Goal: Task Accomplishment & Management: Manage account settings

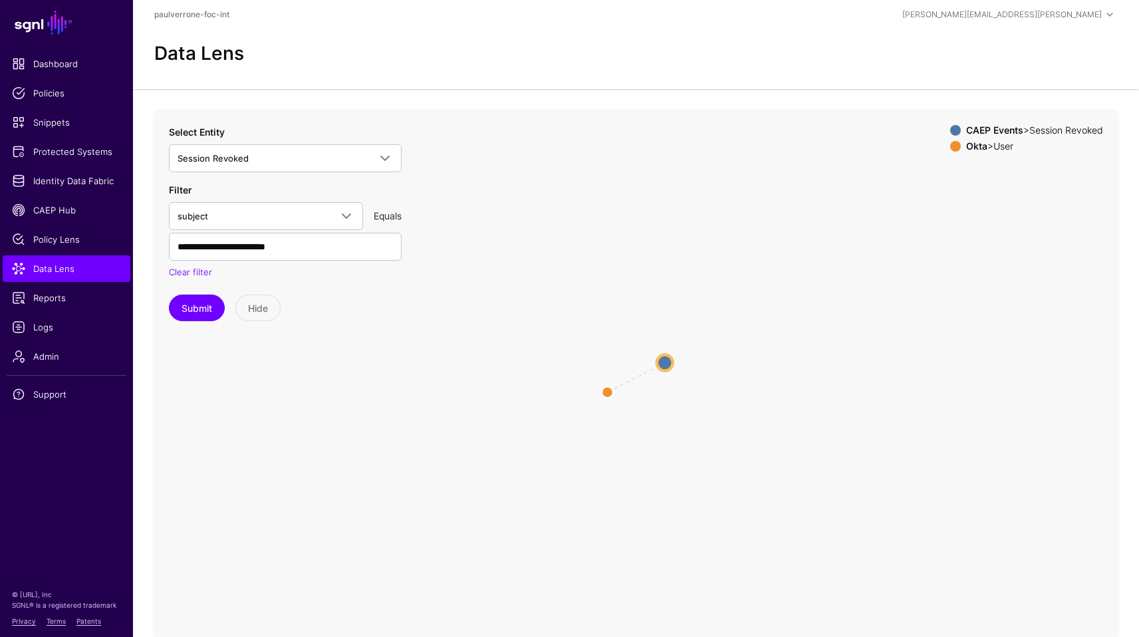
click at [607, 386] on icon "same_as User User Session Revoked Session Revoked" at bounding box center [636, 375] width 966 height 532
click at [67, 273] on span "Data Lens" at bounding box center [66, 268] width 109 height 13
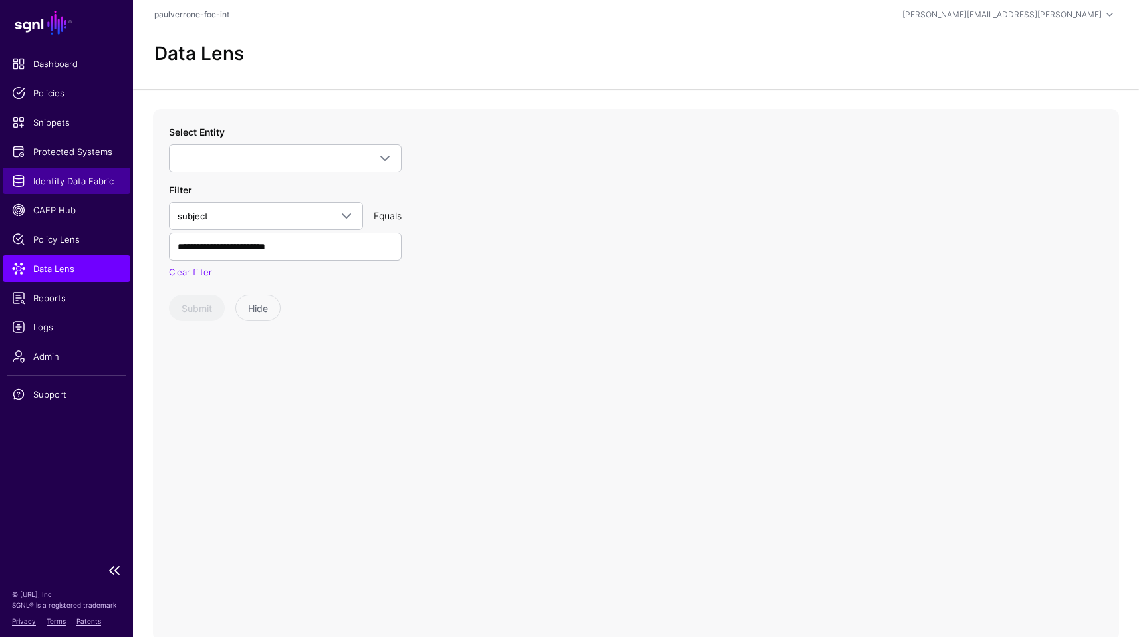
click at [65, 183] on span "Identity Data Fabric" at bounding box center [66, 180] width 109 height 13
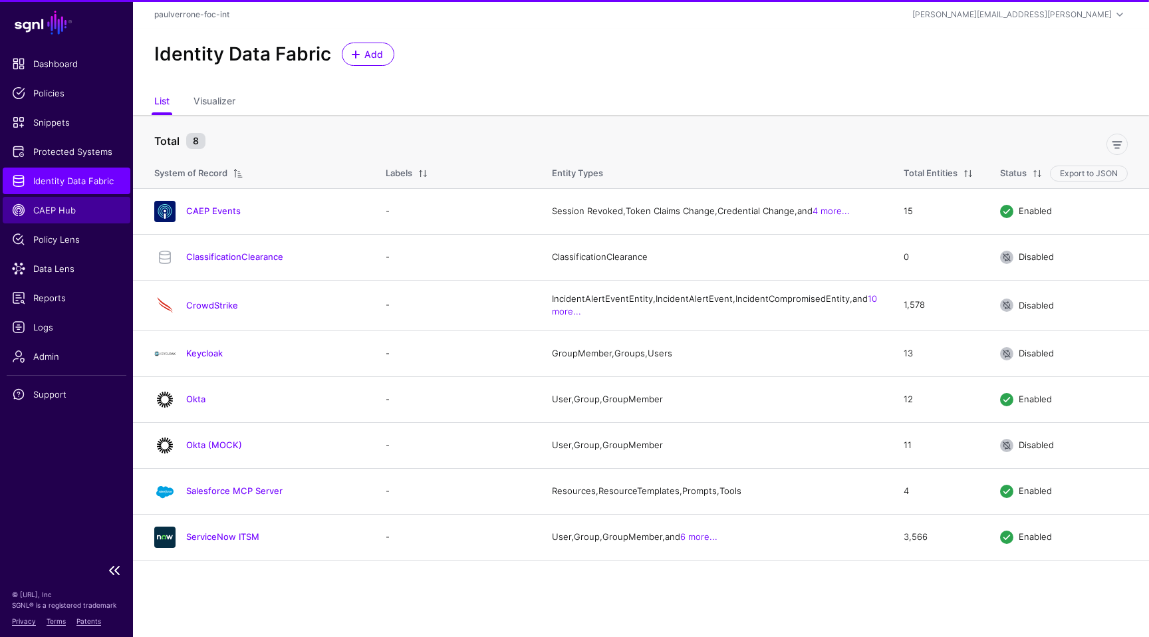
click at [70, 209] on span "CAEP Hub" at bounding box center [66, 210] width 109 height 13
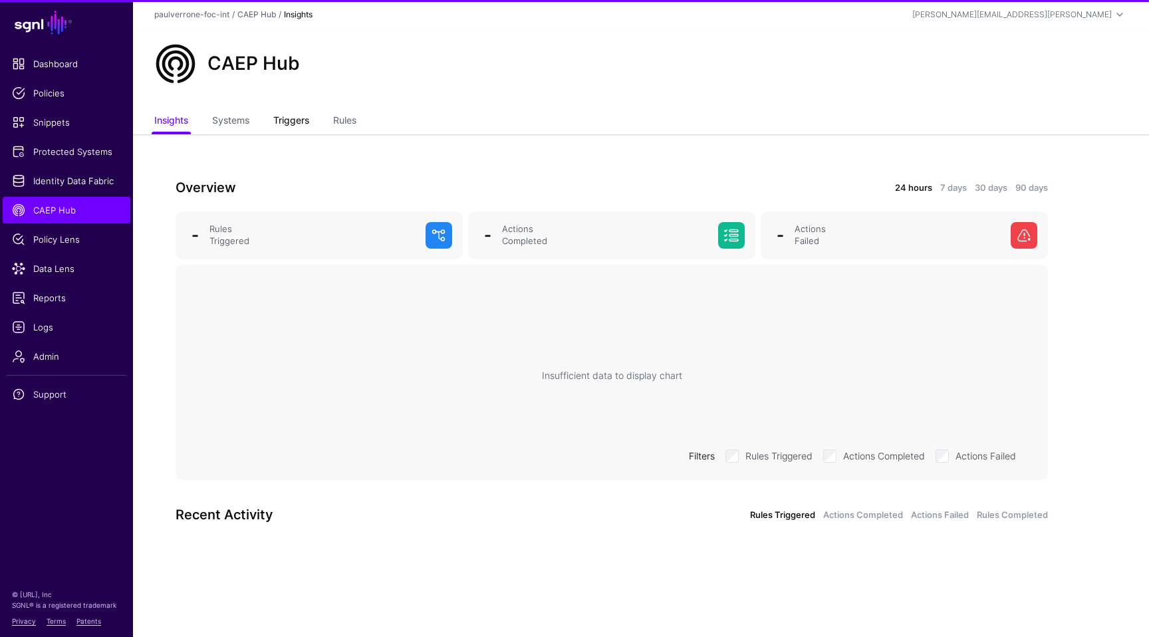
click at [309, 124] on link "Triggers" at bounding box center [291, 121] width 36 height 25
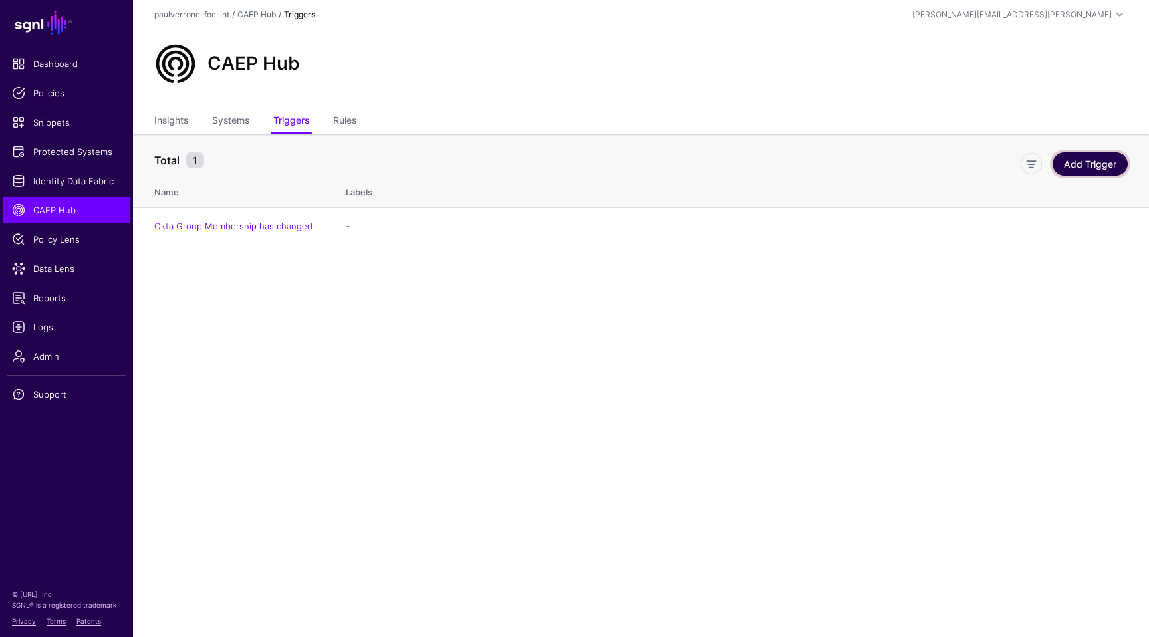
click at [1103, 166] on link "Add Trigger" at bounding box center [1090, 163] width 75 height 23
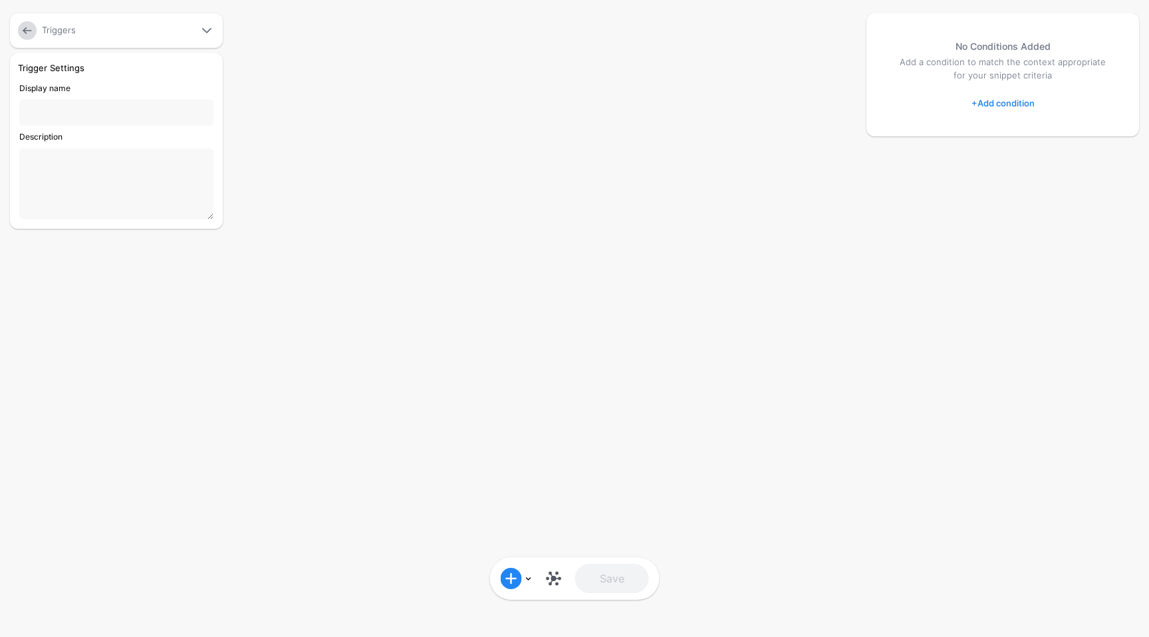
click at [99, 94] on div "Display name" at bounding box center [116, 103] width 205 height 43
click at [88, 116] on input "Display name" at bounding box center [116, 112] width 194 height 27
type input "**********"
click at [990, 98] on link "+ Add condition" at bounding box center [1003, 102] width 63 height 21
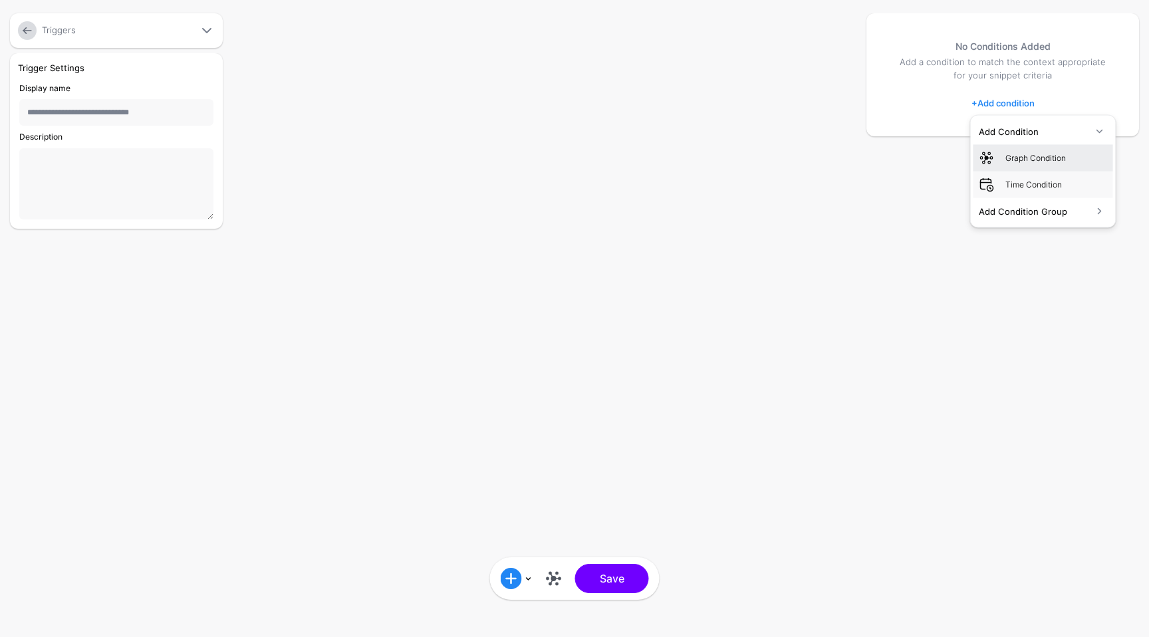
click at [1019, 148] on link "Graph Condition" at bounding box center [1044, 157] width 140 height 27
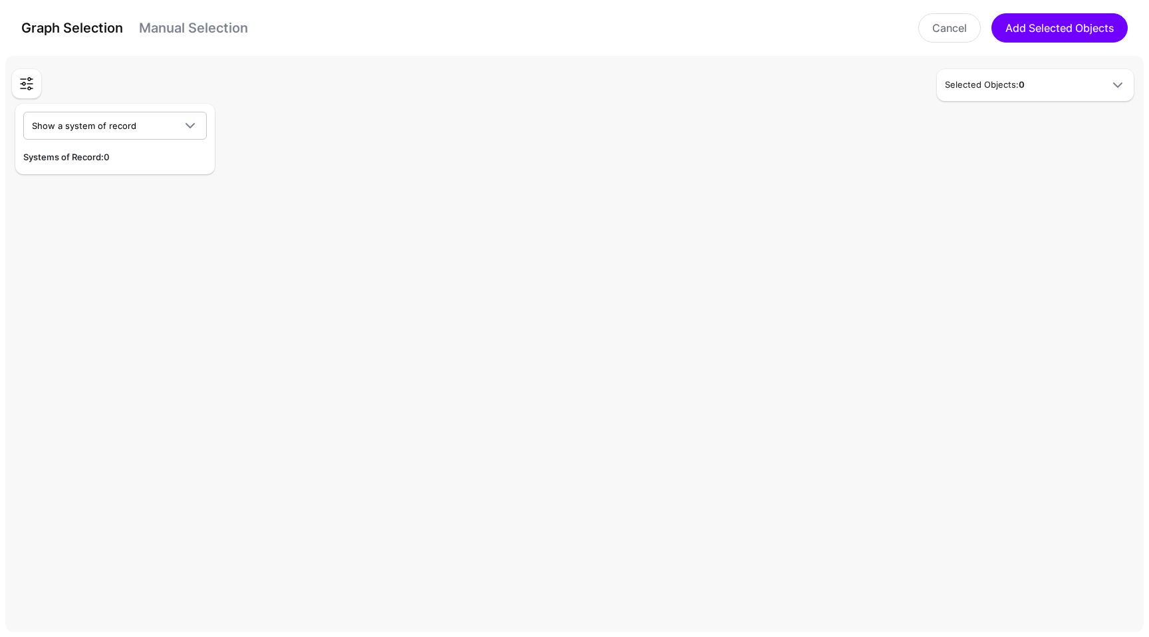
click at [983, 82] on h5 "Selected Objects: 0" at bounding box center [1022, 84] width 154 height 13
click at [70, 134] on link "Show a system of record" at bounding box center [115, 126] width 184 height 28
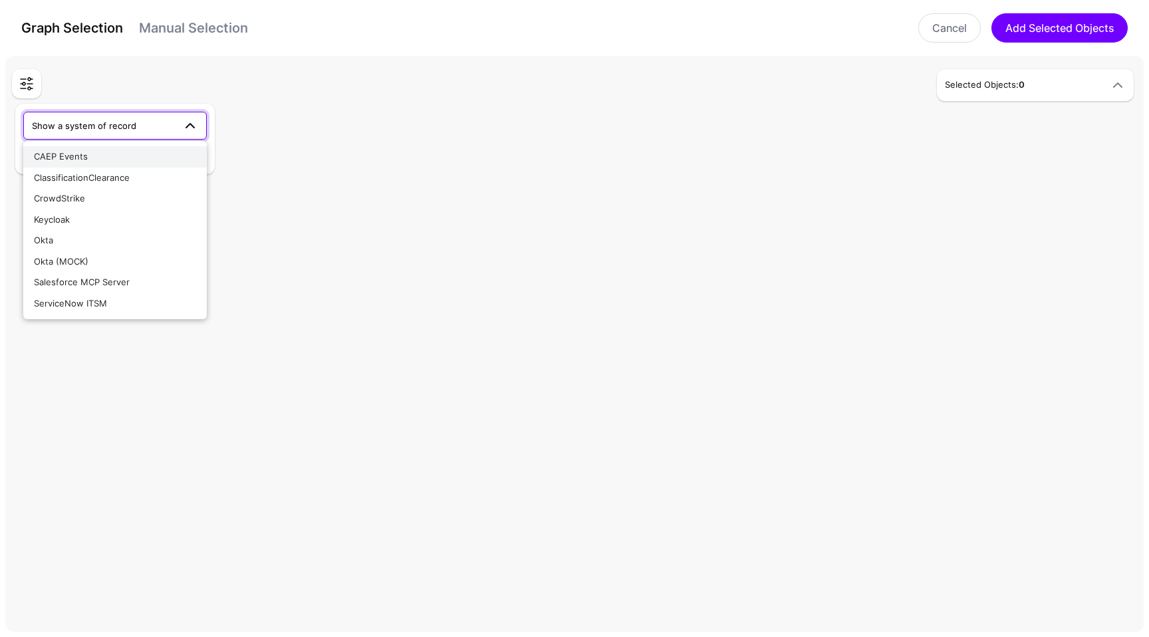
click at [86, 164] on button "CAEP Events" at bounding box center [115, 156] width 184 height 21
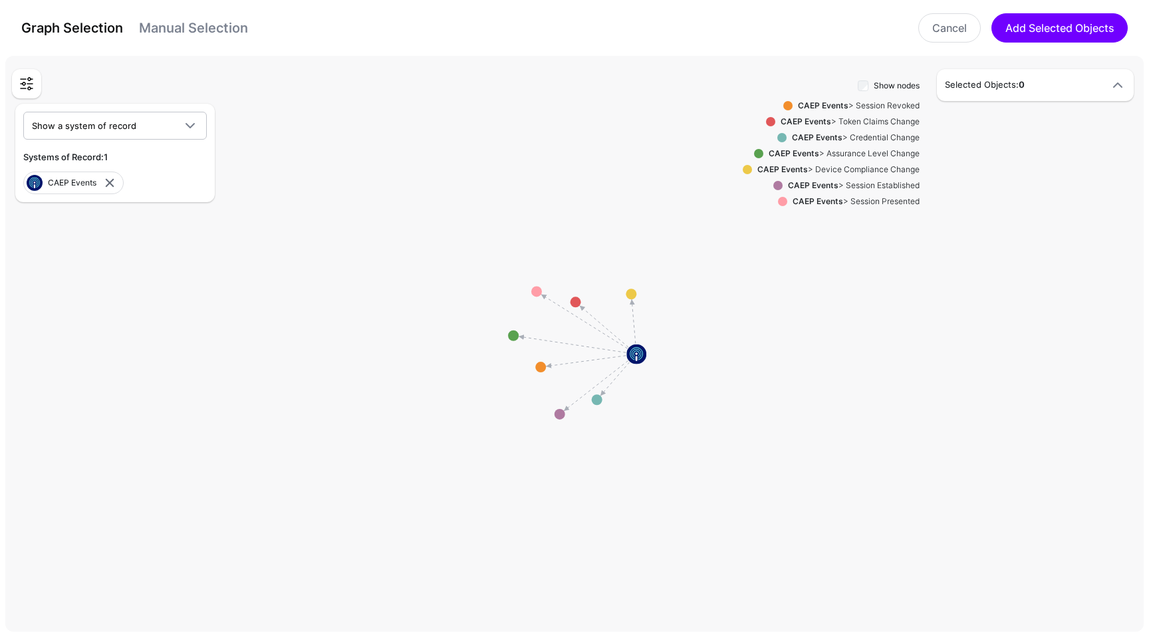
click at [817, 105] on strong "CAEP Events" at bounding box center [823, 105] width 51 height 10
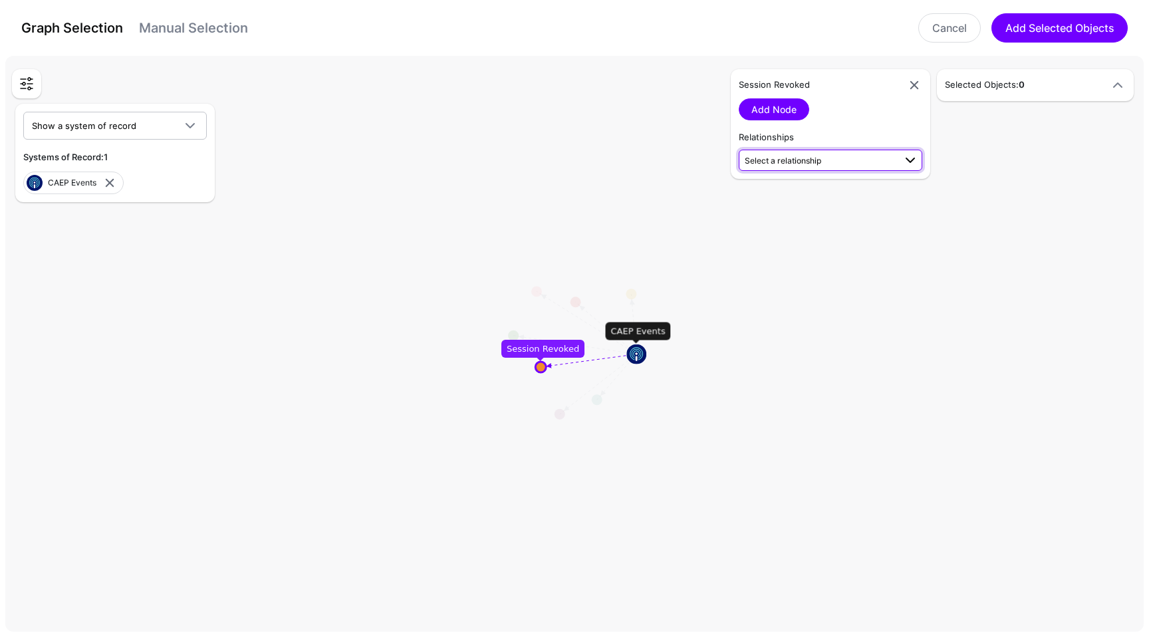
click at [832, 160] on span "Select a relationship" at bounding box center [820, 160] width 150 height 14
click at [810, 390] on rect at bounding box center [579, 347] width 114925 height 58128
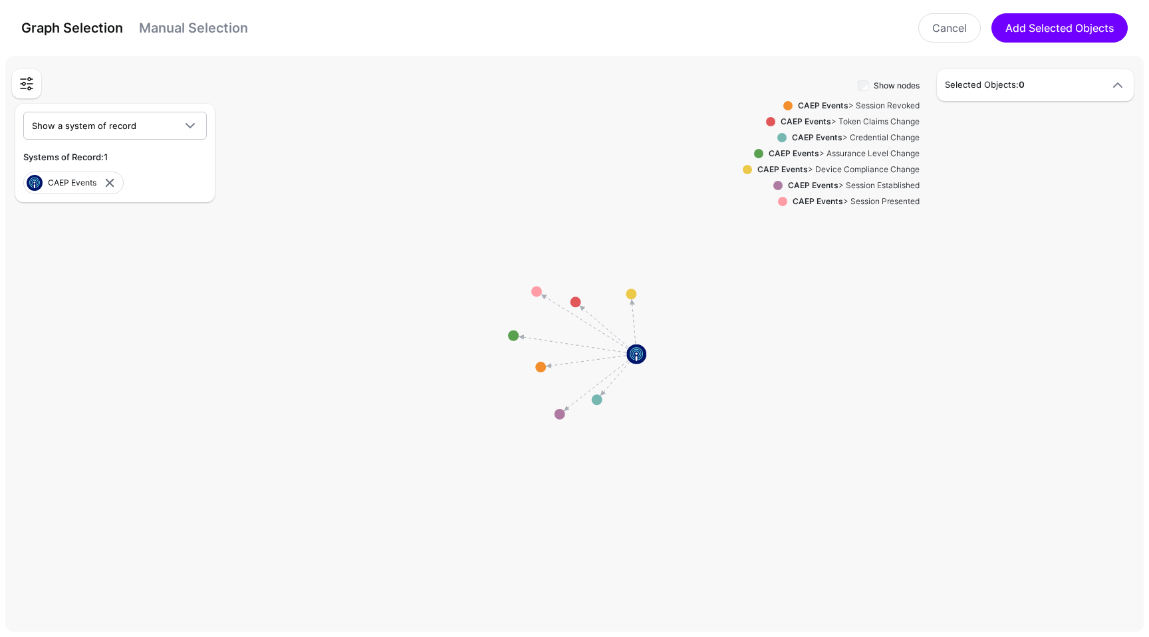
click at [840, 180] on div "CAEP Events > Session Established" at bounding box center [851, 186] width 137 height 12
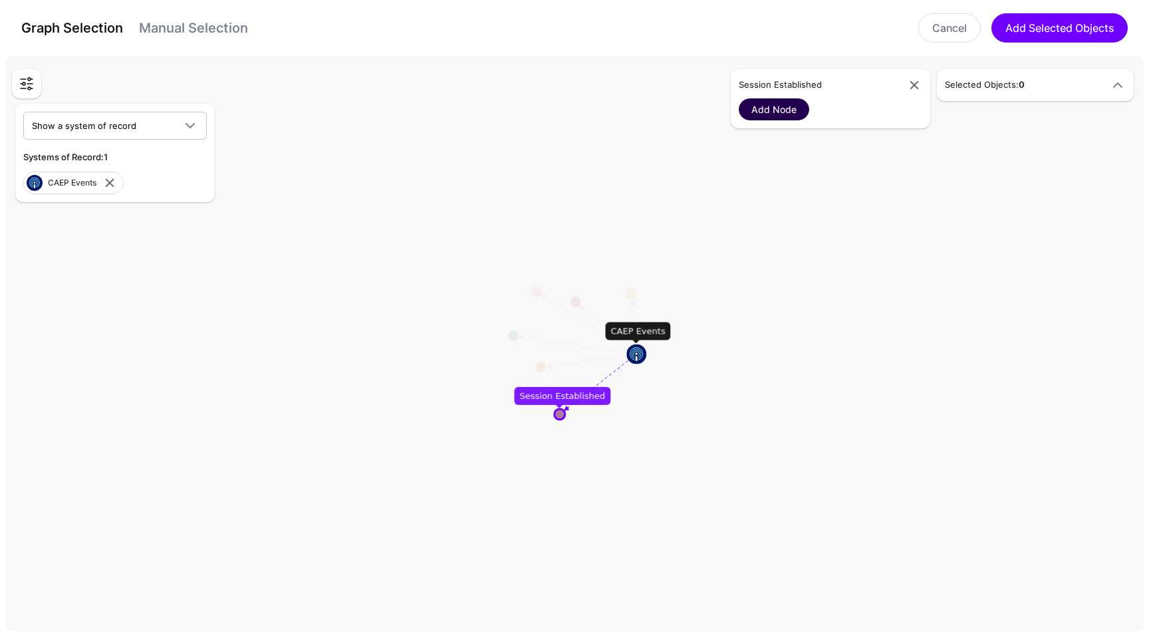
click at [799, 103] on link "Add Node" at bounding box center [774, 109] width 70 height 22
click at [910, 88] on link at bounding box center [914, 85] width 16 height 16
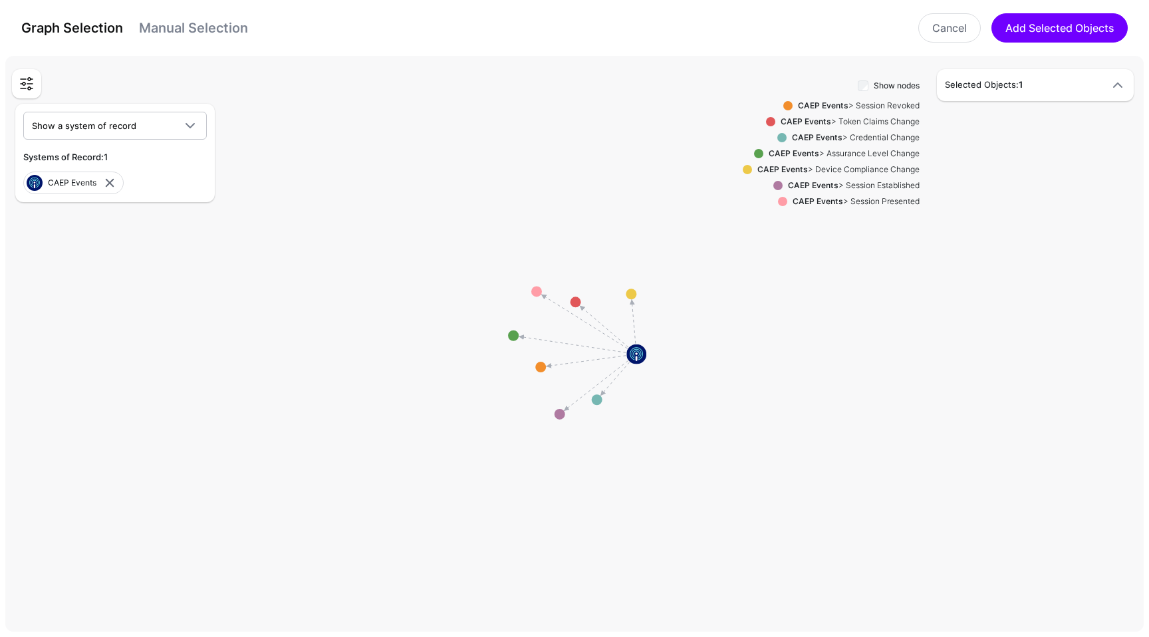
click at [814, 105] on strong "CAEP Events" at bounding box center [823, 105] width 51 height 10
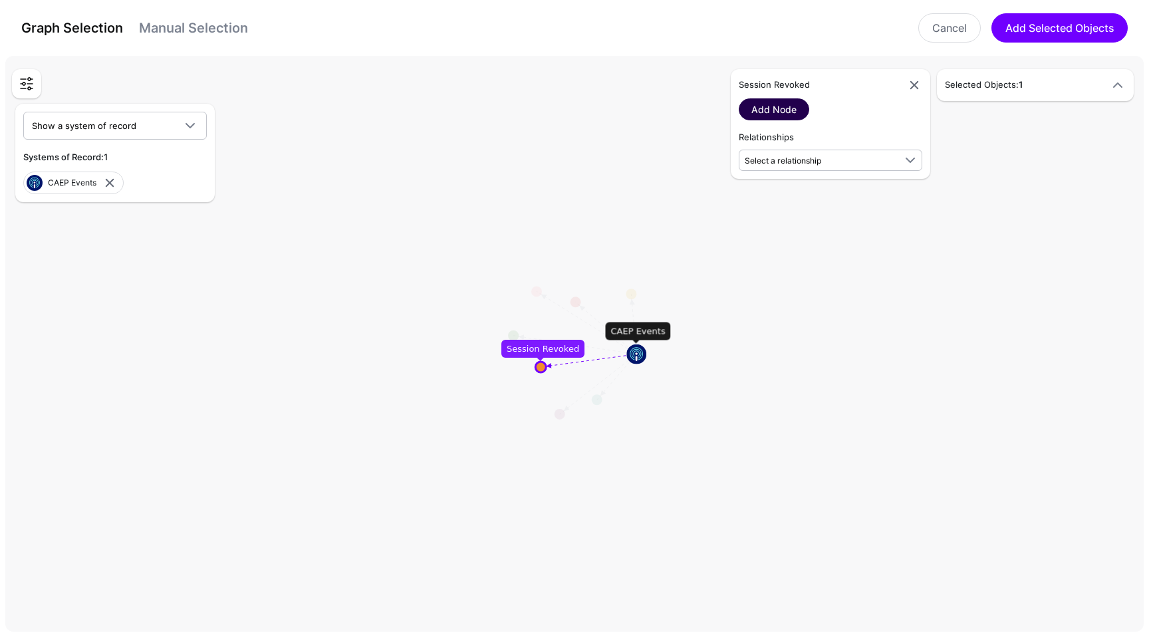
click at [772, 113] on link "Add Node" at bounding box center [774, 109] width 70 height 22
click at [1105, 77] on div at bounding box center [1118, 85] width 27 height 16
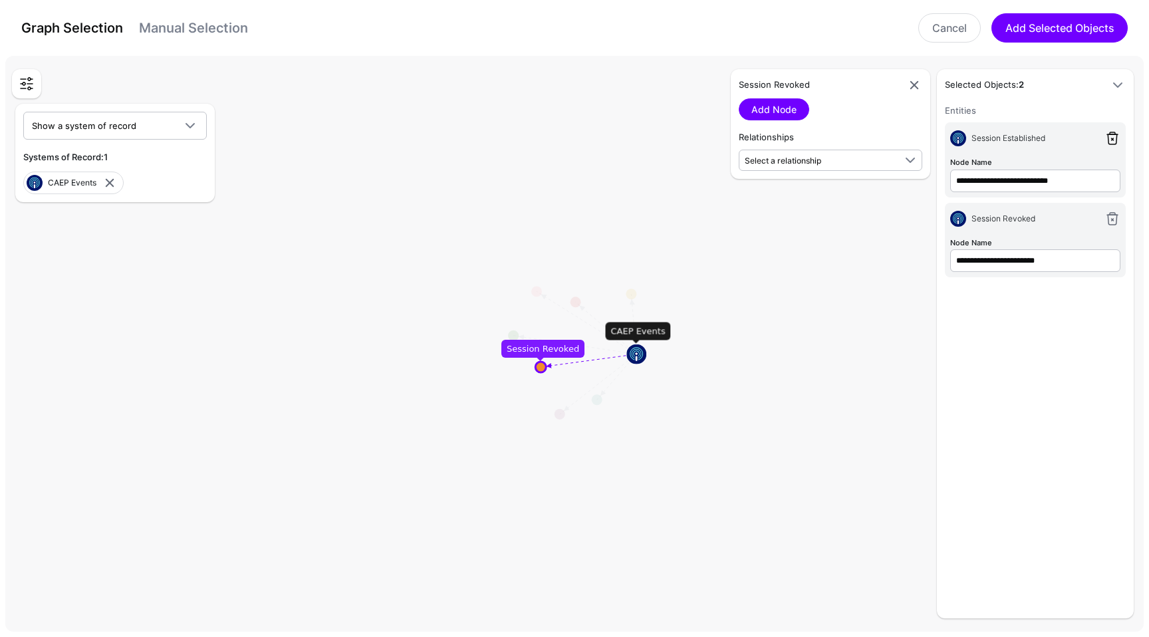
click at [1112, 140] on link at bounding box center [1113, 138] width 16 height 16
type input "**********"
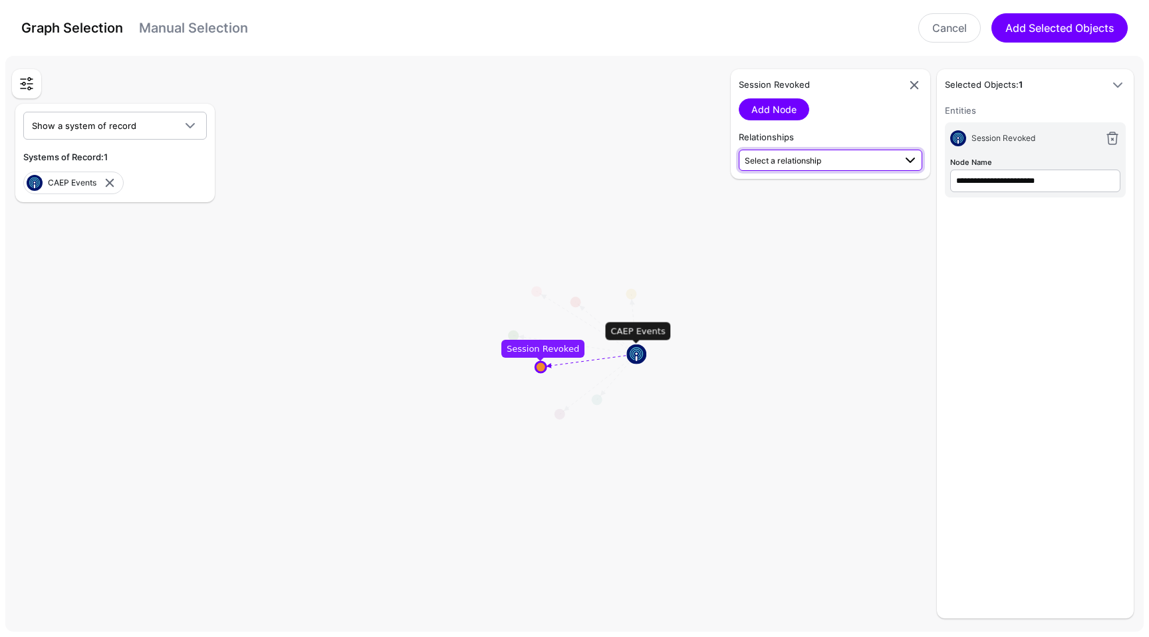
click at [867, 157] on span "Select a relationship" at bounding box center [820, 160] width 150 height 14
click at [845, 198] on span "Session Revoked (CAEP Ev...) - User (Okta)" at bounding box center [831, 203] width 162 height 11
click at [793, 203] on link "Add Relationship" at bounding box center [788, 196] width 99 height 22
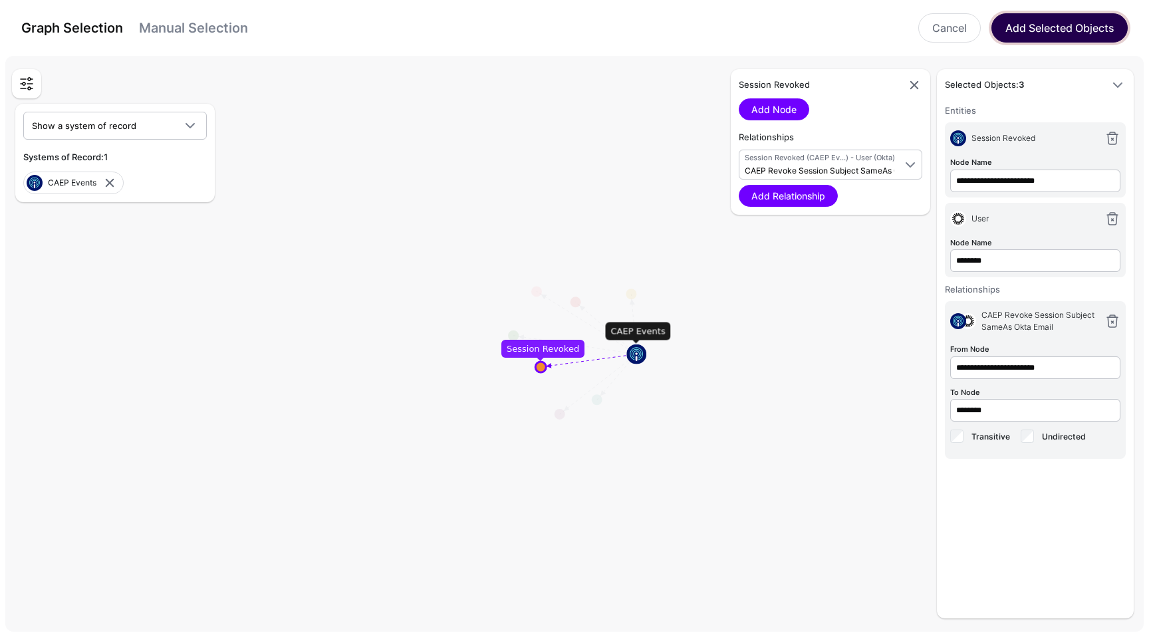
click at [1090, 33] on button "Add Selected Objects" at bounding box center [1060, 27] width 136 height 29
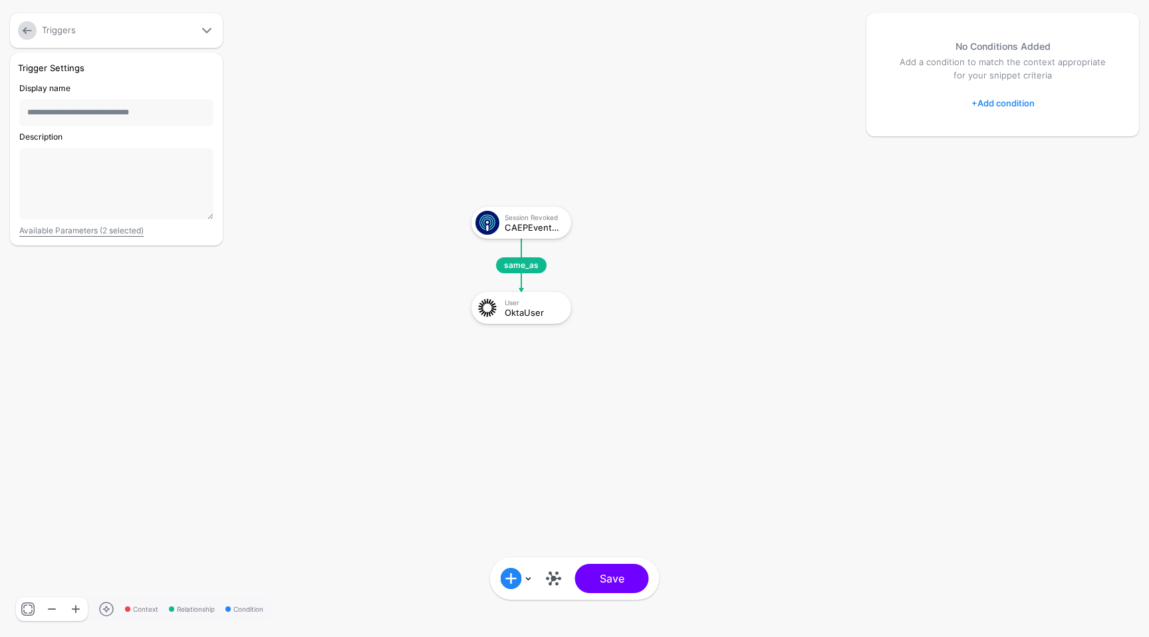
click at [121, 236] on div "**********" at bounding box center [116, 149] width 213 height 192
click at [121, 234] on link "Available Parameters (2 selected)" at bounding box center [81, 230] width 124 height 10
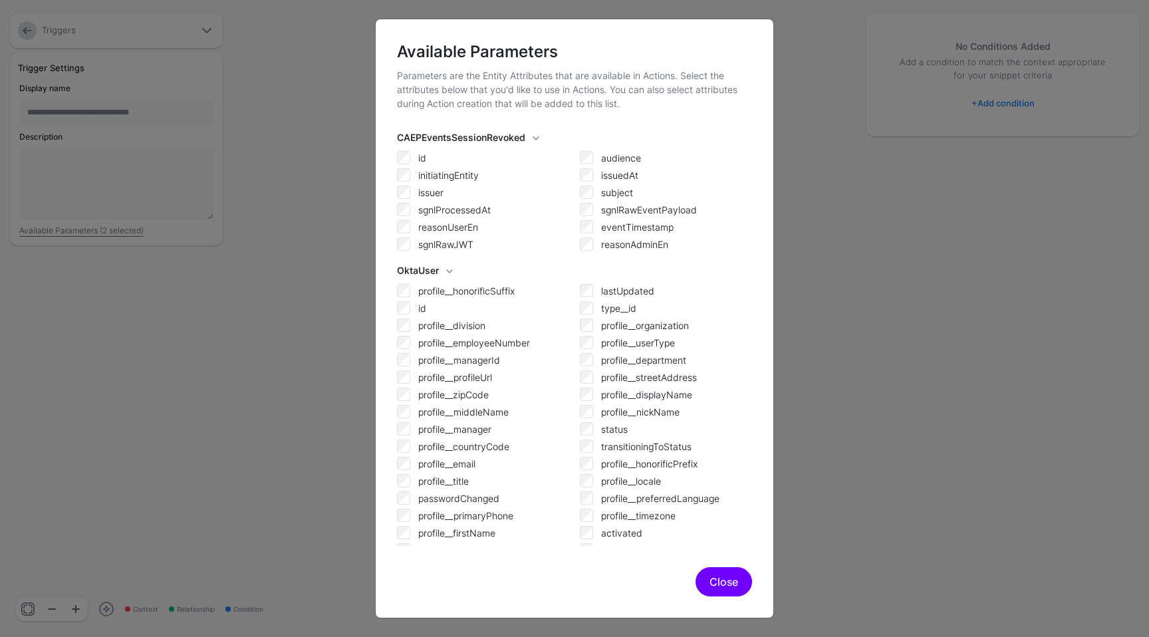
click at [608, 198] on label "subject" at bounding box center [676, 192] width 151 height 16
click at [740, 581] on button "Close" at bounding box center [724, 581] width 57 height 29
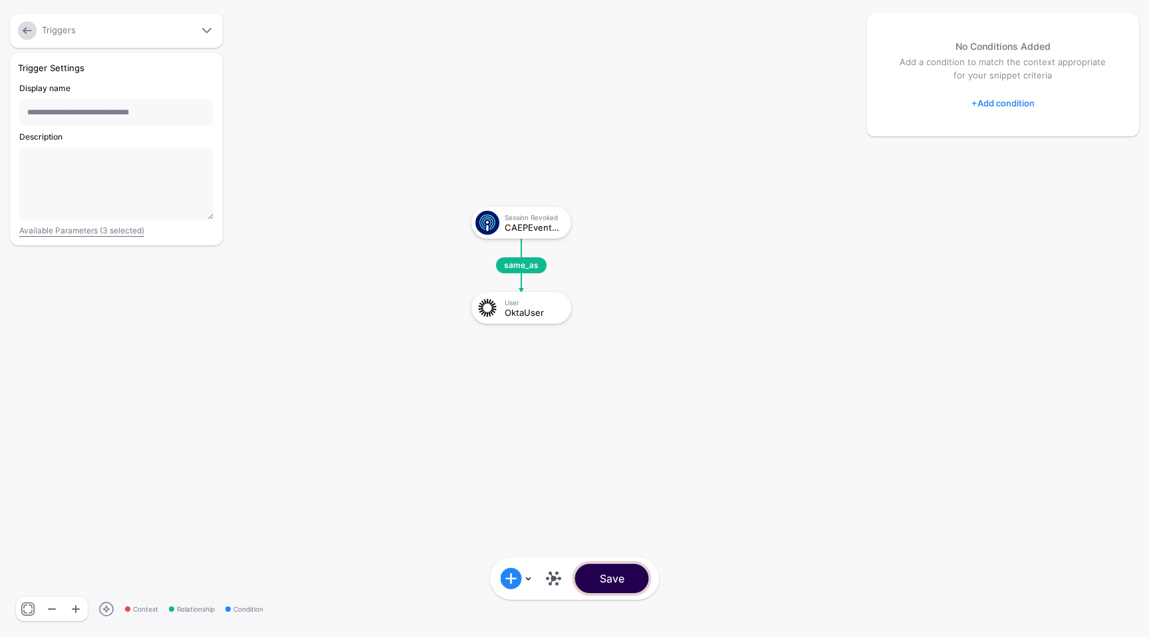
click at [619, 591] on button "Save" at bounding box center [612, 578] width 74 height 29
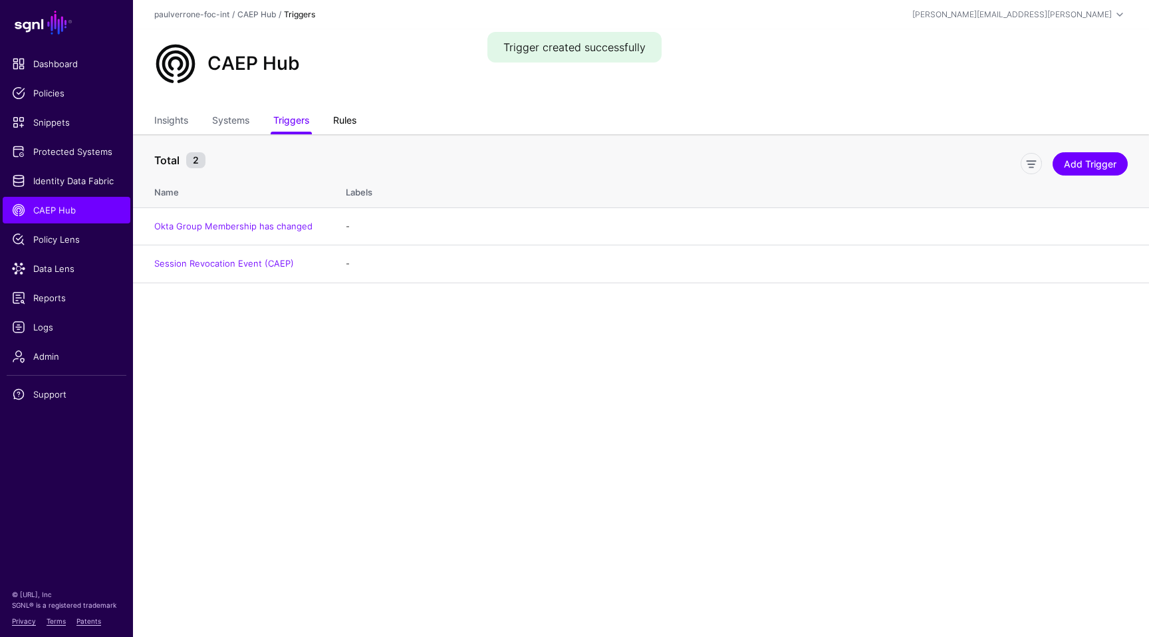
click at [345, 131] on link "Rules" at bounding box center [344, 121] width 23 height 25
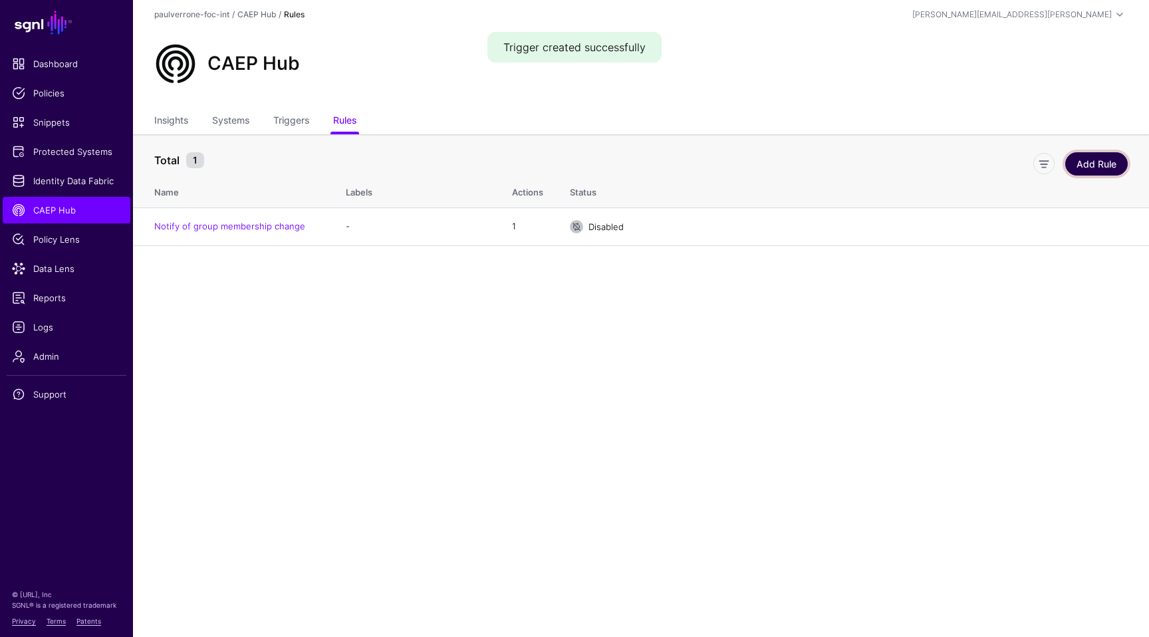
click at [1103, 170] on link "Add Rule" at bounding box center [1096, 163] width 63 height 23
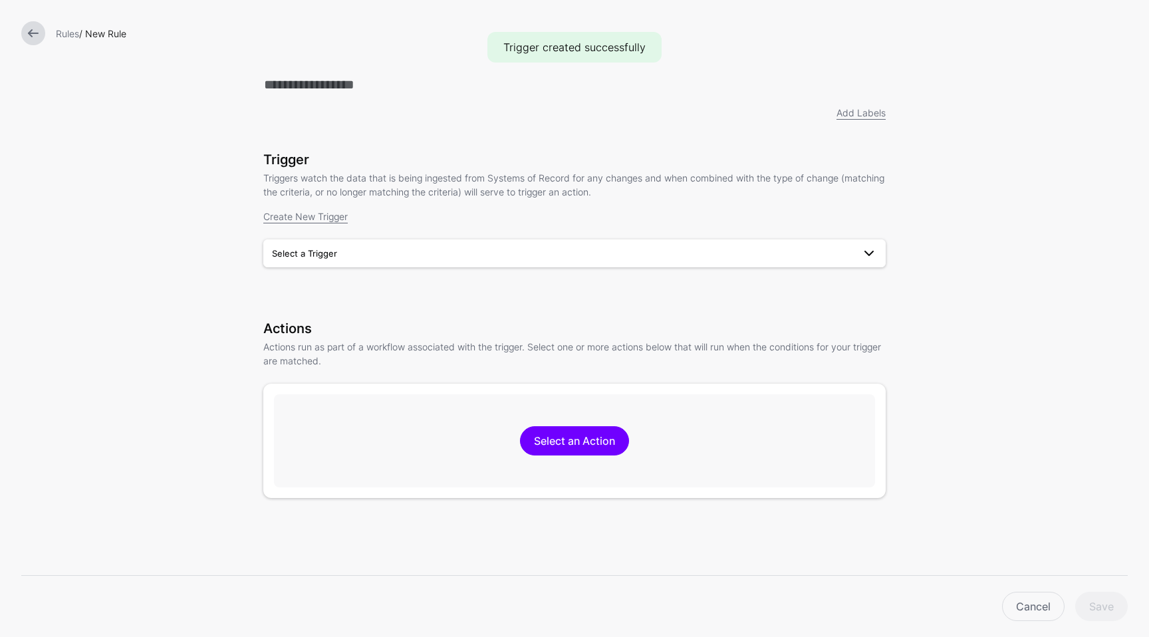
click at [410, 259] on span "Select a Trigger" at bounding box center [562, 253] width 581 height 15
drag, startPoint x: 401, startPoint y: 281, endPoint x: 388, endPoint y: 319, distance: 39.3
click at [388, 319] on div "Okta Group Membership has changed Session Revocation Event (CAEP)" at bounding box center [574, 295] width 623 height 53
click at [368, 255] on span "Select a Trigger" at bounding box center [562, 253] width 581 height 15
click at [349, 301] on div "Session Revocation Event (CAEP)" at bounding box center [574, 305] width 601 height 13
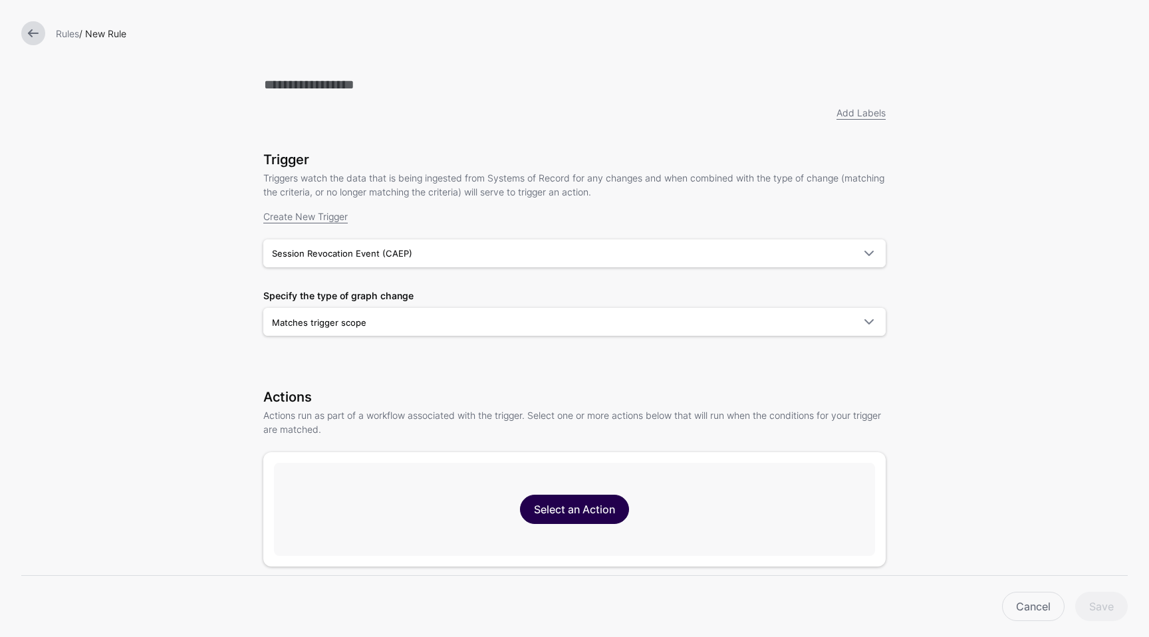
click at [601, 512] on link "Select an Action" at bounding box center [574, 509] width 109 height 29
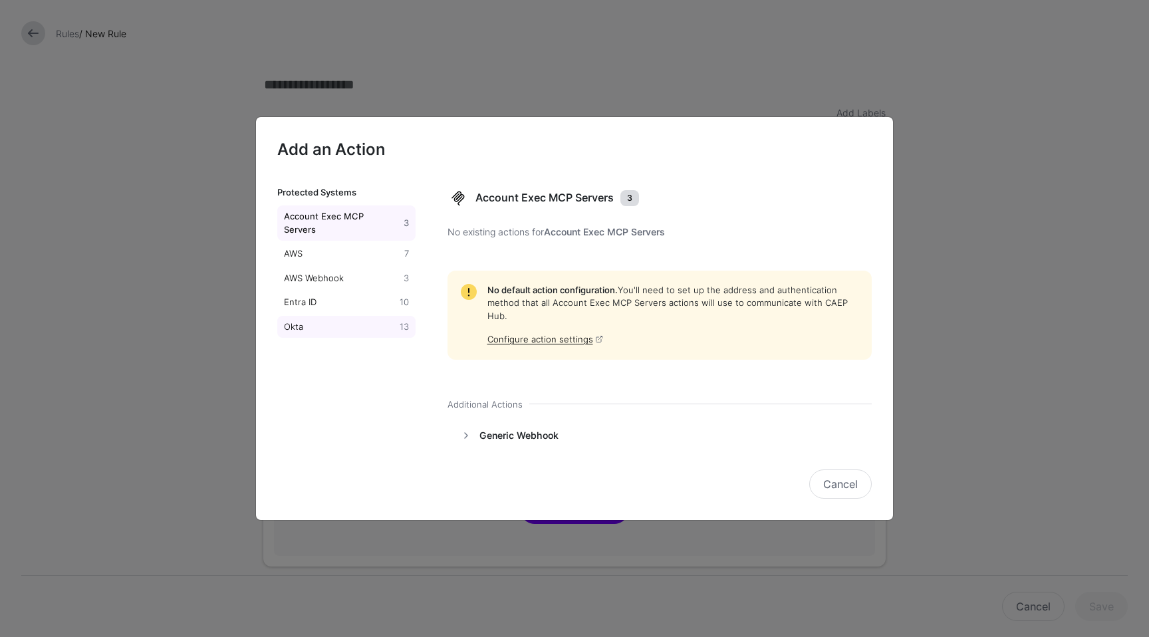
click at [316, 321] on div "Okta" at bounding box center [339, 327] width 116 height 13
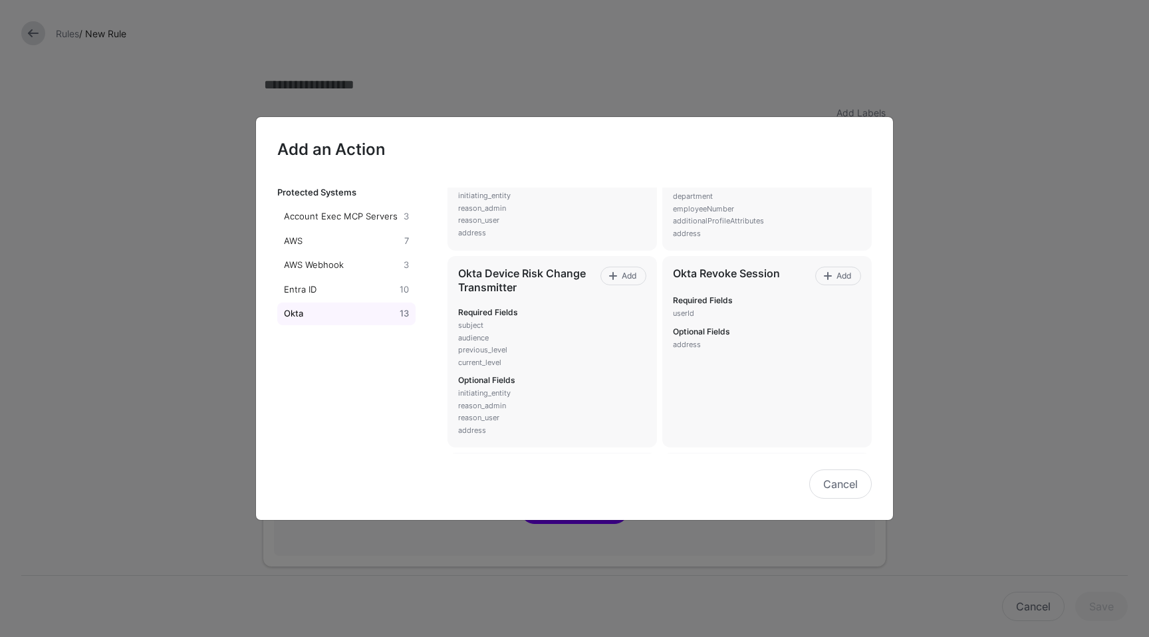
scroll to position [157, 0]
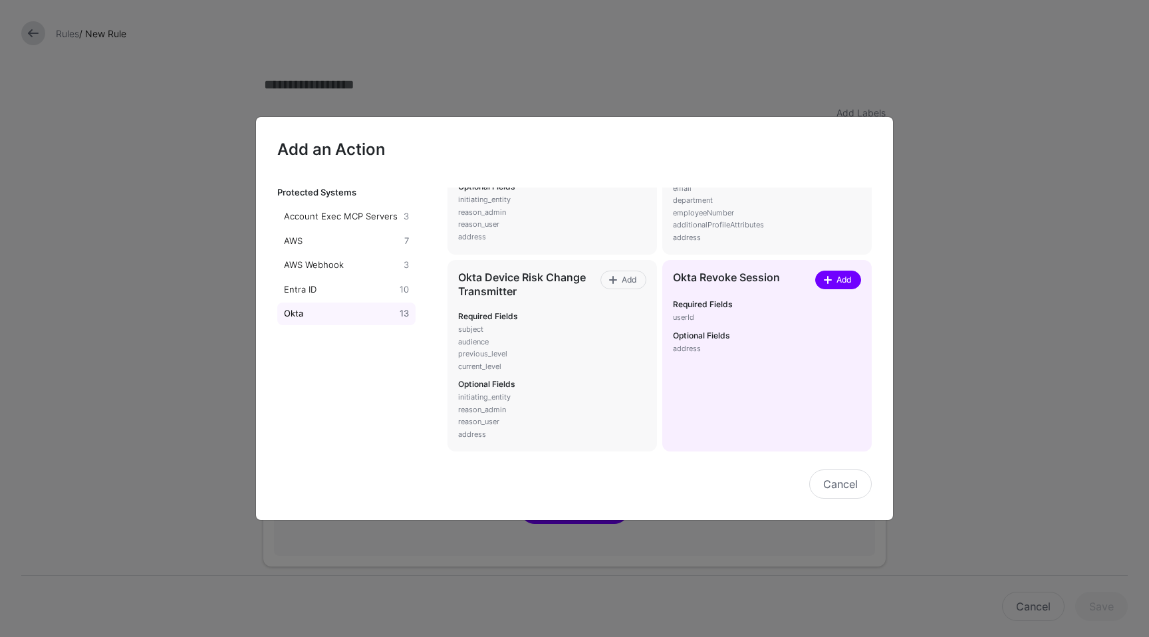
click at [835, 281] on span "Add" at bounding box center [844, 280] width 18 height 12
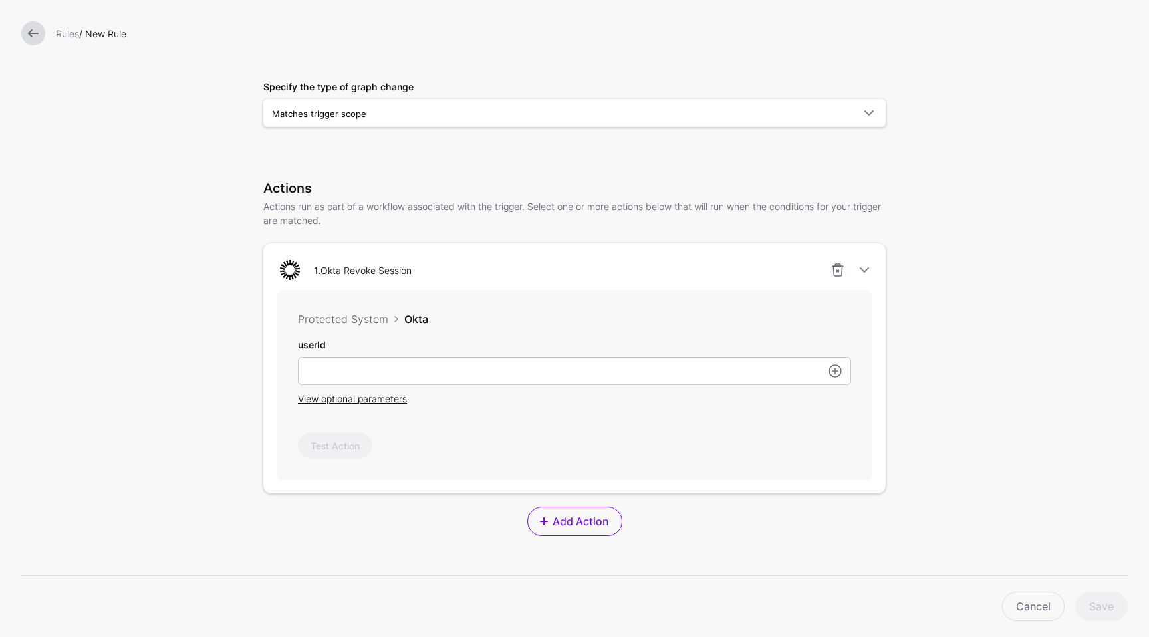
scroll to position [213, 0]
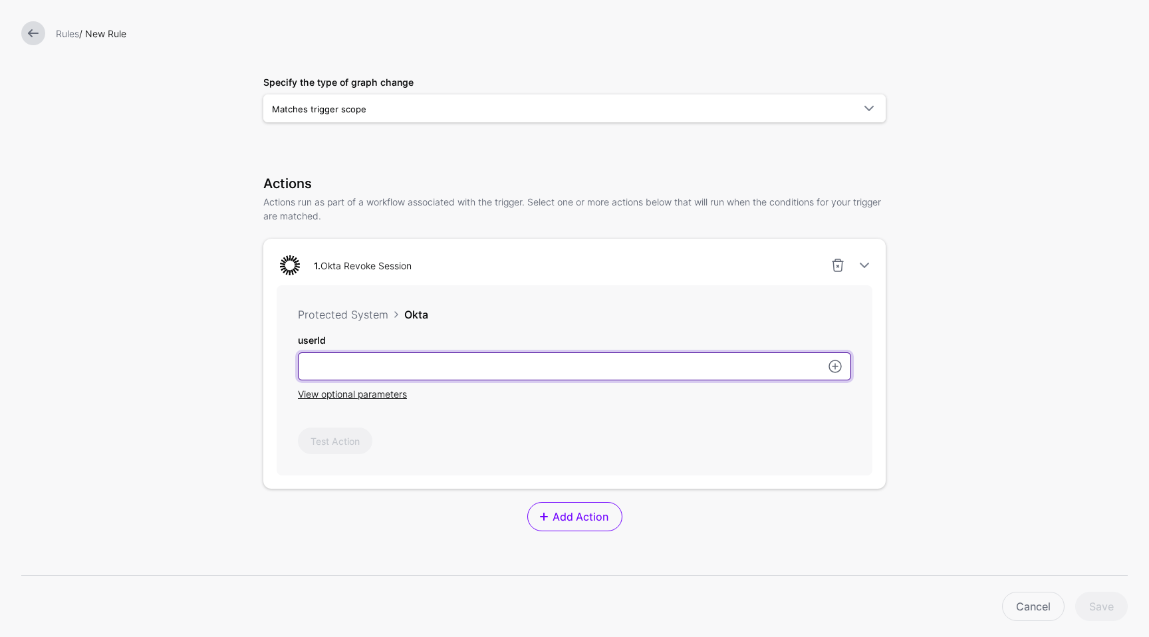
click at [696, 367] on input "userId" at bounding box center [574, 366] width 553 height 28
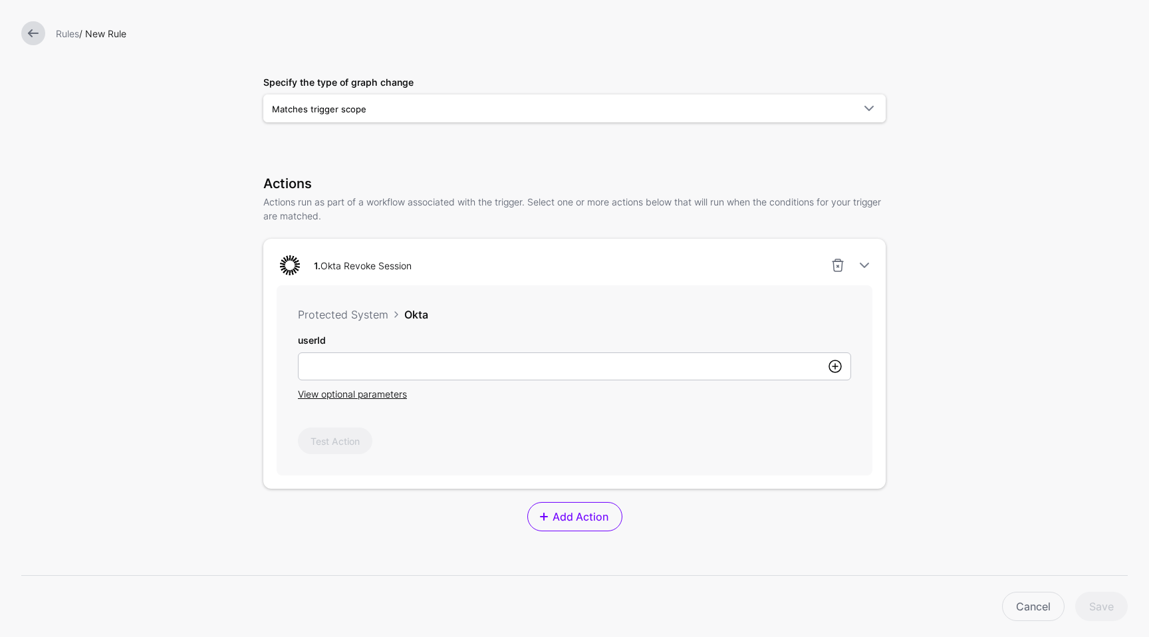
click at [831, 372] on link at bounding box center [835, 366] width 16 height 16
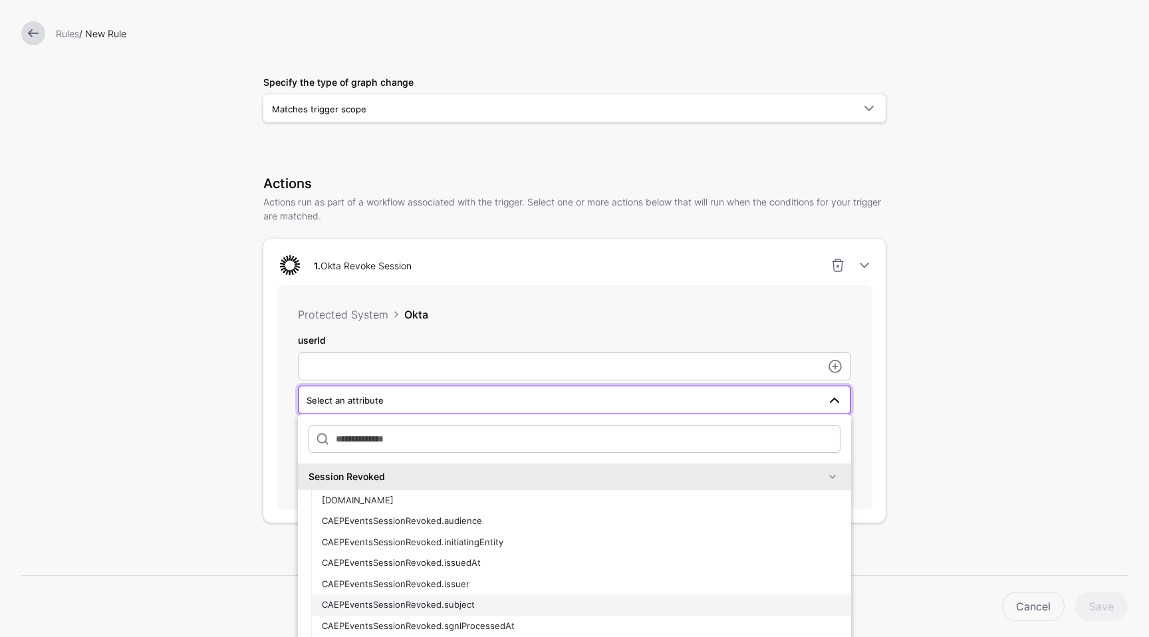
click at [506, 600] on div "CAEPEventsSessionRevoked.subject" at bounding box center [581, 605] width 519 height 13
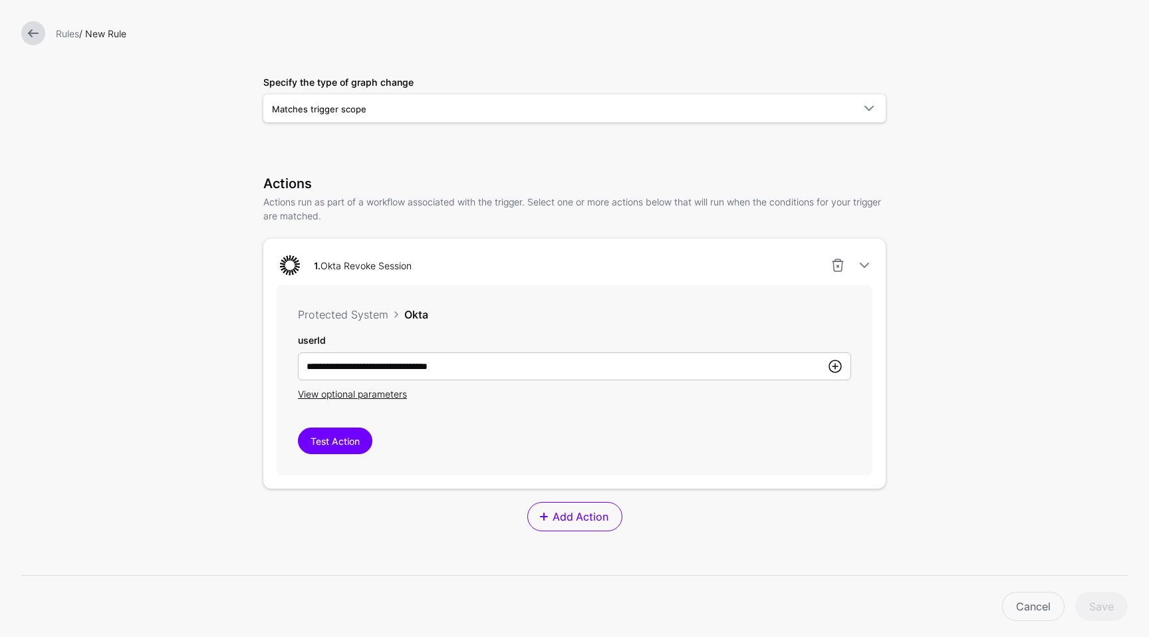
click at [829, 366] on link at bounding box center [835, 366] width 16 height 16
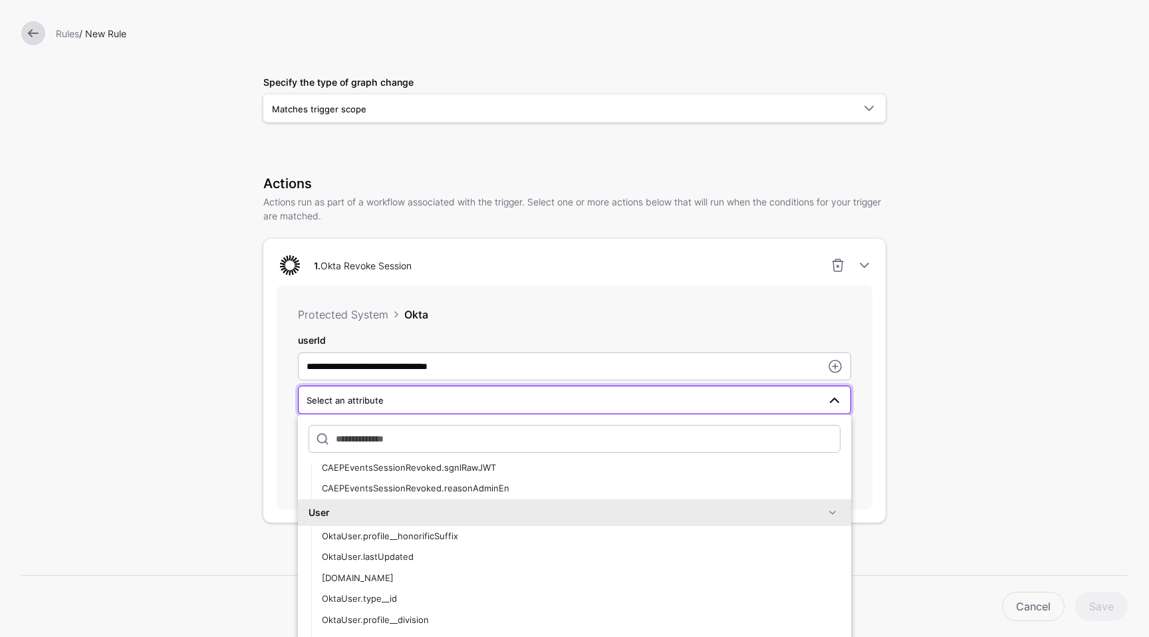
scroll to position [249, 0]
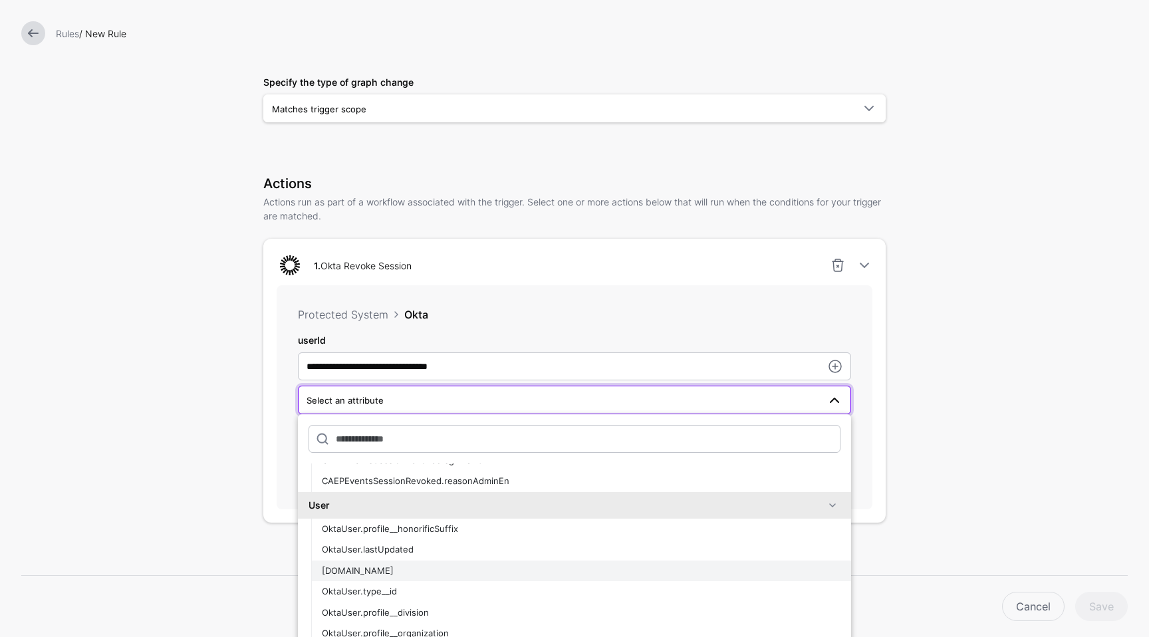
click at [422, 567] on div "[DOMAIN_NAME]" at bounding box center [581, 571] width 519 height 13
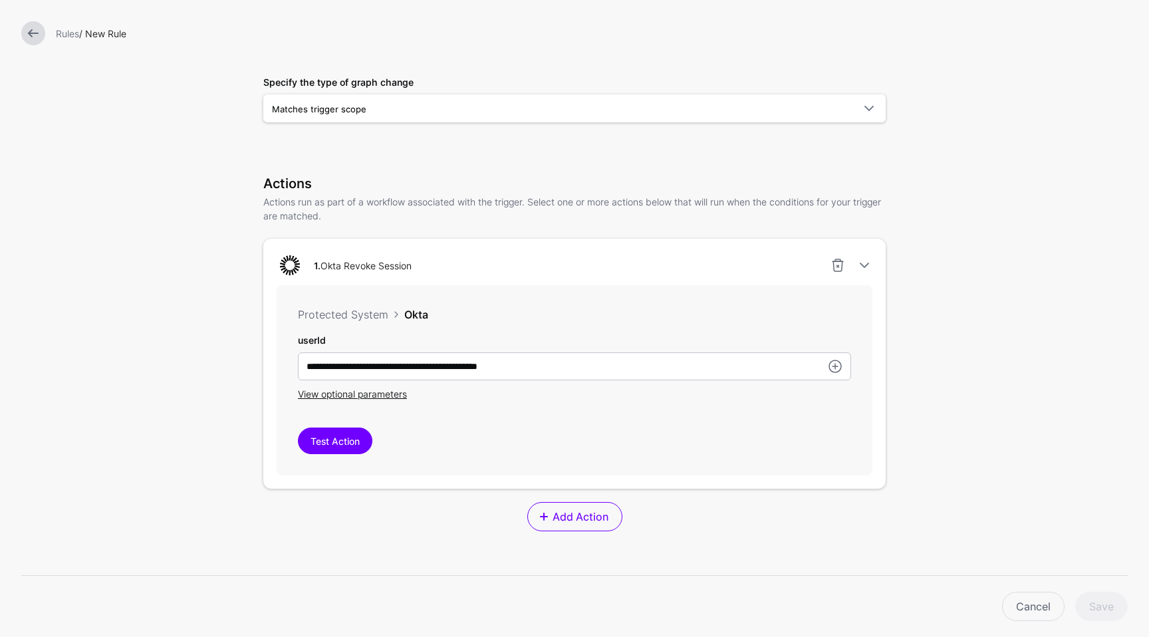
click at [986, 471] on form "**********" at bounding box center [574, 306] width 1149 height 1038
click at [378, 394] on span "View optional parameters" at bounding box center [352, 393] width 109 height 11
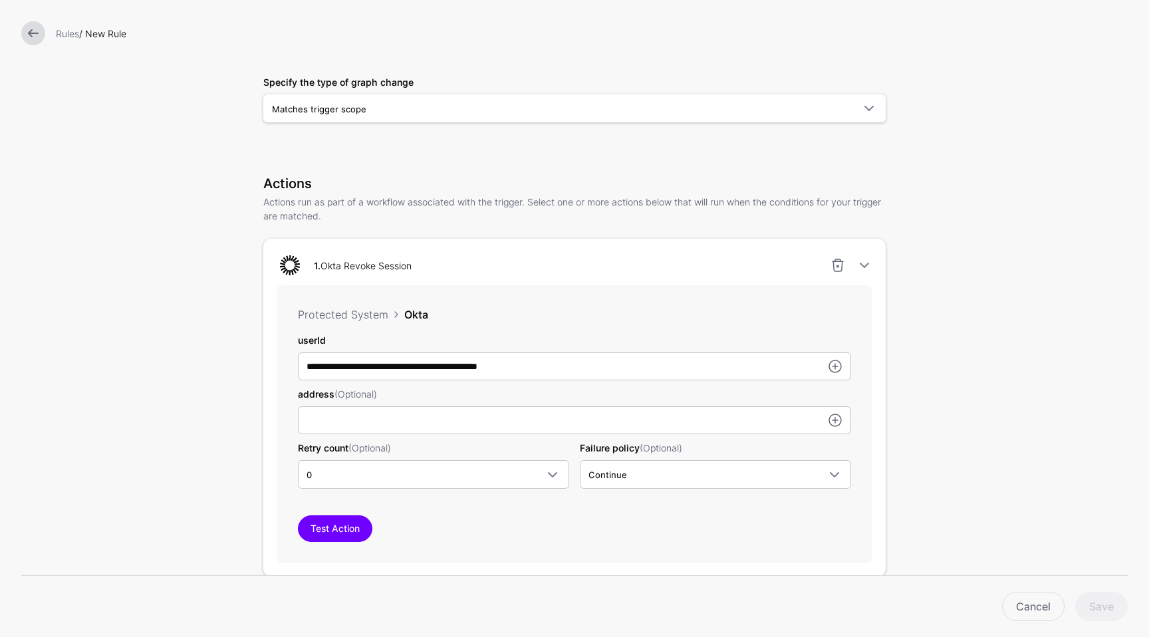
click at [975, 466] on form "**********" at bounding box center [574, 349] width 1149 height 1125
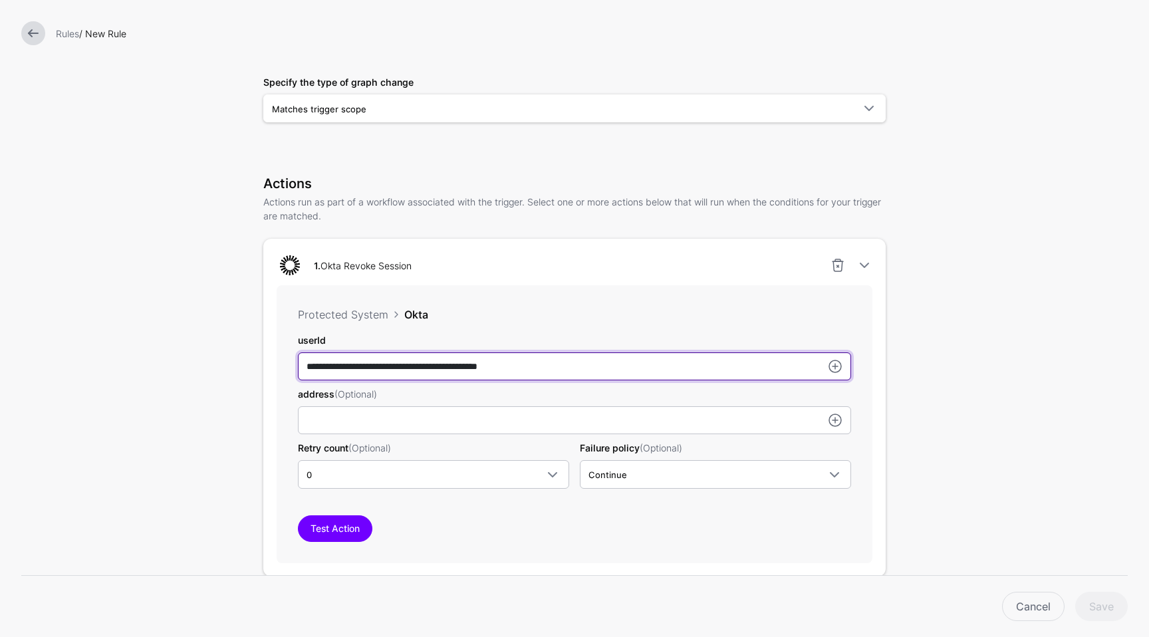
drag, startPoint x: 548, startPoint y: 366, endPoint x: 368, endPoint y: 365, distance: 180.2
click at [368, 365] on input "**********" at bounding box center [574, 366] width 553 height 28
type input "**********"
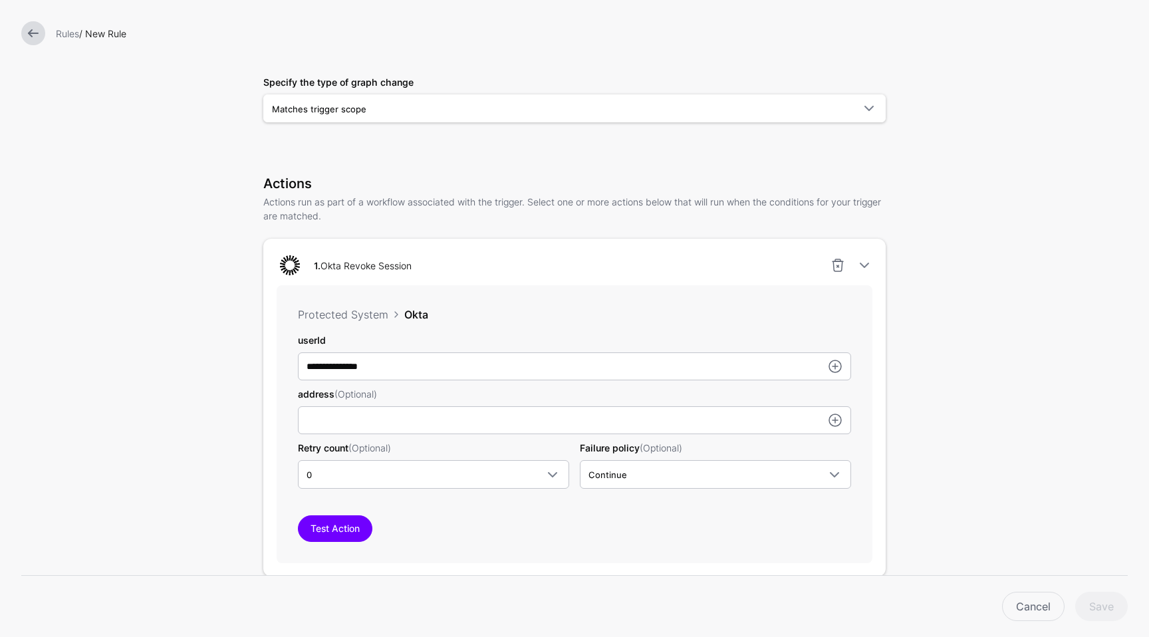
click at [970, 431] on form "**********" at bounding box center [574, 349] width 1149 height 1125
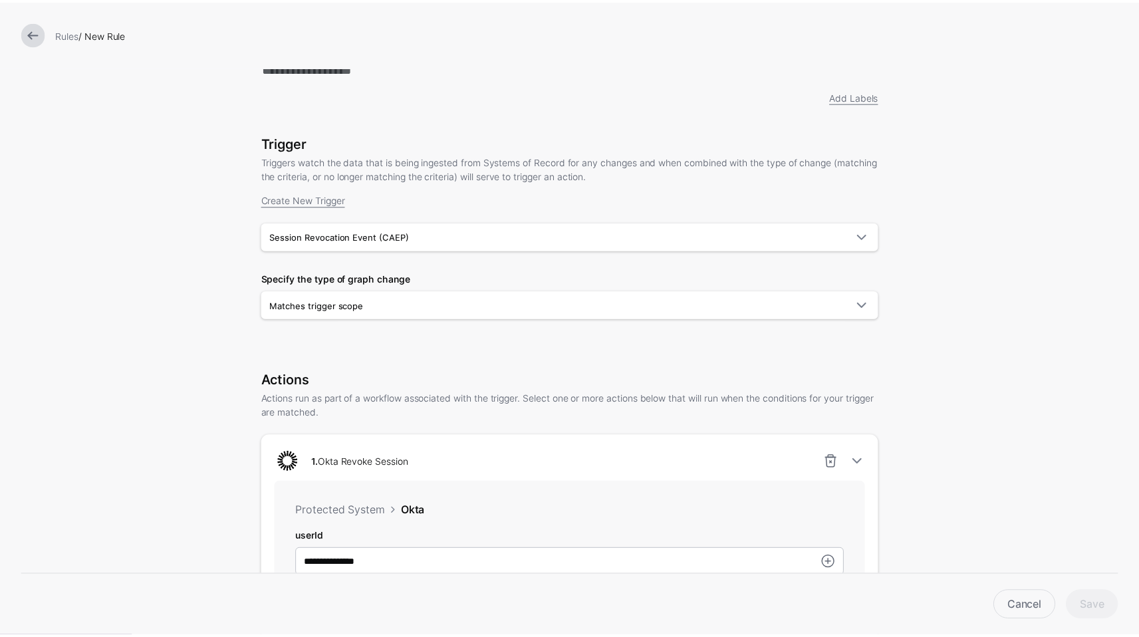
scroll to position [0, 0]
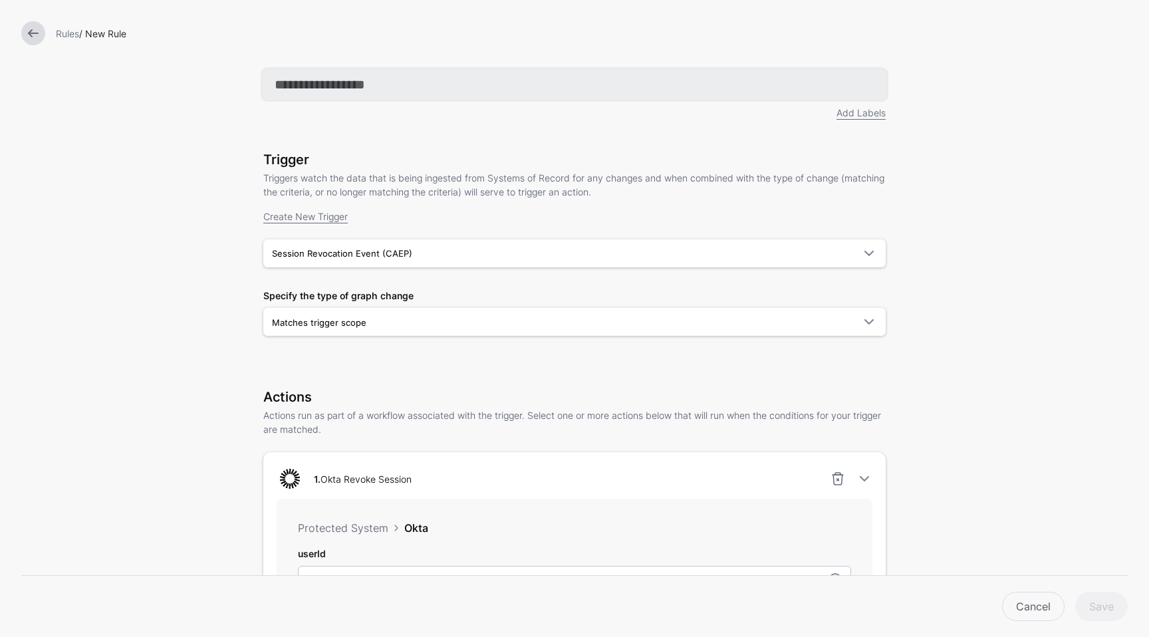
click at [314, 88] on input "text" at bounding box center [574, 84] width 623 height 29
type input "**********"
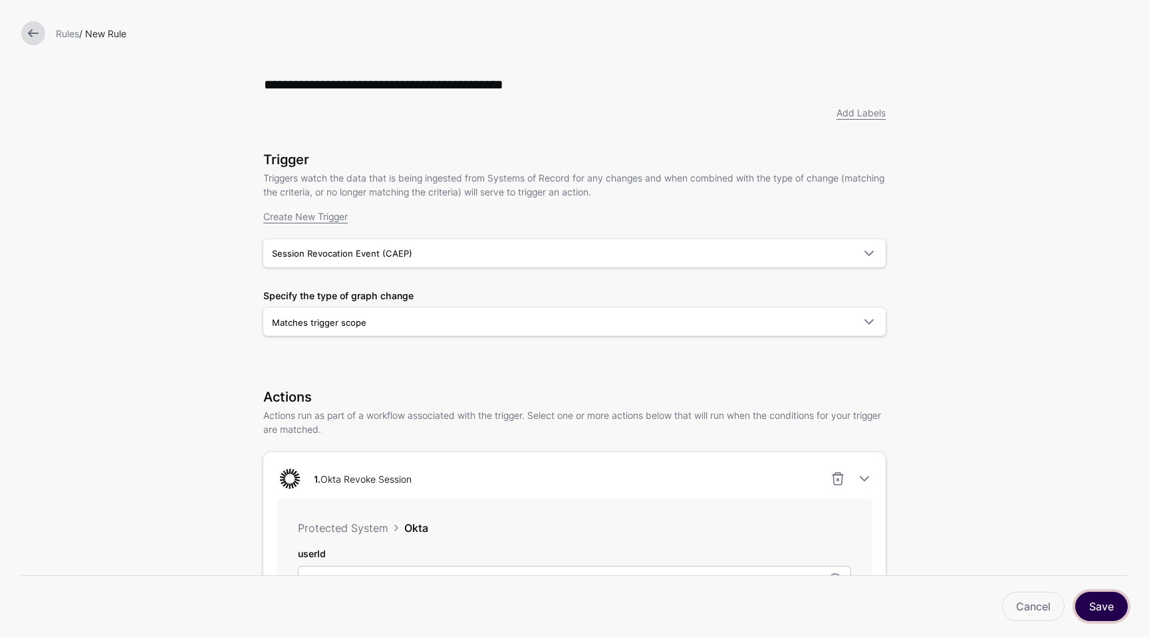
click at [1104, 600] on button "Save" at bounding box center [1101, 606] width 53 height 29
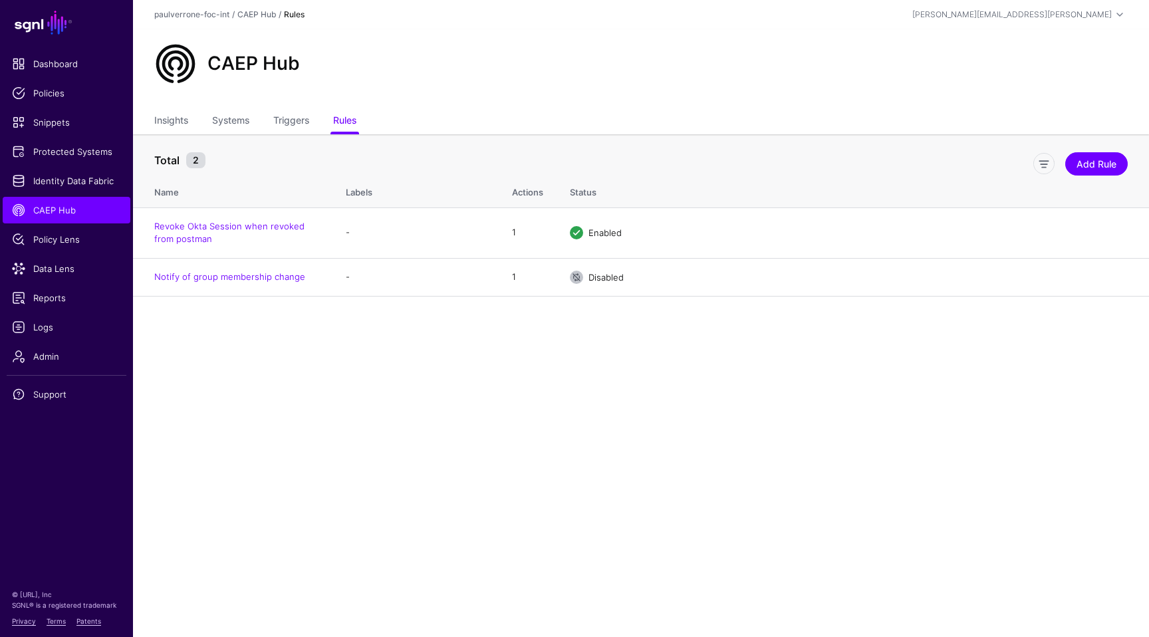
click at [414, 383] on main "SGNL Dashboard Policies Snippets Protected Systems Identity Data Fabric CAEP Hu…" at bounding box center [574, 318] width 1149 height 637
click at [61, 205] on span "CAEP Hub" at bounding box center [66, 210] width 109 height 13
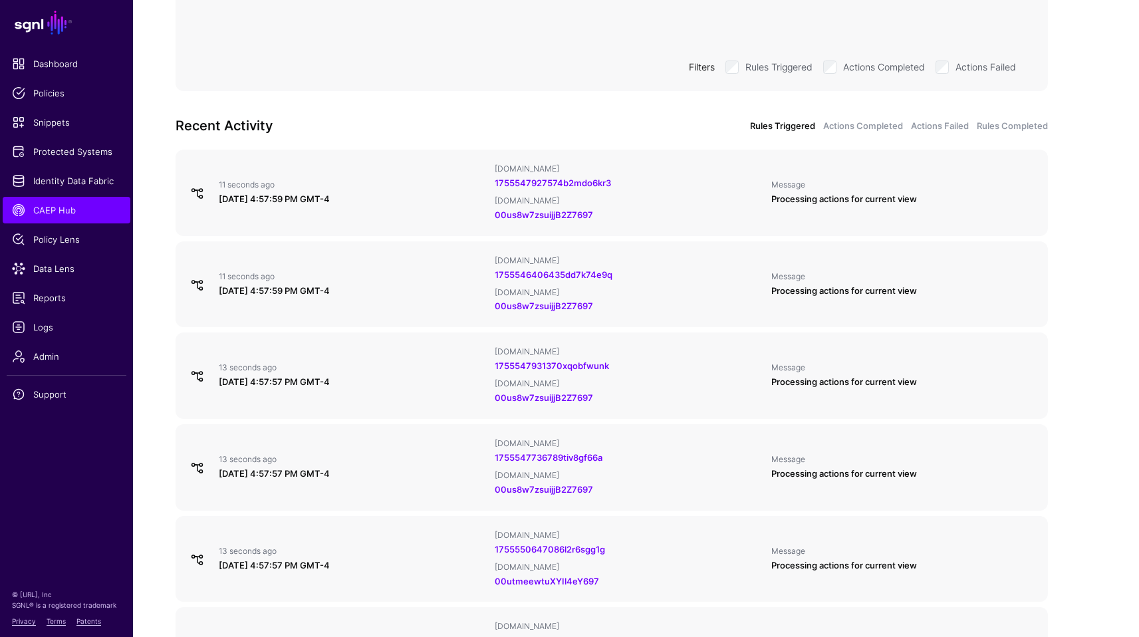
scroll to position [412, 0]
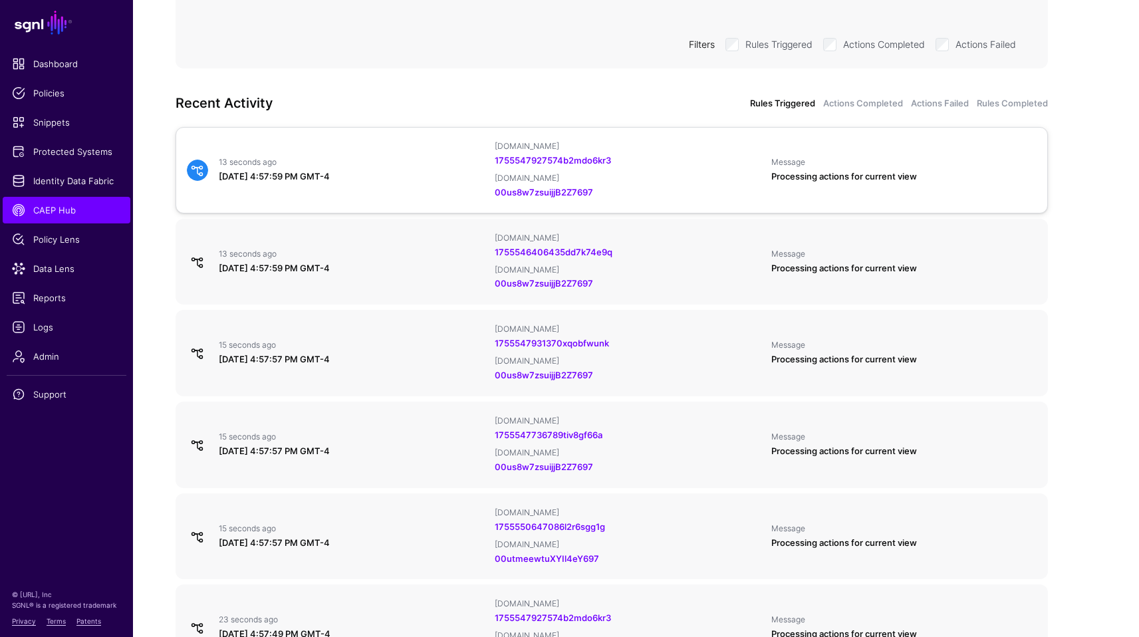
click at [621, 174] on div "[DOMAIN_NAME]" at bounding box center [627, 178] width 265 height 11
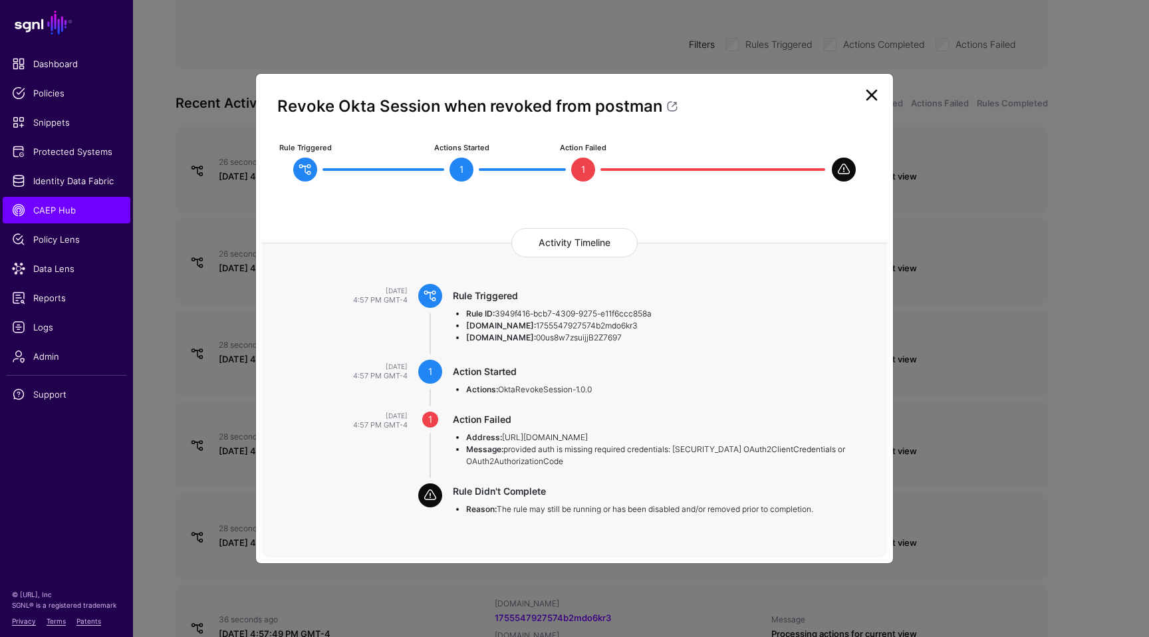
click at [873, 92] on link at bounding box center [871, 94] width 21 height 21
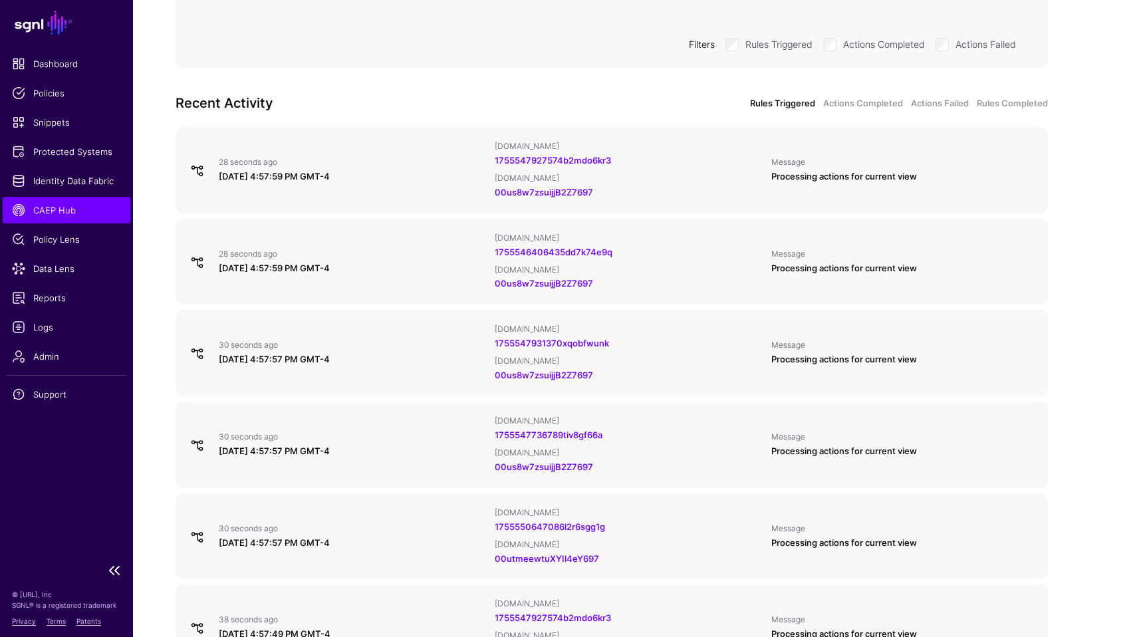
click at [69, 201] on link "CAEP Hub" at bounding box center [67, 210] width 128 height 27
click at [68, 242] on span "Policy Lens" at bounding box center [66, 239] width 109 height 13
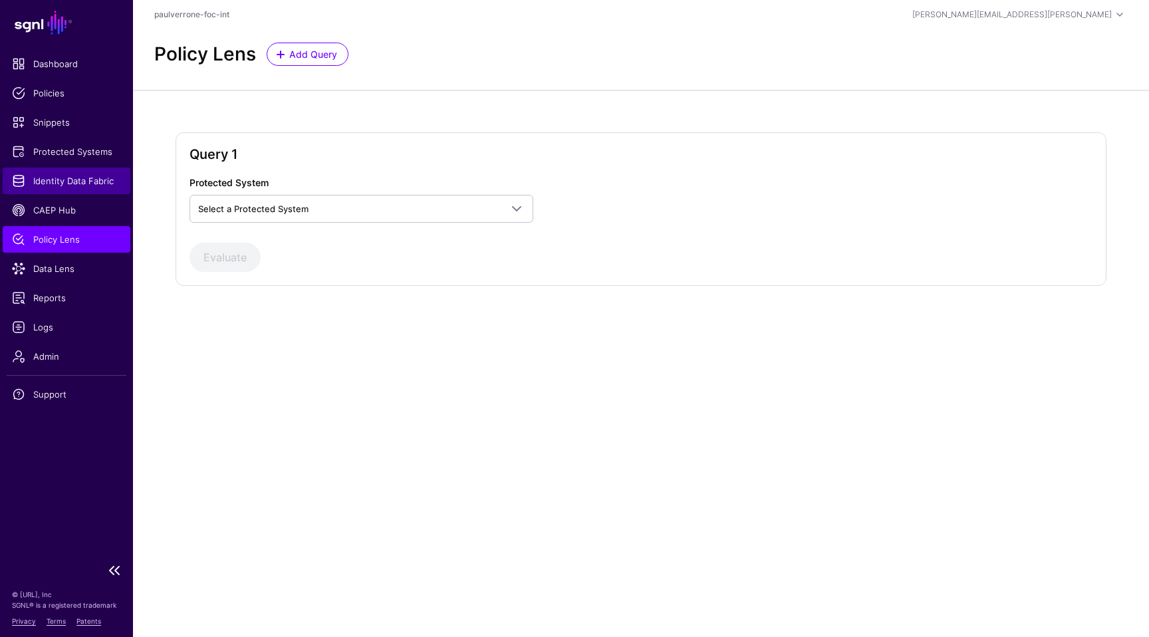
click at [84, 183] on span "Identity Data Fabric" at bounding box center [66, 180] width 109 height 13
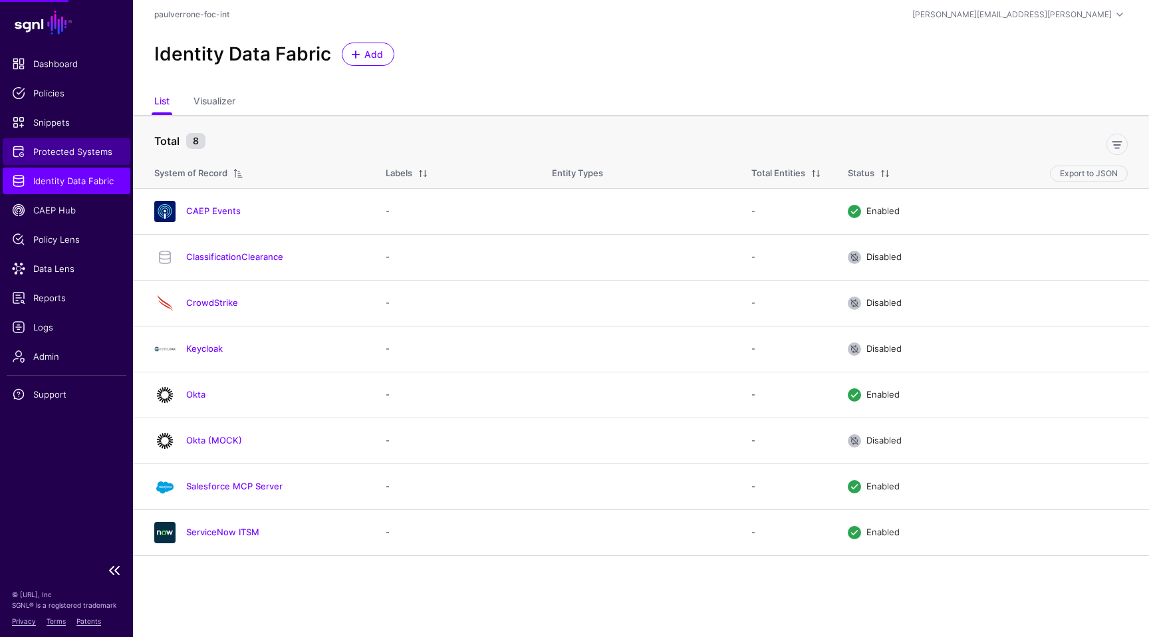
click at [82, 154] on span "Protected Systems" at bounding box center [66, 151] width 109 height 13
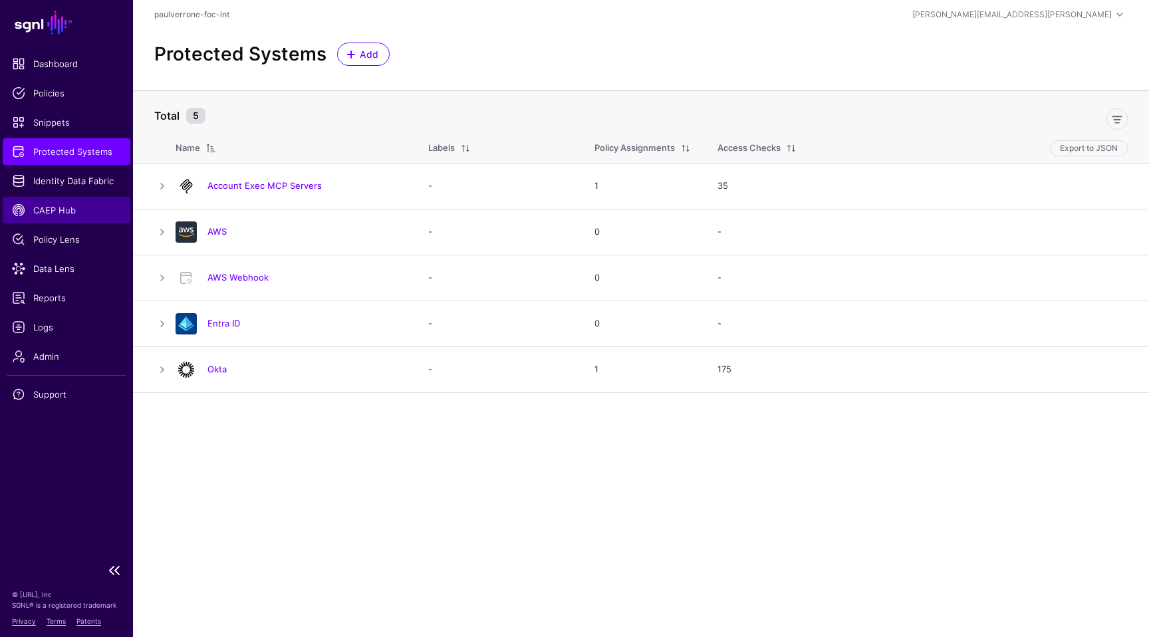
click at [74, 207] on span "CAEP Hub" at bounding box center [66, 210] width 109 height 13
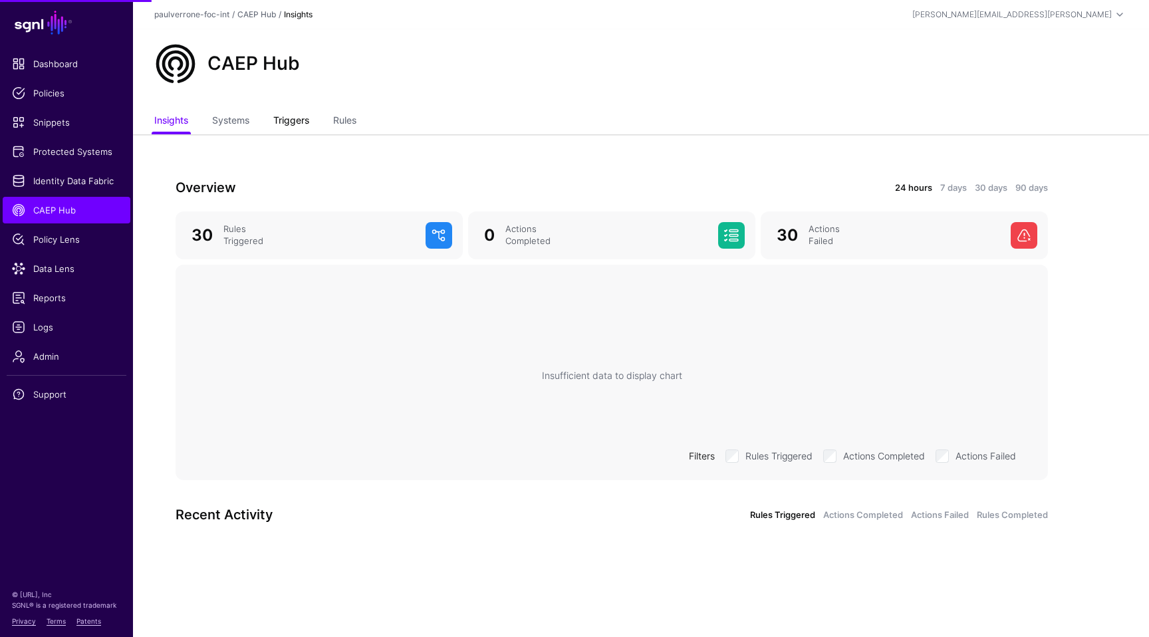
click at [303, 125] on link "Triggers" at bounding box center [291, 121] width 36 height 25
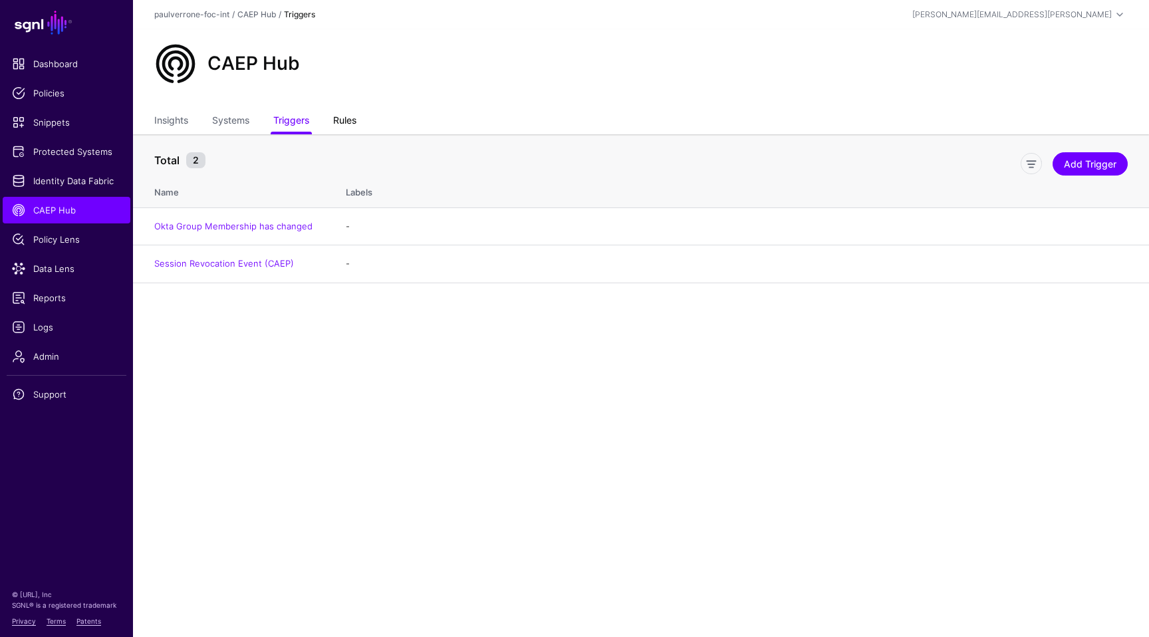
click at [348, 120] on link "Rules" at bounding box center [344, 121] width 23 height 25
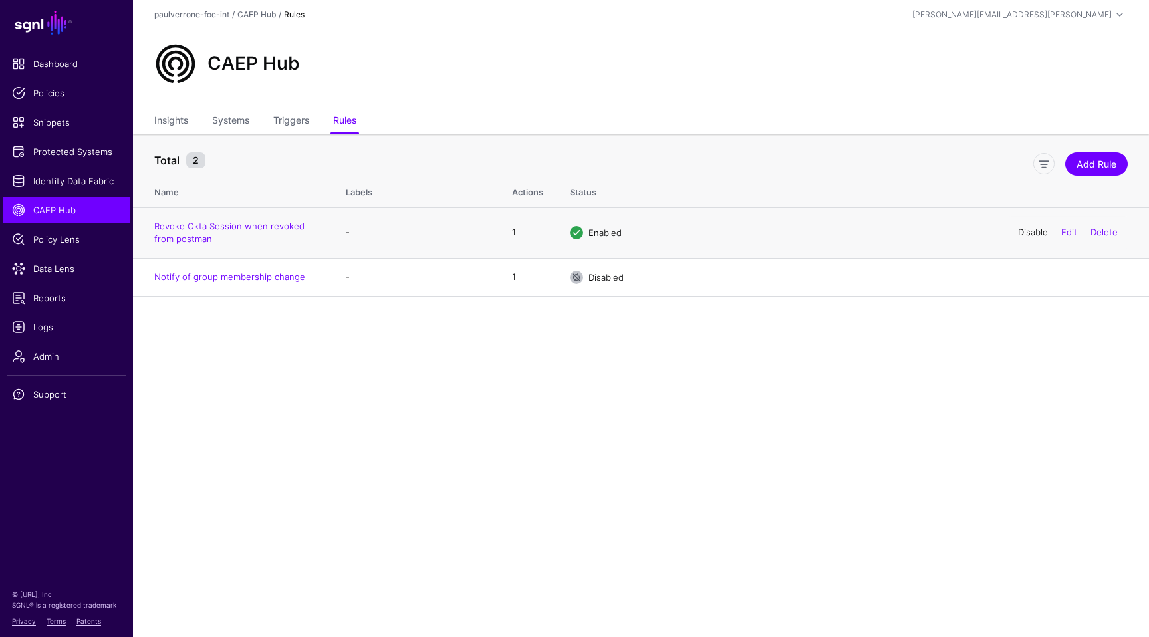
click at [1027, 230] on link "Disable" at bounding box center [1033, 232] width 30 height 11
click at [237, 219] on td "Revoke Okta Session when revoked from postman" at bounding box center [233, 233] width 200 height 51
click at [236, 225] on link "Revoke Okta Session when revoked from postman" at bounding box center [229, 233] width 150 height 24
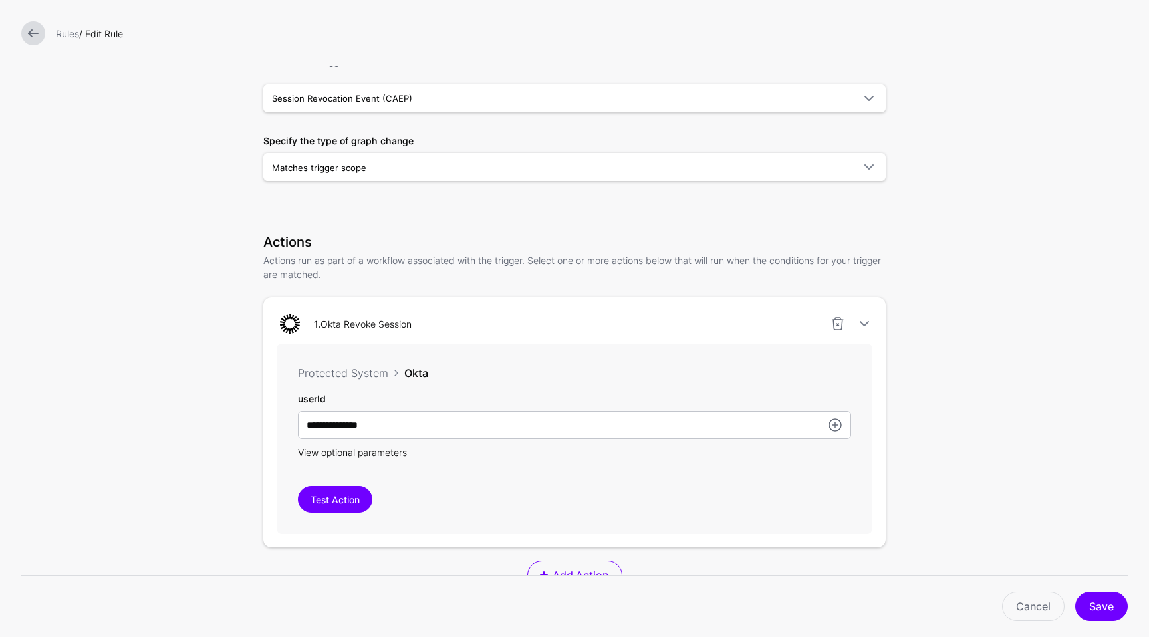
scroll to position [154, 0]
click at [380, 458] on span "View optional parameters" at bounding box center [352, 453] width 109 height 11
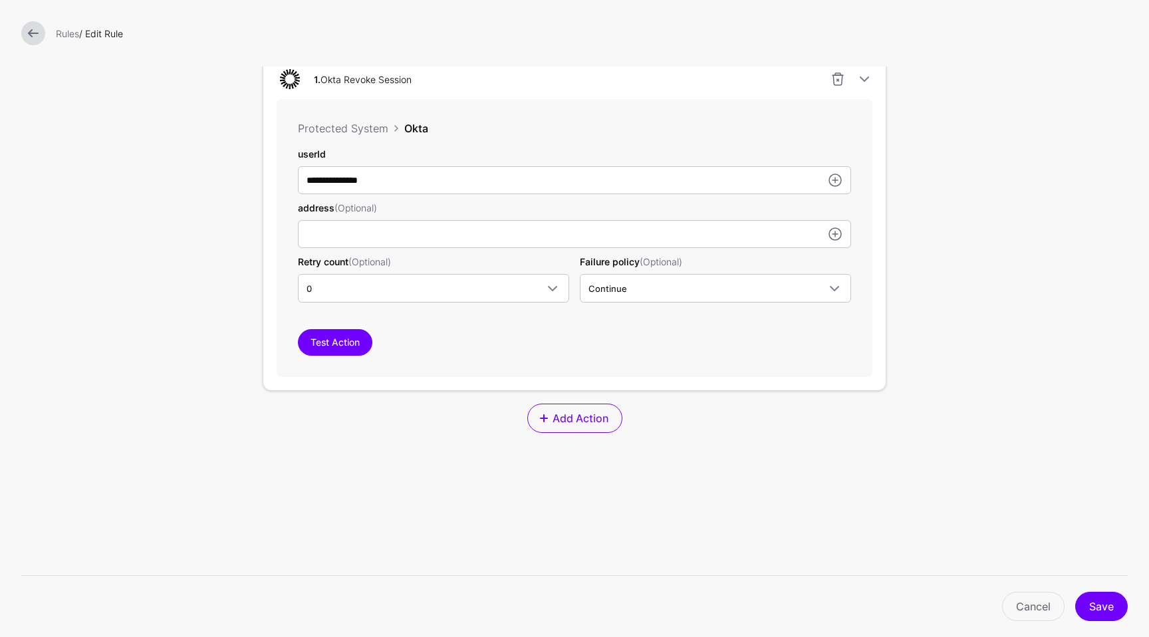
scroll to position [414, 0]
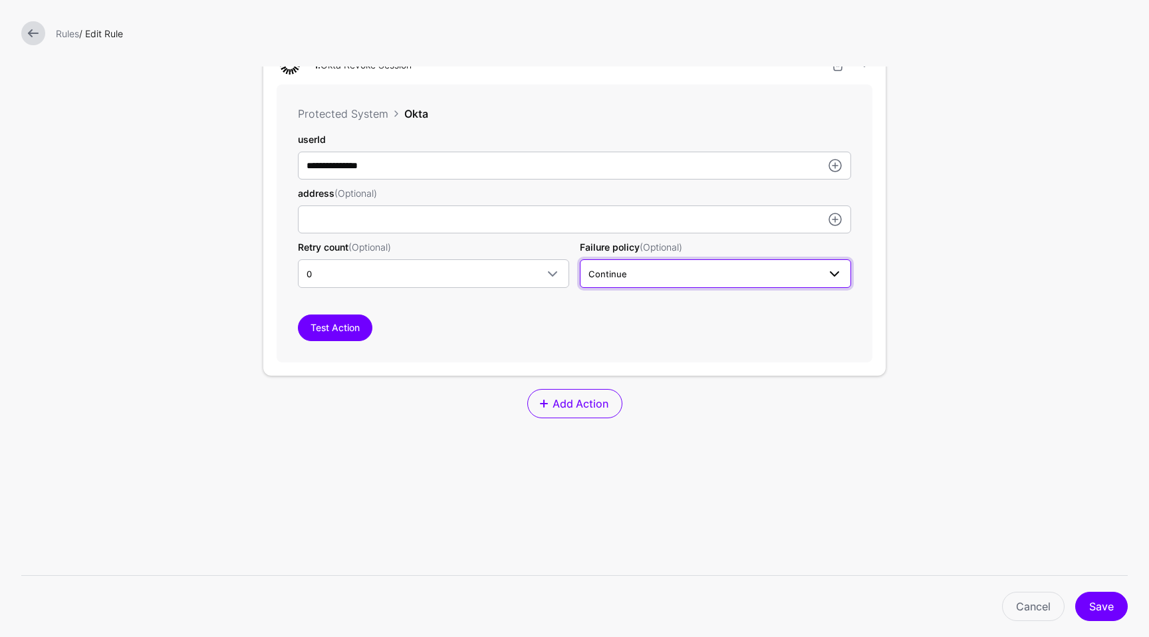
click at [658, 287] on link "Continue" at bounding box center [715, 273] width 271 height 28
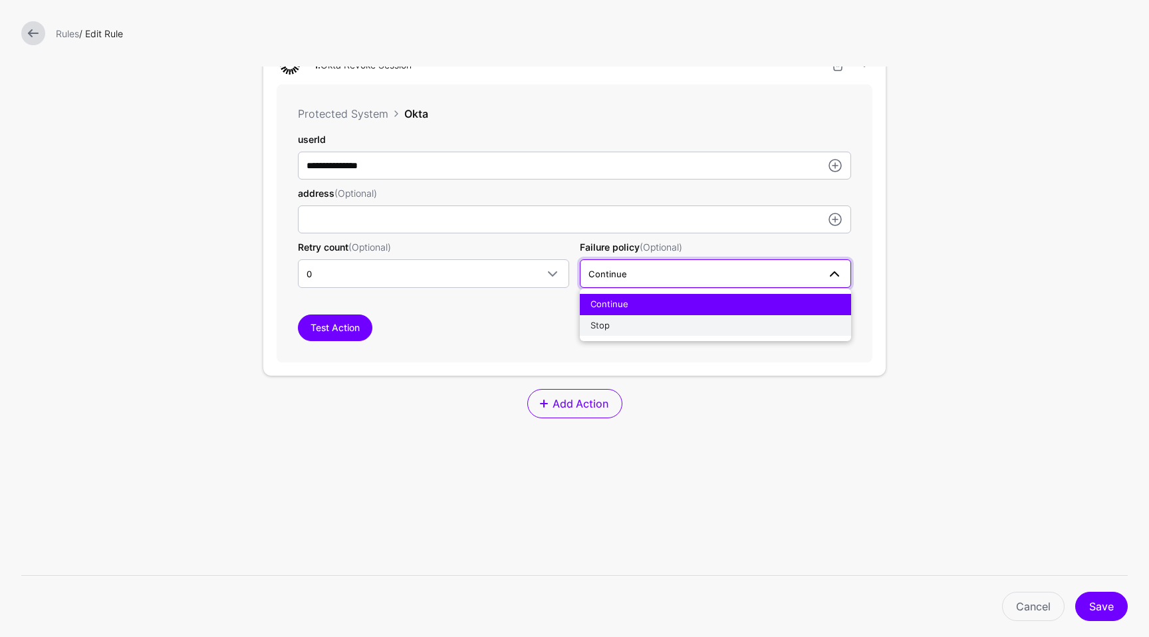
click at [633, 331] on div "Stop" at bounding box center [716, 325] width 250 height 13
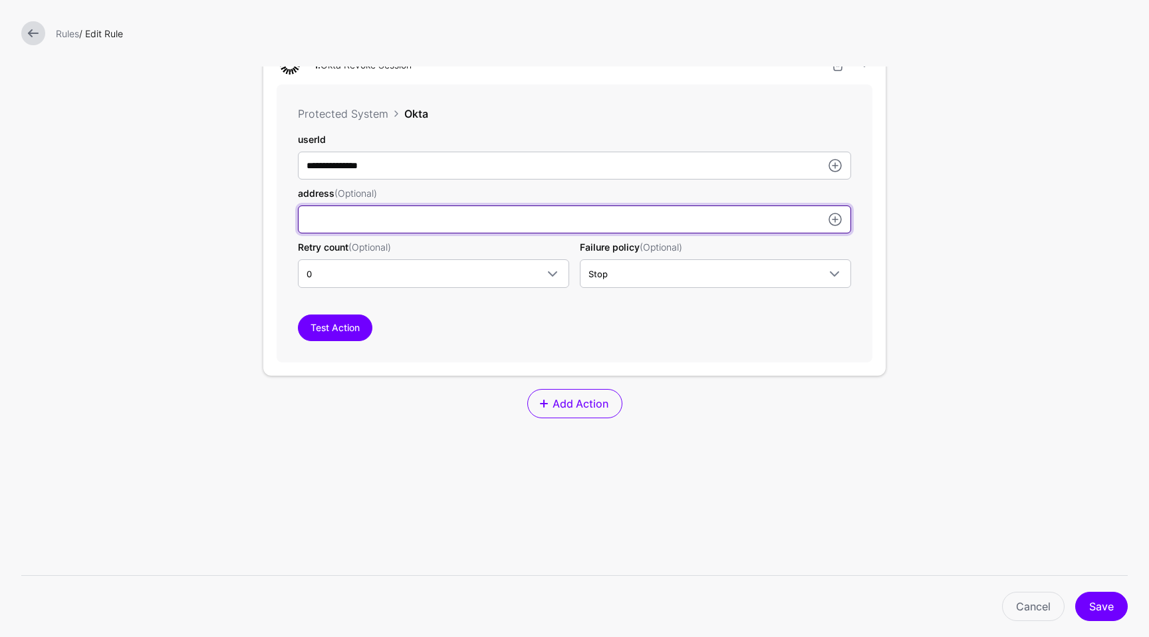
click at [457, 180] on input "userId" at bounding box center [574, 166] width 553 height 28
click at [0, 636] on com-1password-button at bounding box center [0, 637] width 0 height 0
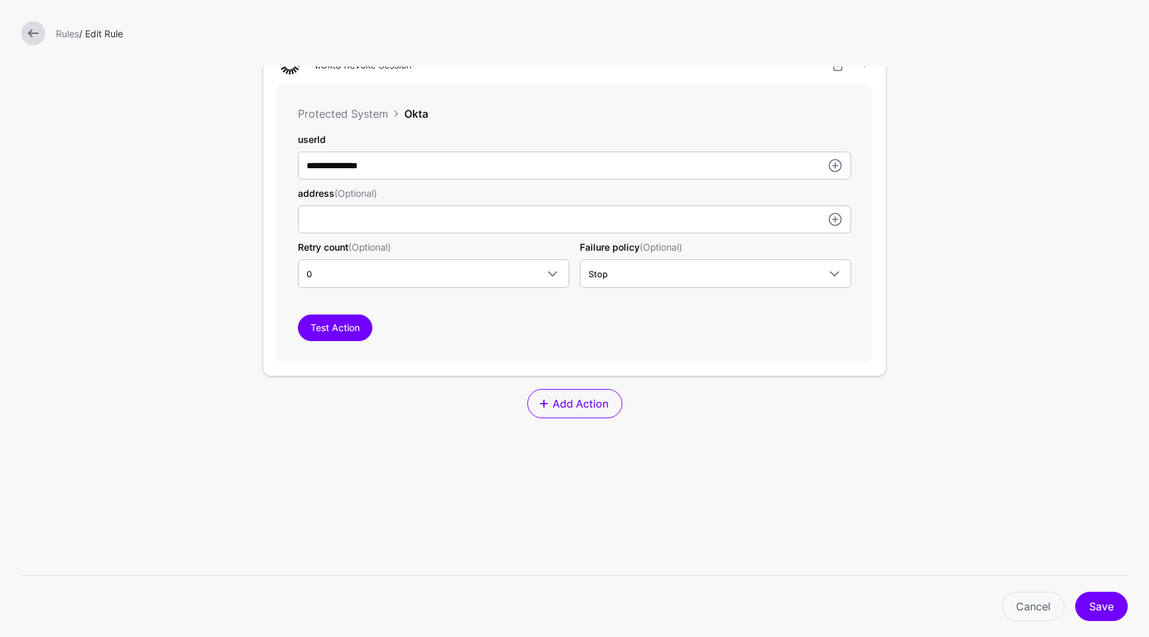
click at [930, 160] on form "**********" at bounding box center [574, 148] width 1149 height 1125
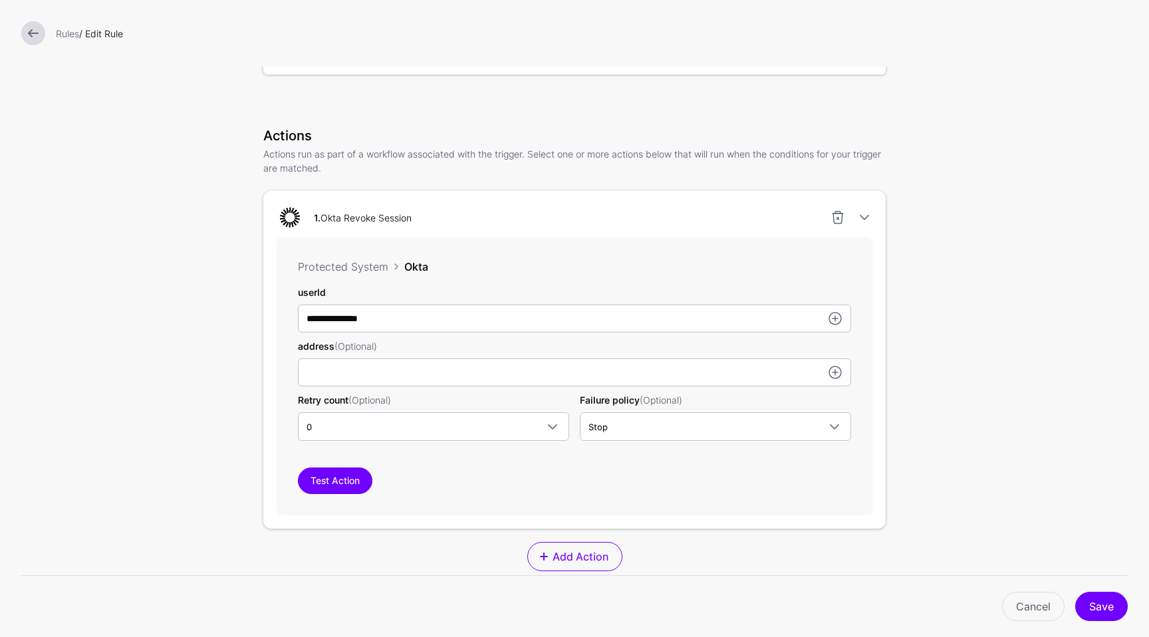
scroll to position [259, 0]
click at [829, 369] on link at bounding box center [835, 374] width 16 height 16
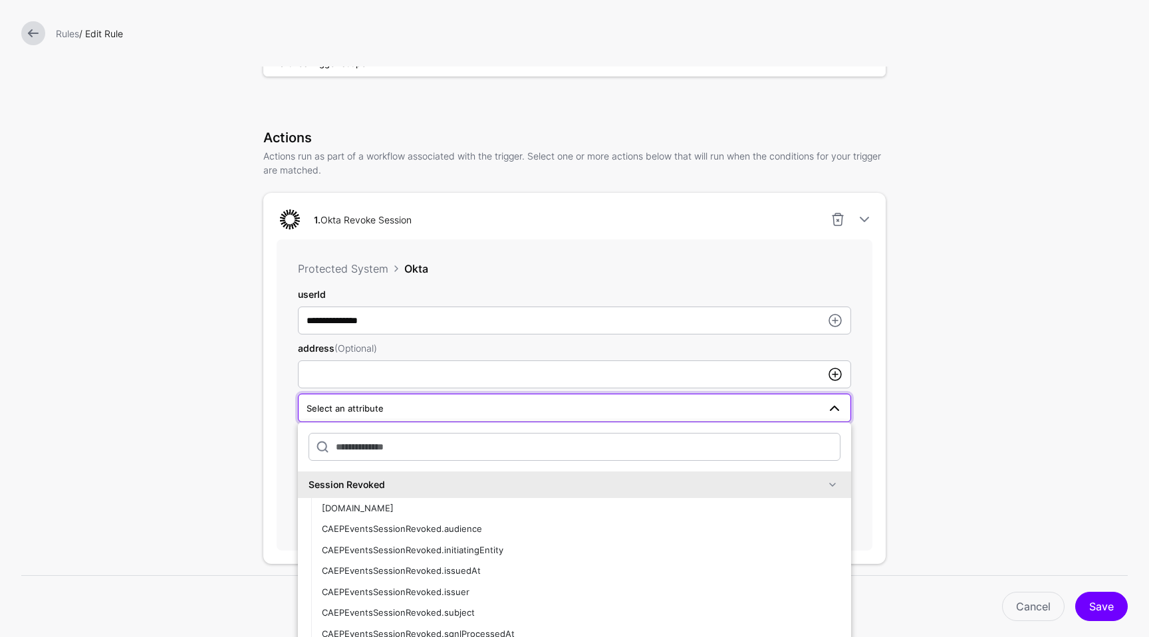
click at [829, 369] on link at bounding box center [835, 374] width 16 height 16
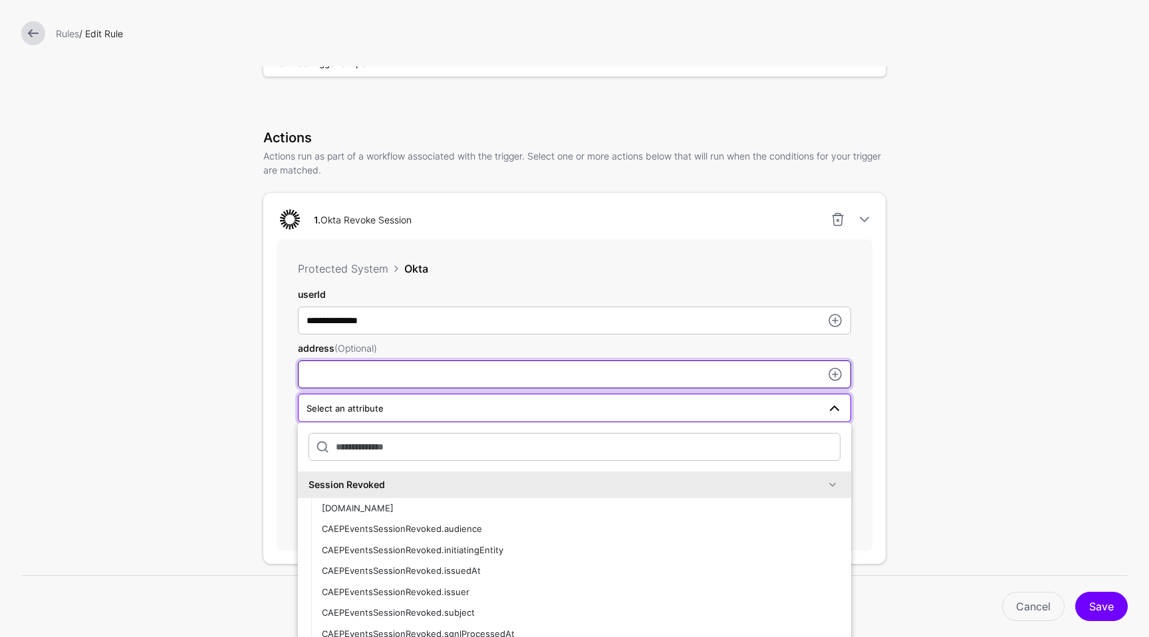
click at [746, 370] on input "userId" at bounding box center [574, 374] width 553 height 28
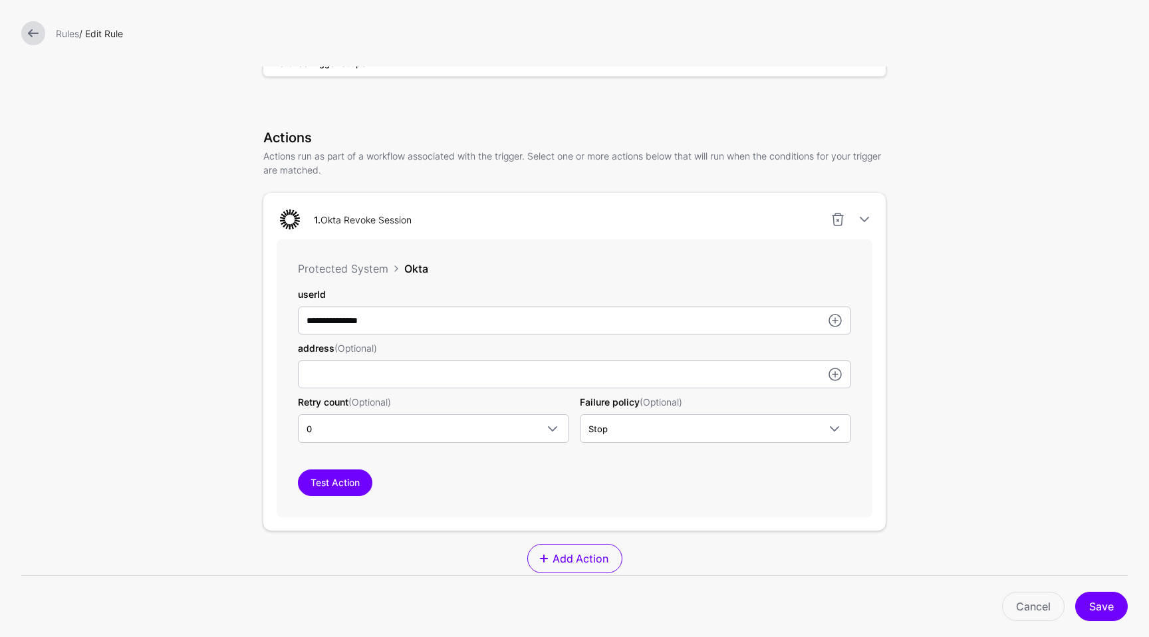
click at [982, 359] on form "**********" at bounding box center [574, 303] width 1149 height 1125
click at [830, 223] on link at bounding box center [838, 219] width 16 height 16
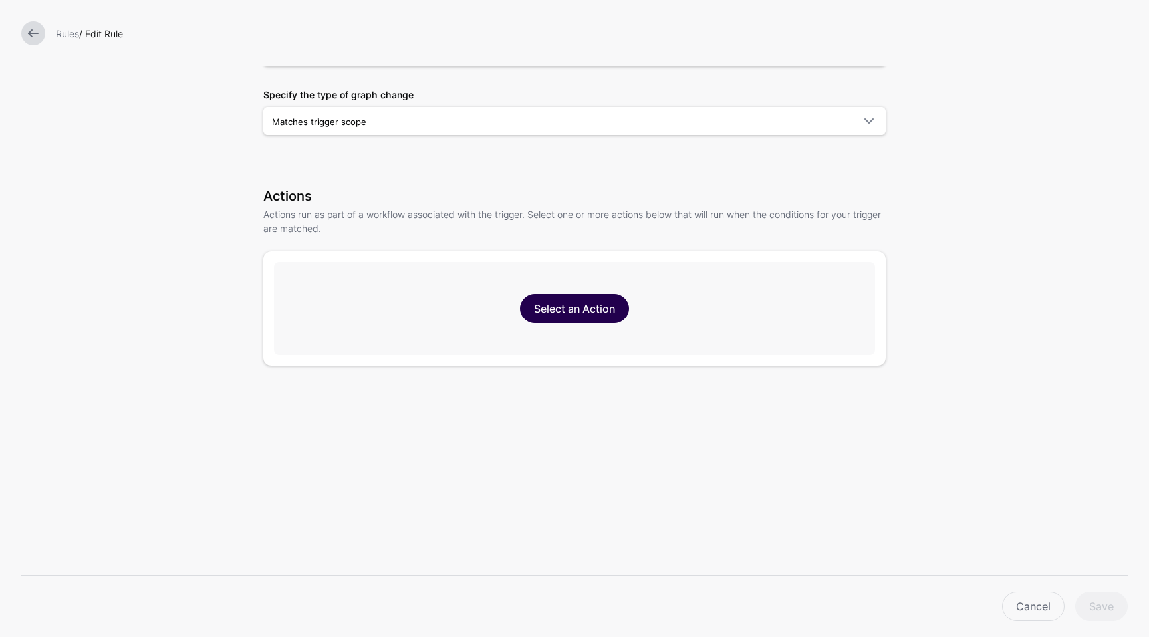
click at [575, 297] on link "Select an Action" at bounding box center [574, 308] width 109 height 29
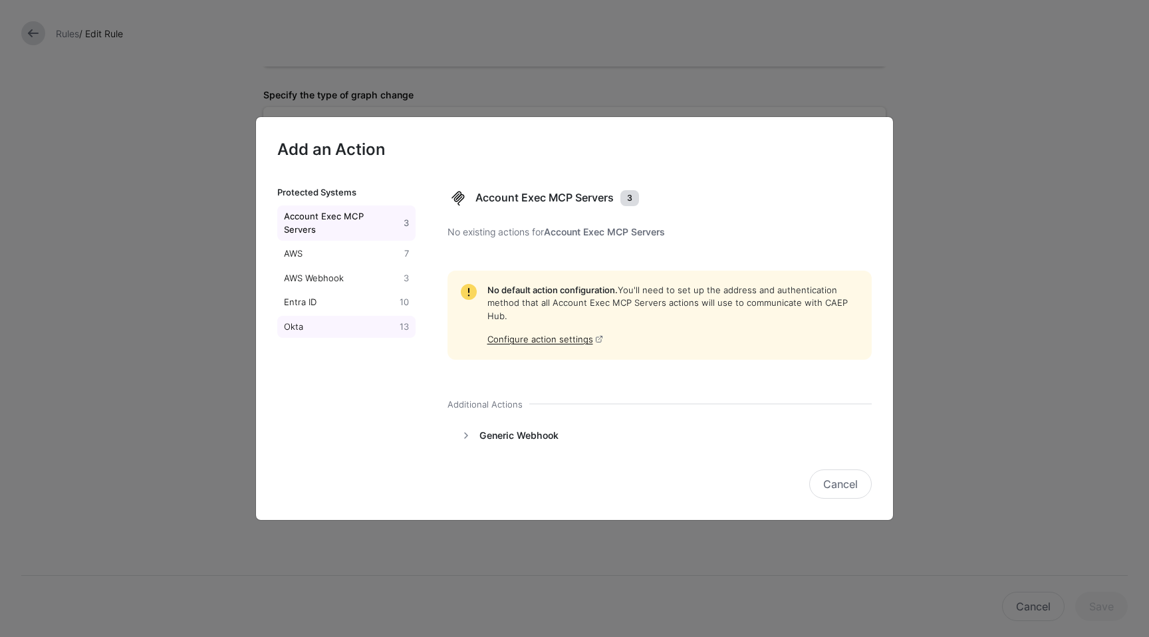
click at [307, 321] on div "Okta" at bounding box center [339, 327] width 116 height 13
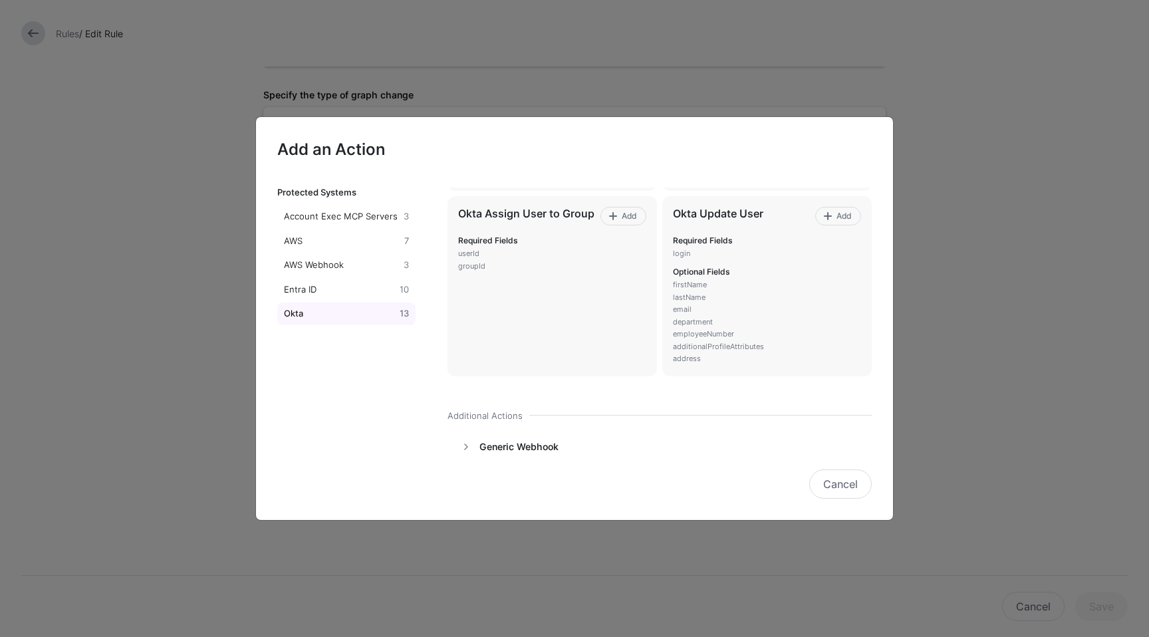
scroll to position [816, 0]
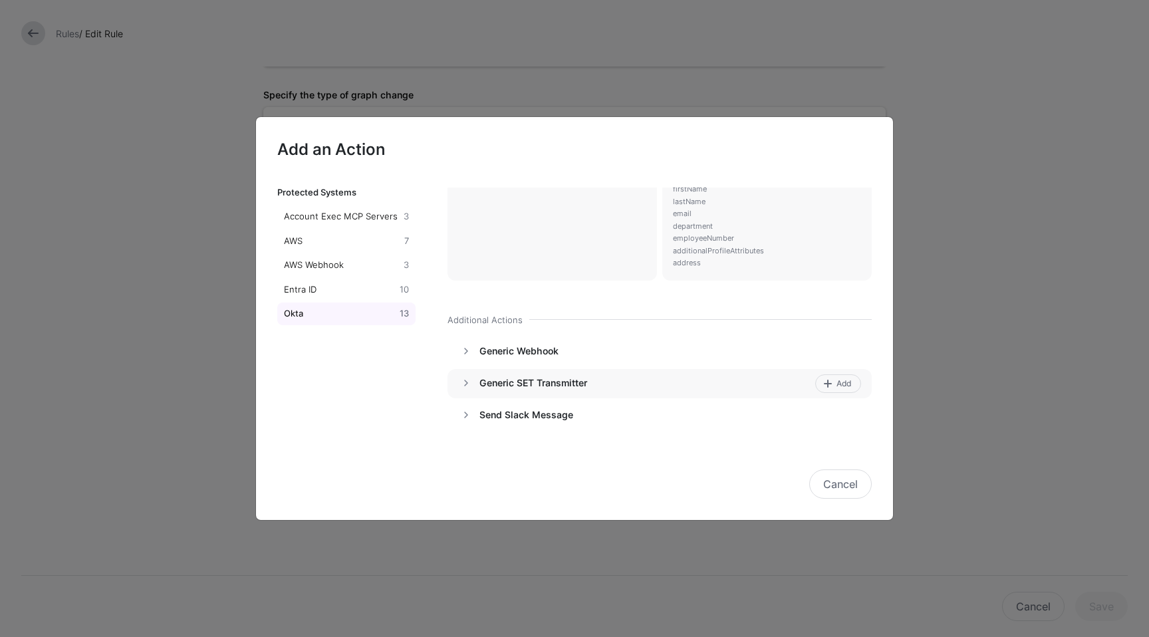
click at [633, 387] on h4 "Generic SET Transmitter" at bounding box center [645, 383] width 331 height 12
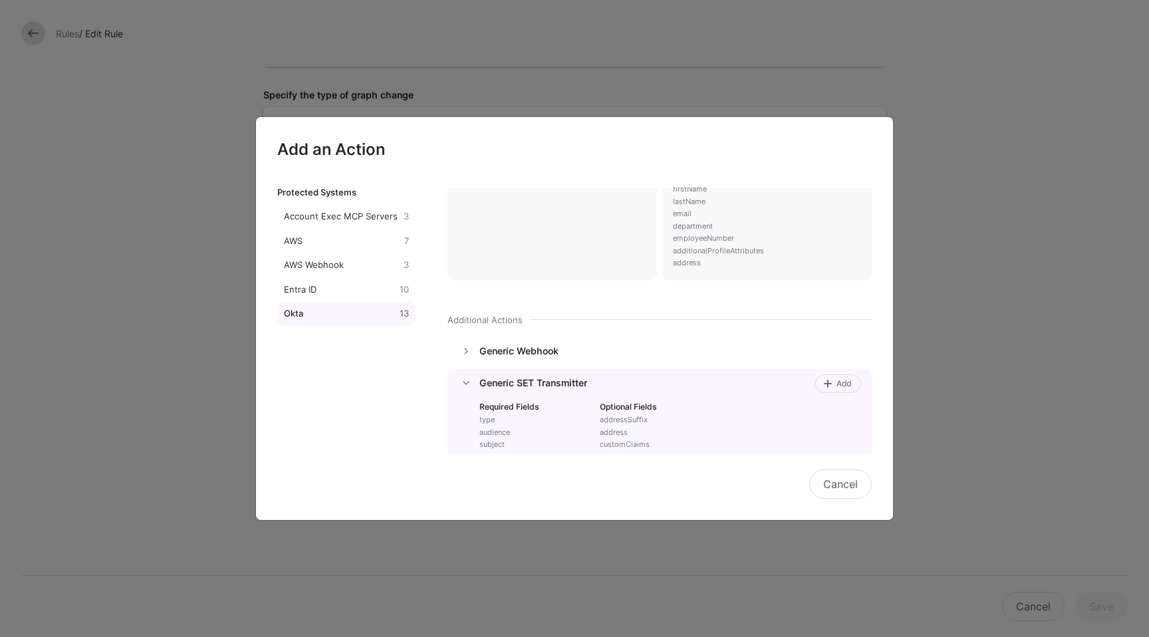
scroll to position [893, 0]
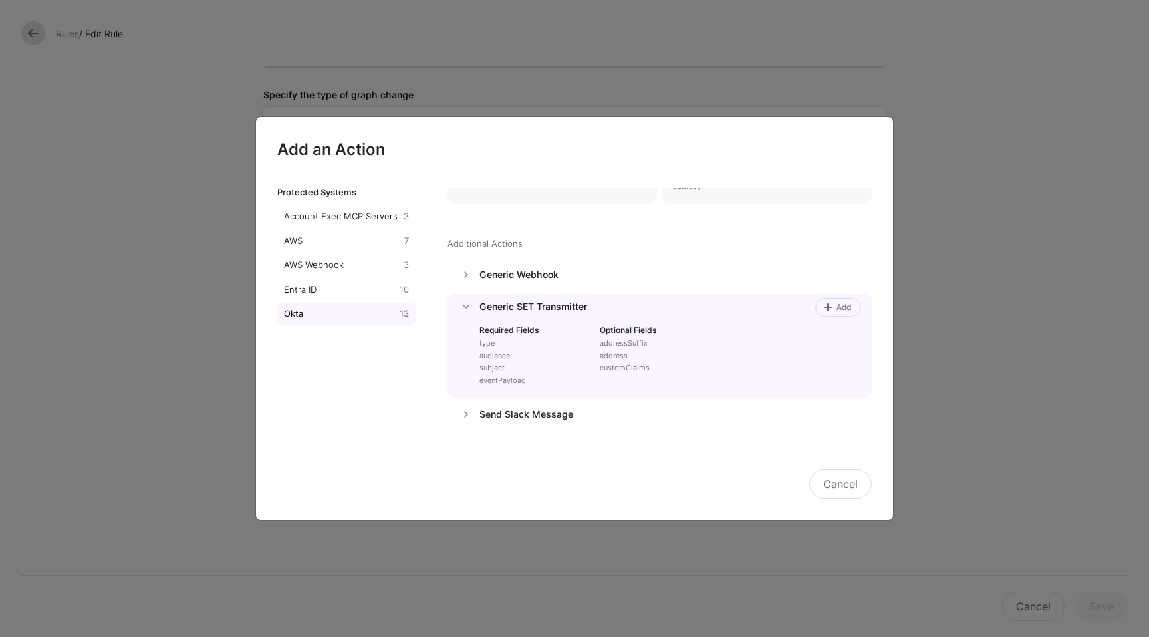
click at [827, 295] on div "Generic SET Transmitter Required Fields type audience subject eventPayload Opti…" at bounding box center [660, 346] width 425 height 106
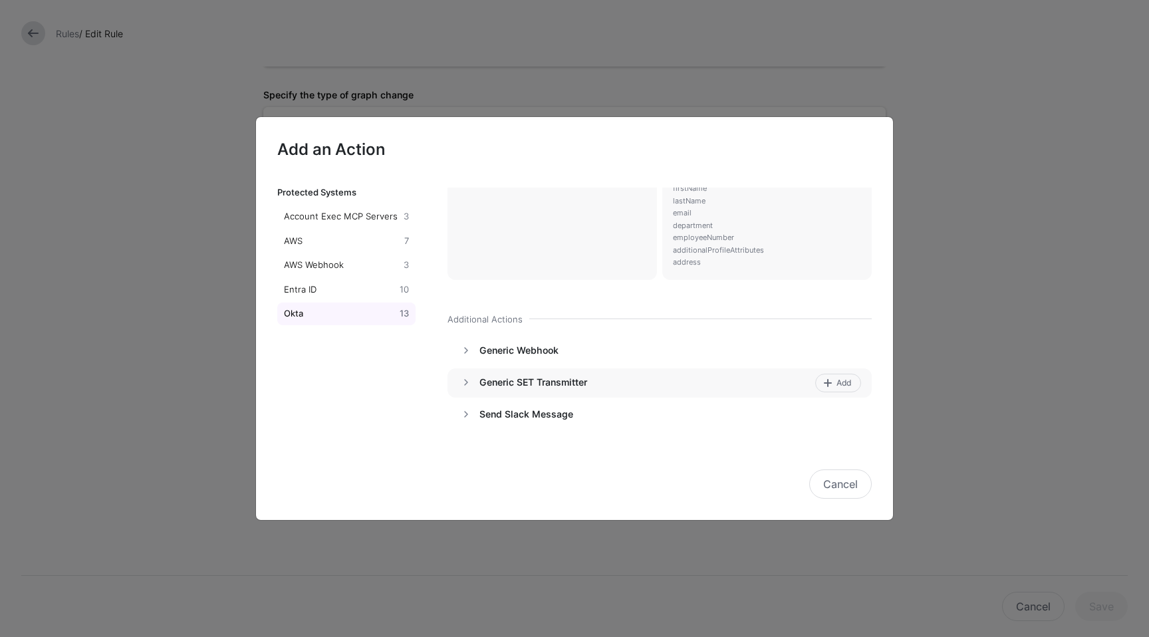
click at [599, 383] on h4 "Generic SET Transmitter" at bounding box center [645, 382] width 331 height 12
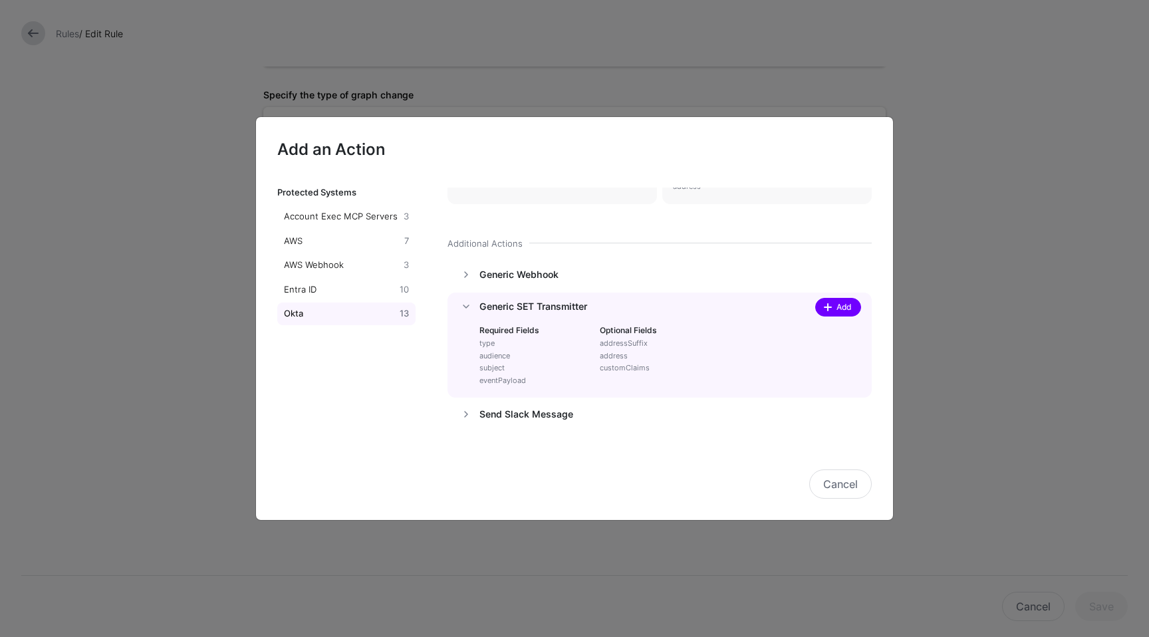
click at [826, 315] on link "Add" at bounding box center [838, 307] width 46 height 19
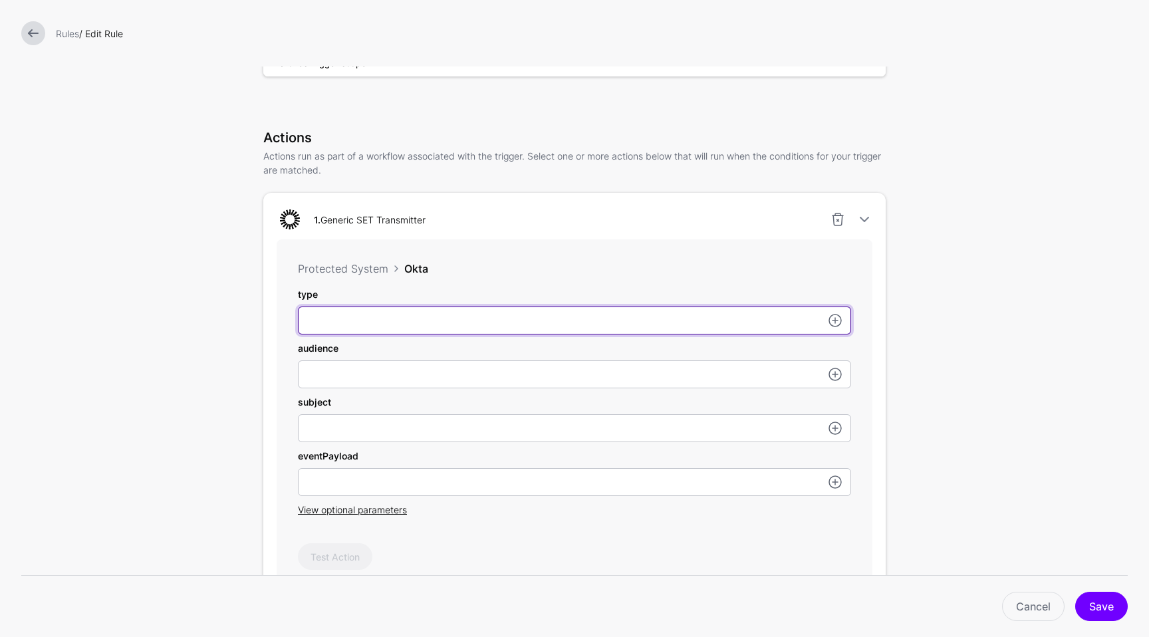
click at [552, 319] on input "type" at bounding box center [574, 321] width 553 height 28
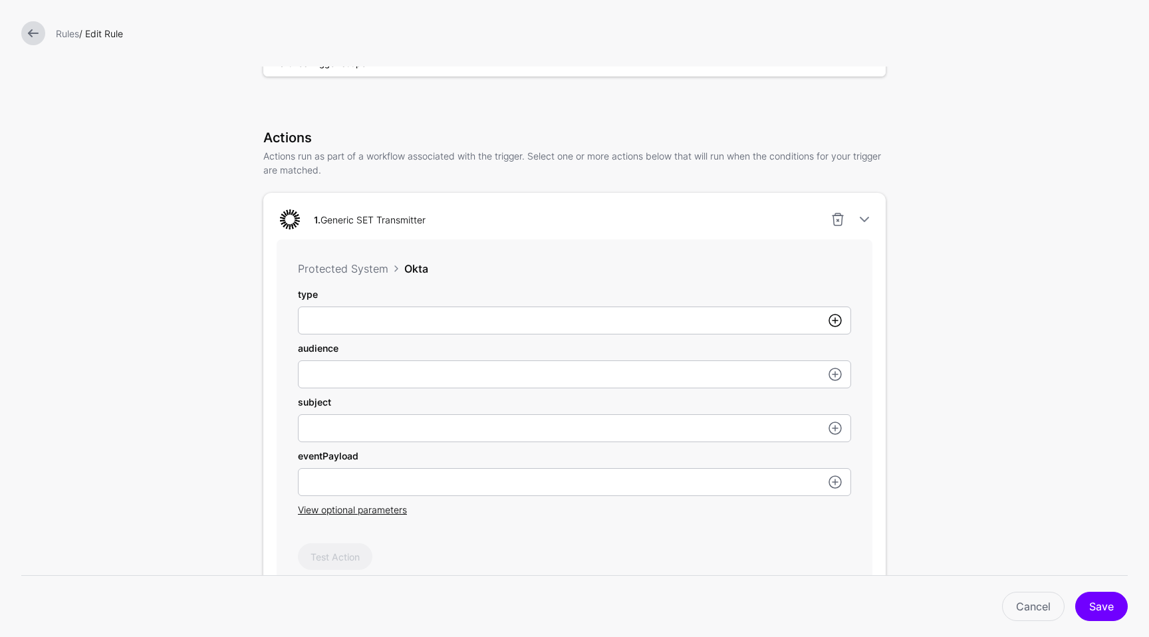
click at [835, 325] on link at bounding box center [835, 321] width 16 height 16
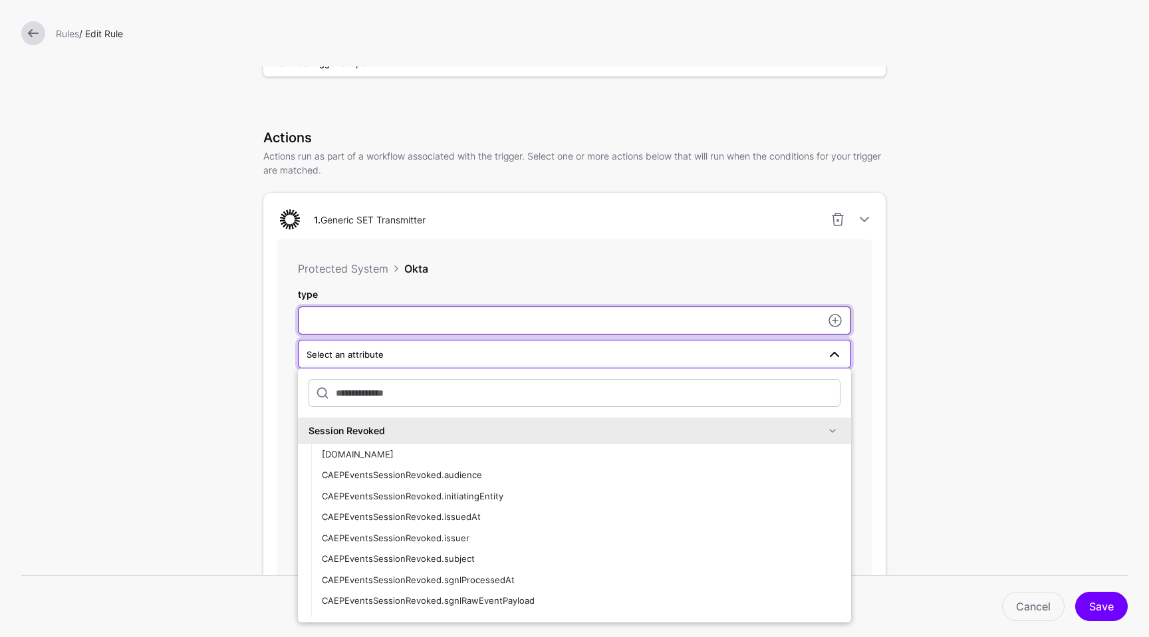
click at [758, 319] on input "type" at bounding box center [574, 321] width 553 height 28
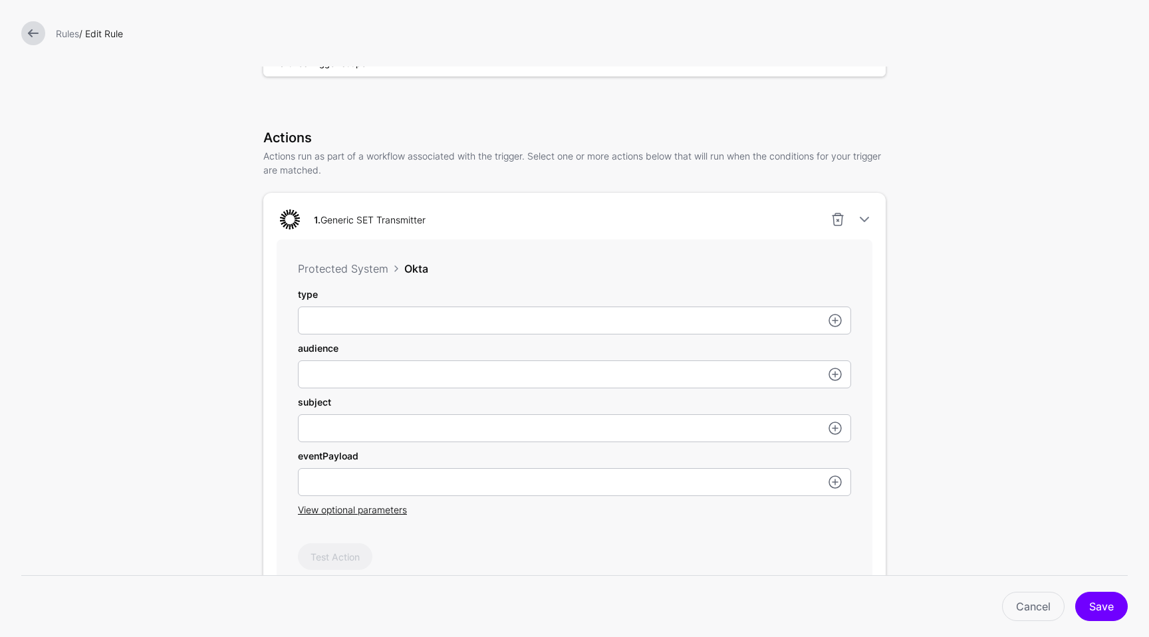
click at [1038, 442] on form "**********" at bounding box center [574, 340] width 1149 height 1199
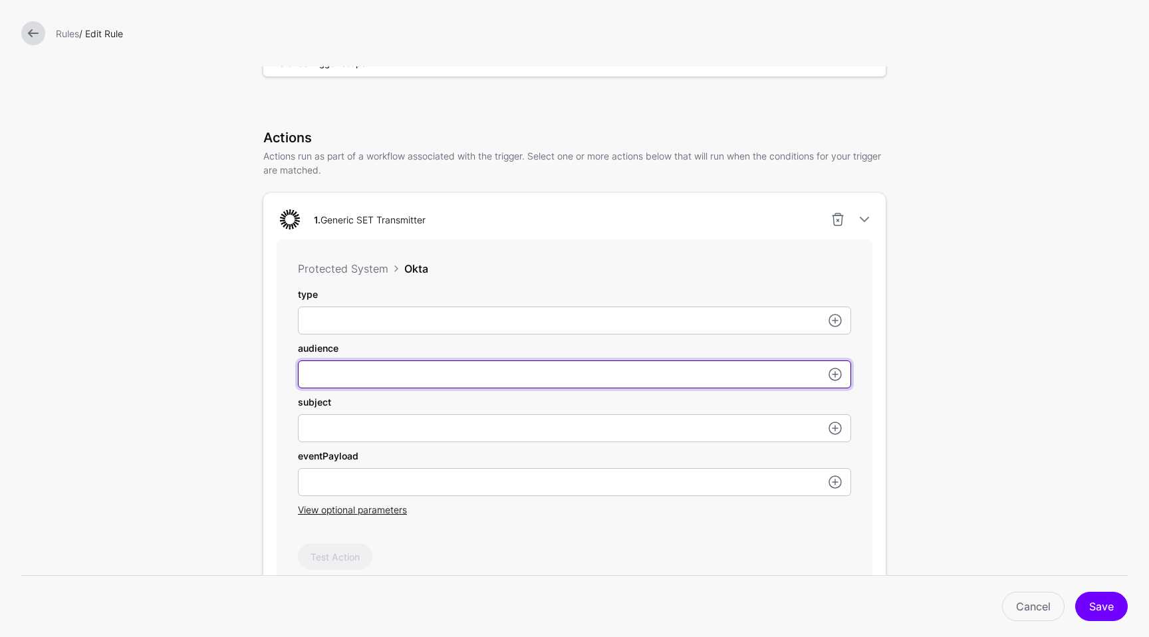
click at [759, 380] on input "type" at bounding box center [574, 374] width 553 height 28
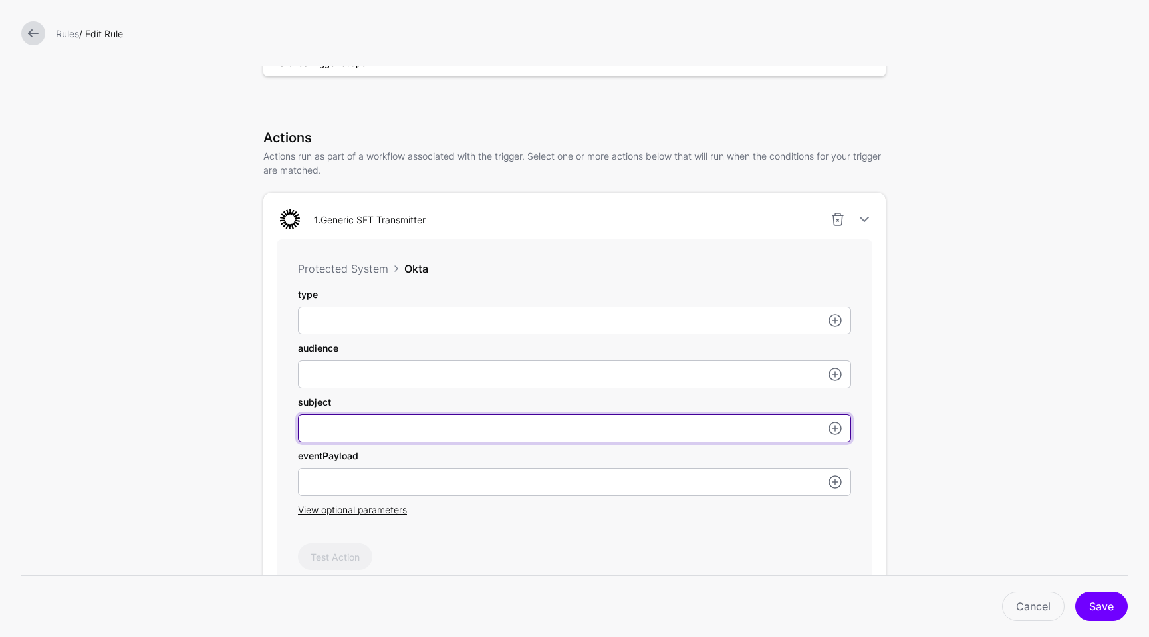
click at [684, 440] on input "type" at bounding box center [574, 428] width 553 height 28
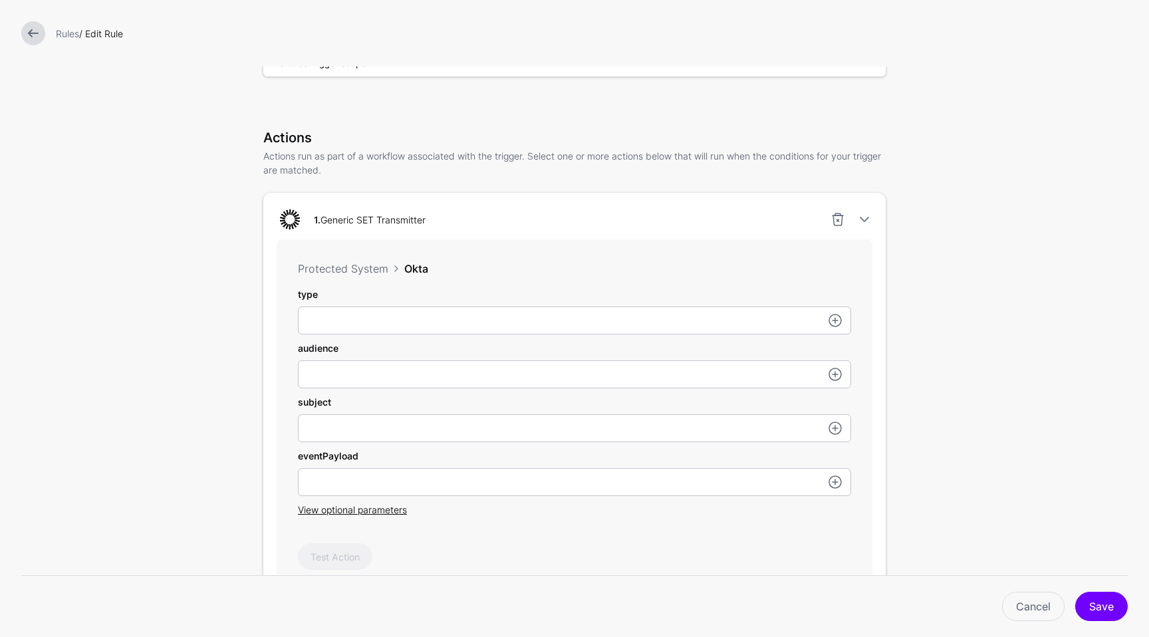
click at [651, 499] on div "type audience subject eventPayload View optional parameters" at bounding box center [574, 401] width 553 height 229
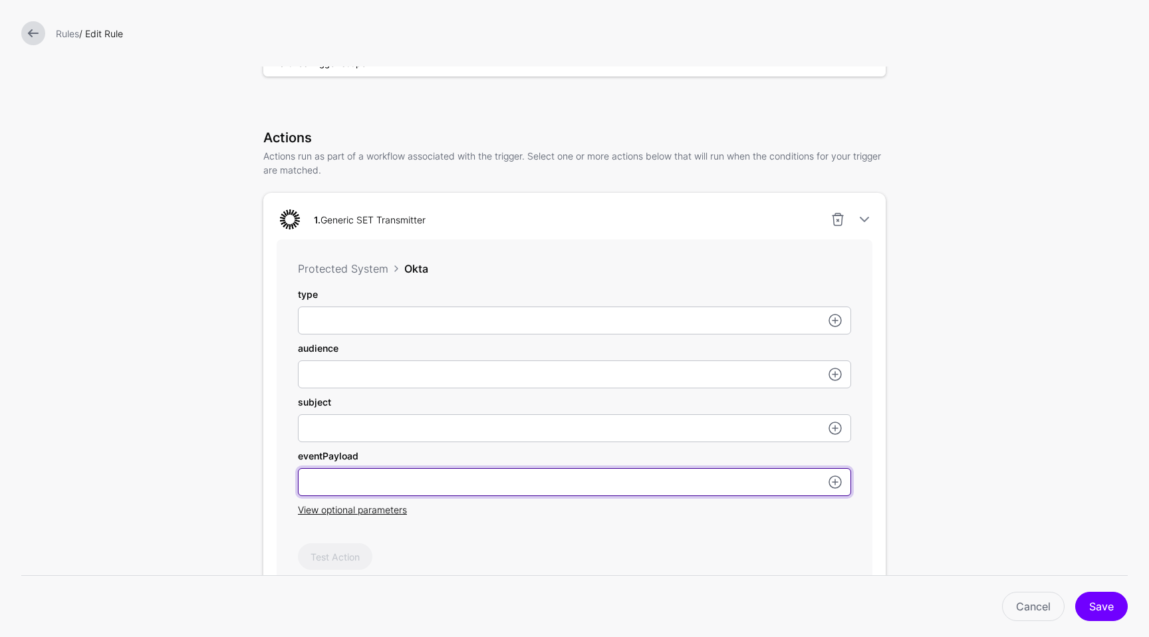
click at [657, 489] on input "type" at bounding box center [574, 482] width 553 height 28
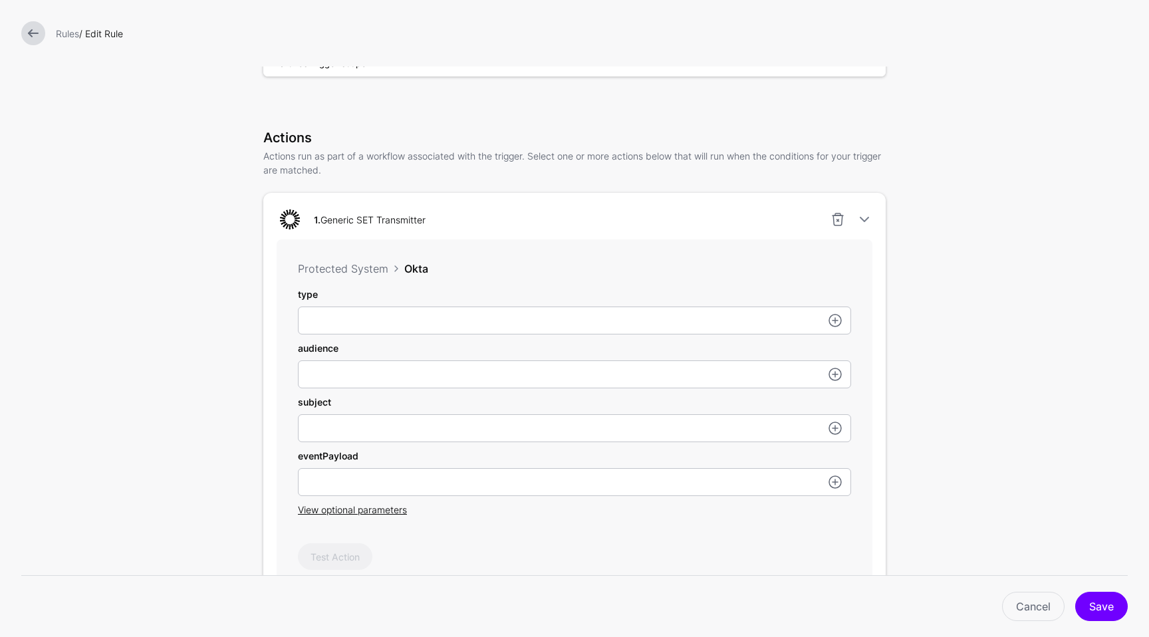
click at [1012, 507] on form "**********" at bounding box center [574, 340] width 1149 height 1199
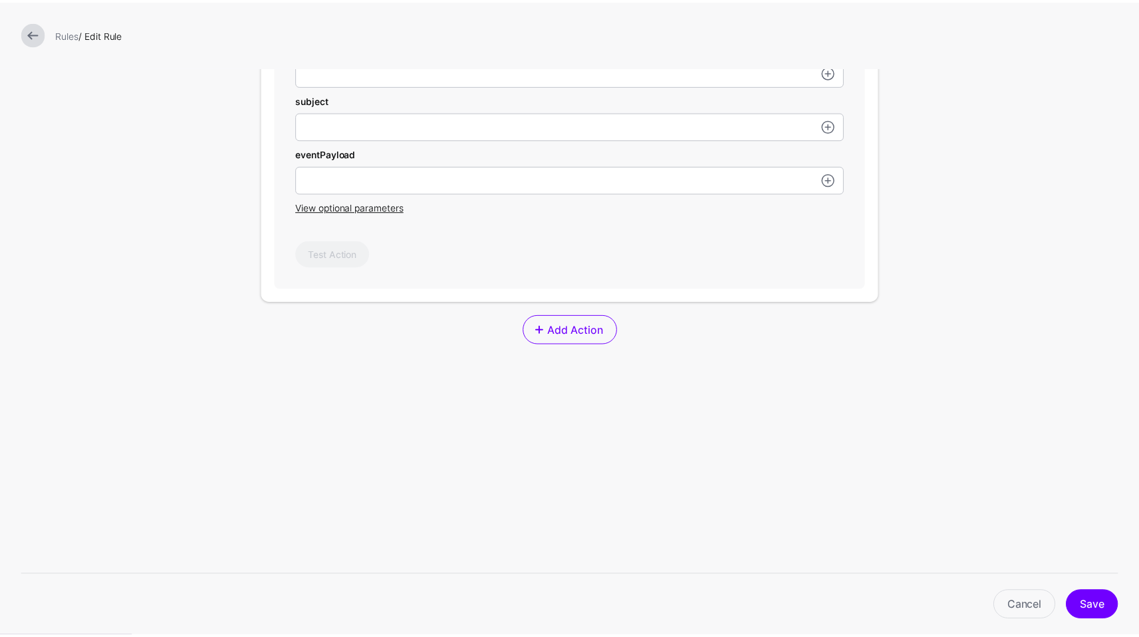
scroll to position [0, 0]
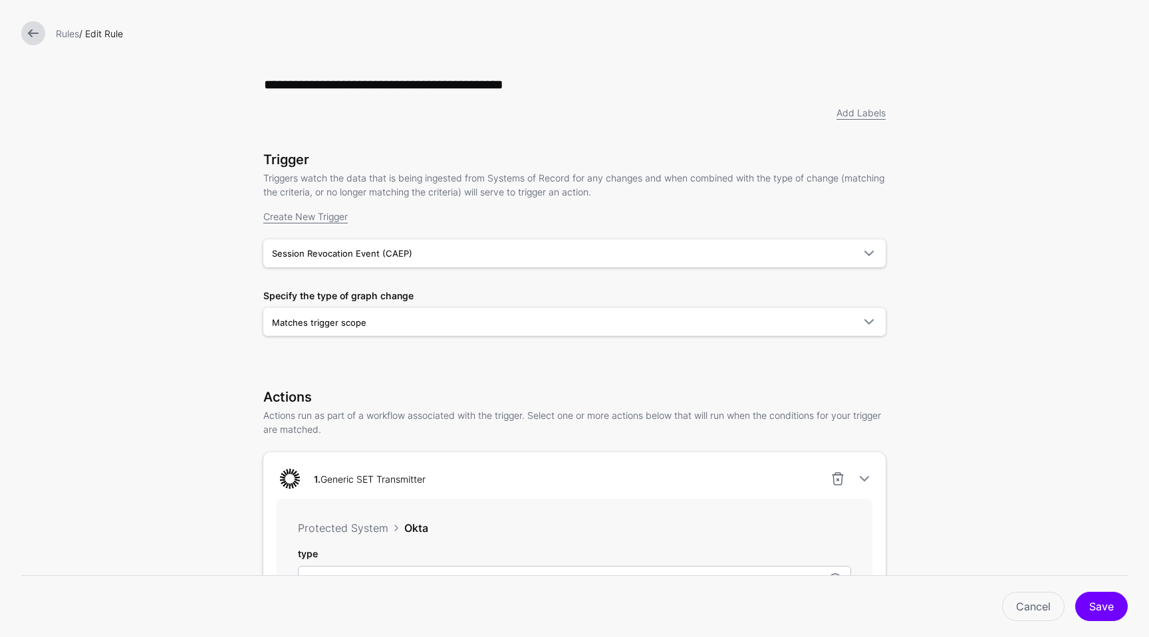
click at [835, 472] on div "1. Generic SET Transmitter" at bounding box center [574, 479] width 607 height 27
click at [831, 478] on link at bounding box center [838, 479] width 16 height 16
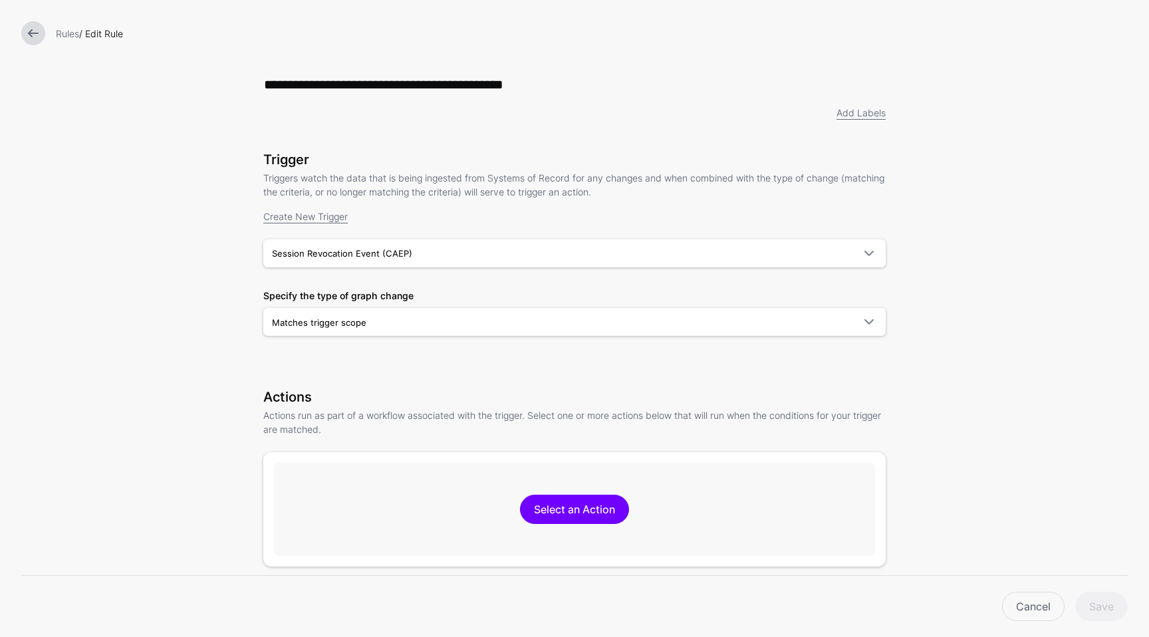
click at [992, 315] on form "**********" at bounding box center [574, 419] width 1149 height 838
click at [24, 33] on link at bounding box center [33, 33] width 24 height 24
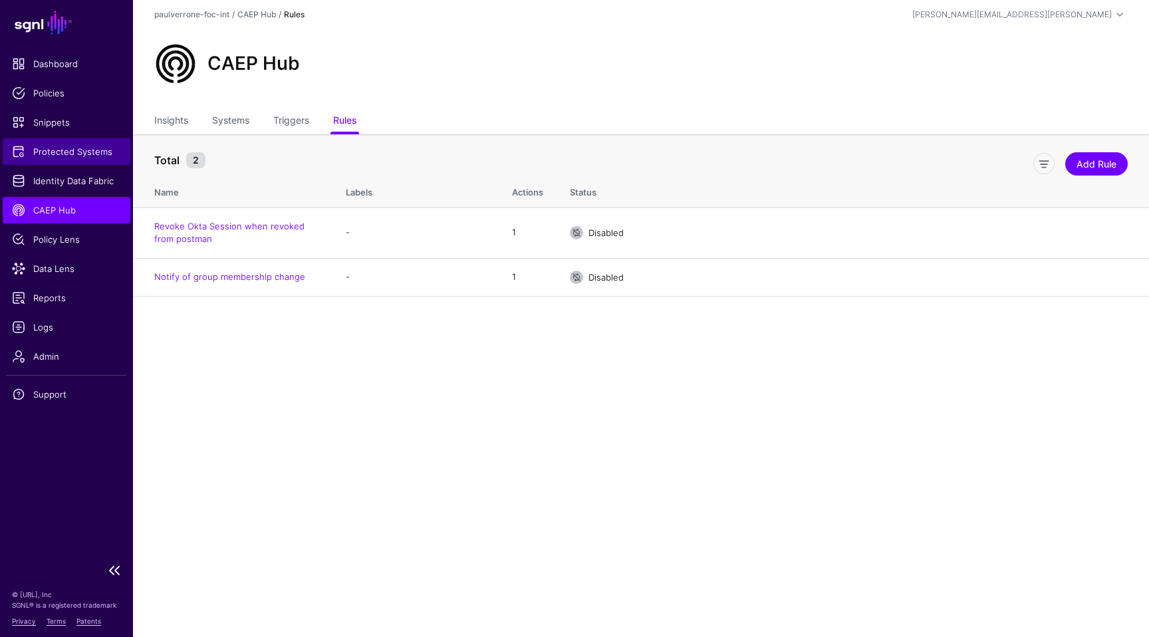
click at [82, 142] on link "Protected Systems" at bounding box center [67, 151] width 128 height 27
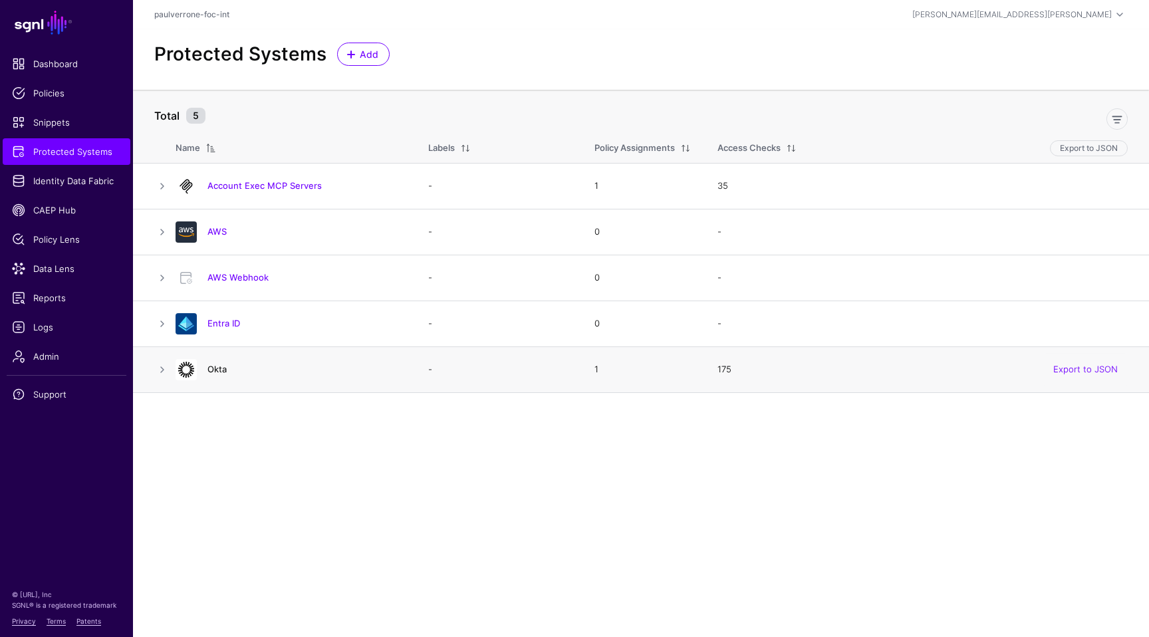
click at [217, 370] on link "Okta" at bounding box center [217, 369] width 19 height 11
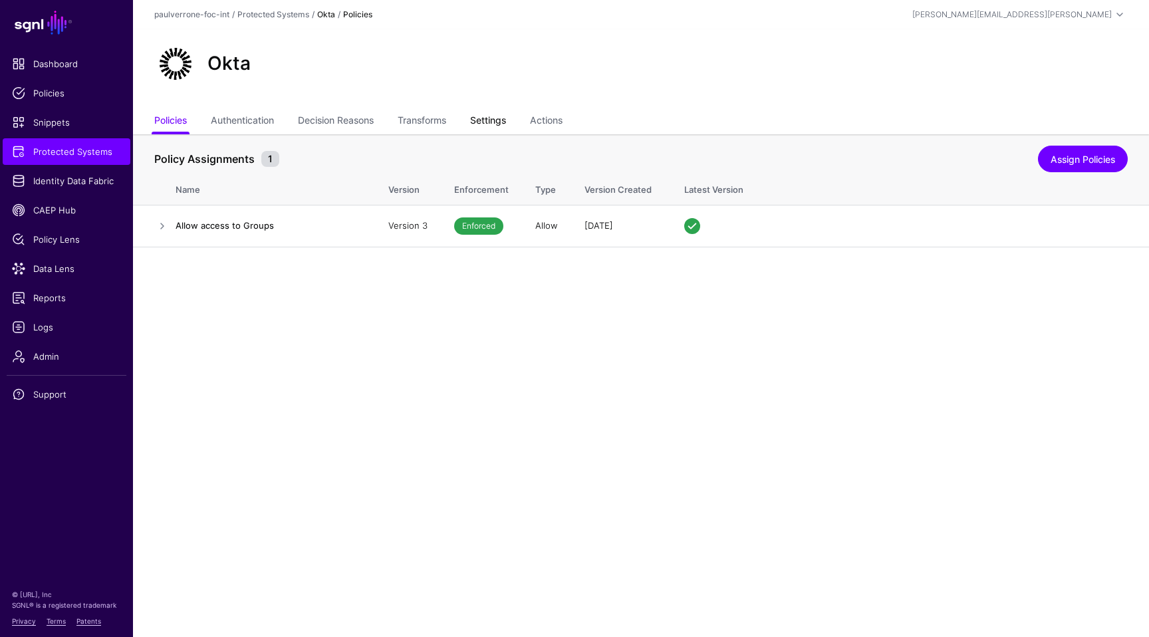
click at [490, 110] on link "Settings" at bounding box center [488, 121] width 36 height 25
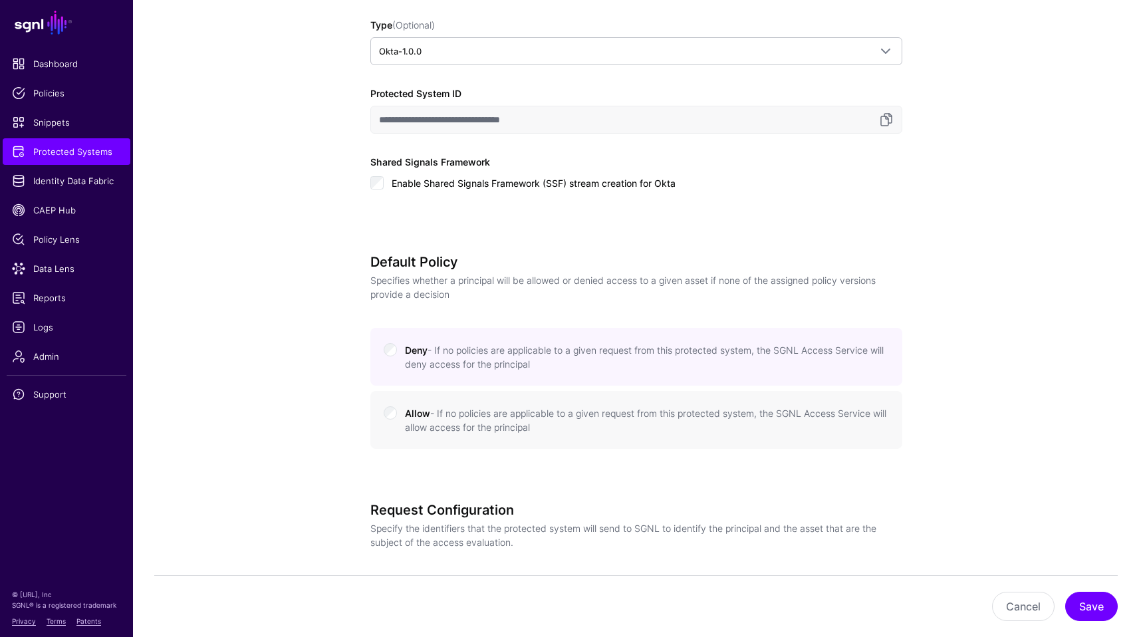
scroll to position [454, 0]
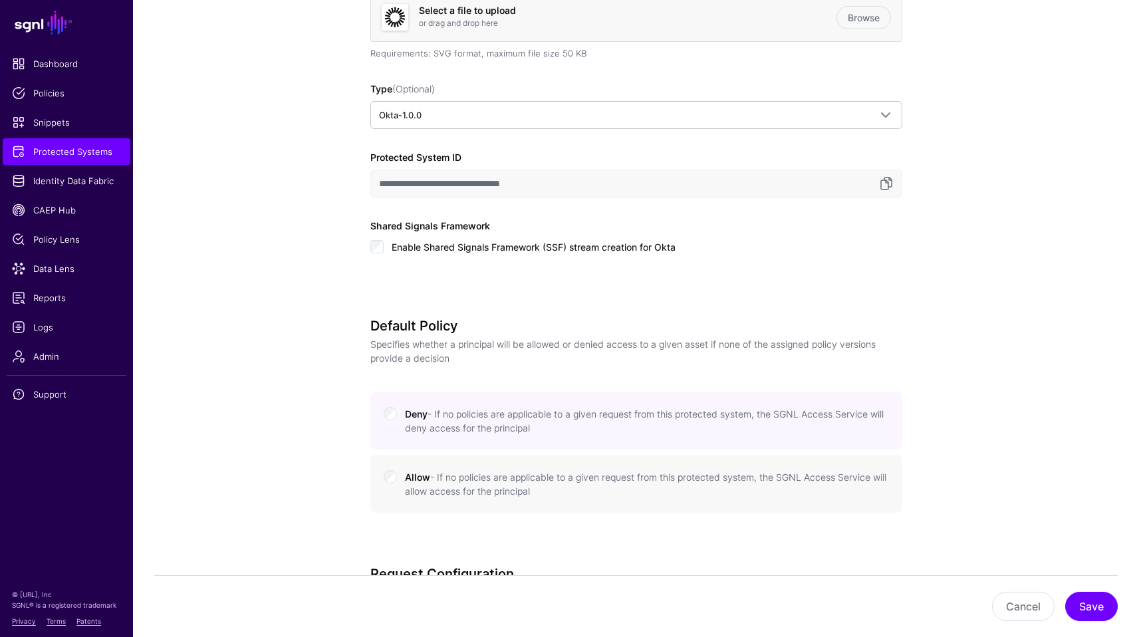
click at [577, 241] on span "Enable Shared Signals Framework (SSF) stream creation for Okta" at bounding box center [534, 246] width 284 height 11
click at [645, 245] on span "Enable Shared Signals Framework (SSF) stream creation for Okta" at bounding box center [534, 246] width 284 height 11
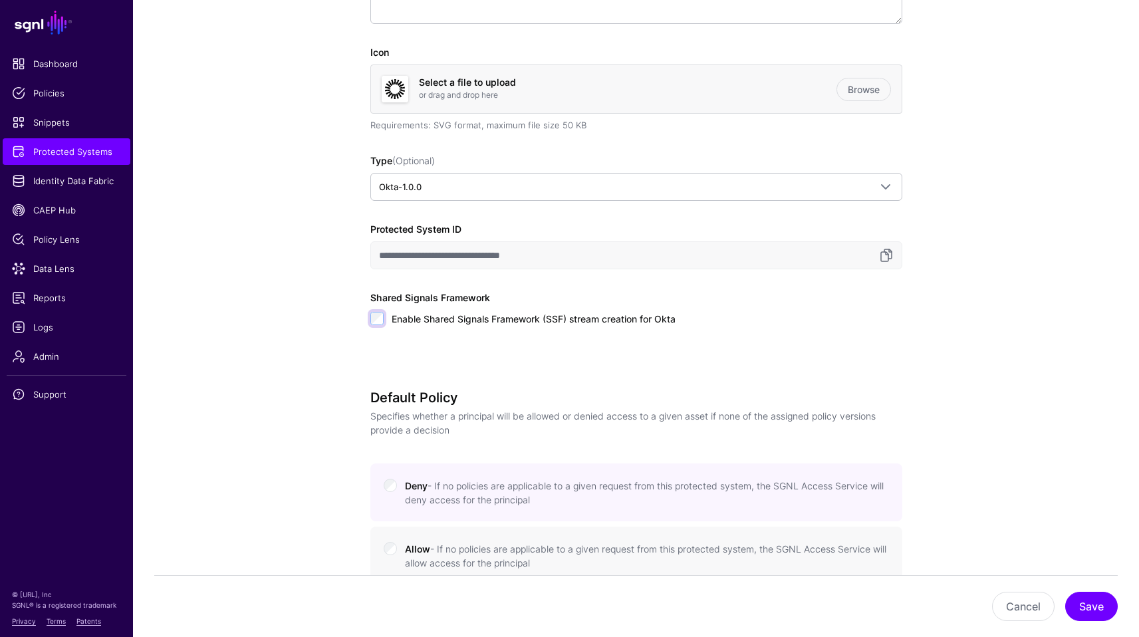
scroll to position [378, 0]
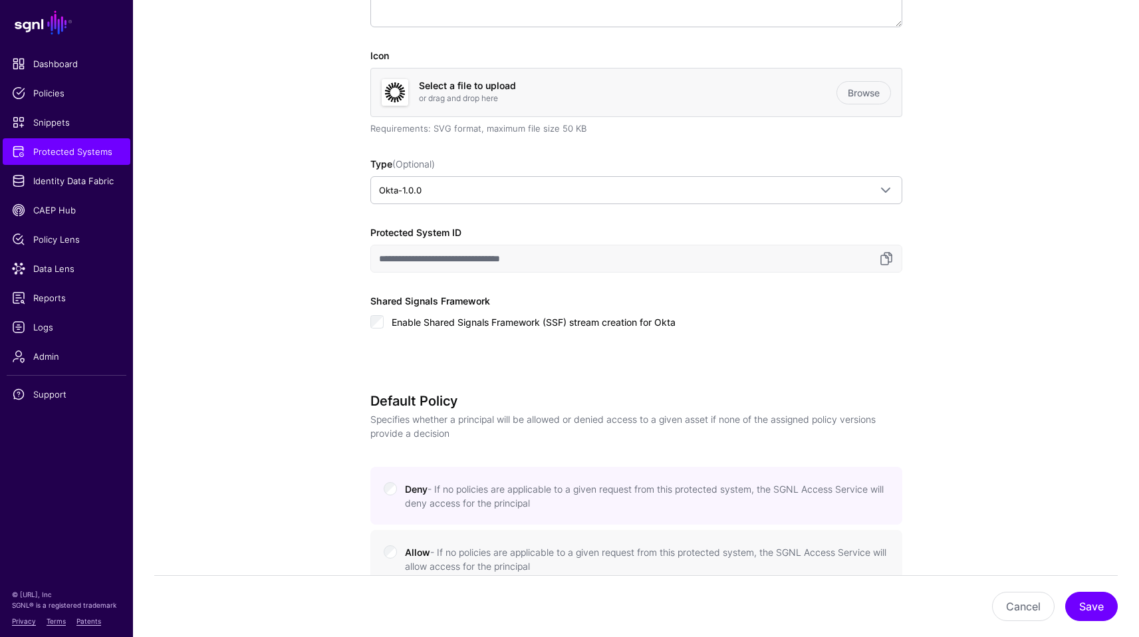
click at [551, 323] on span "Enable Shared Signals Framework (SSF) stream creation for Okta" at bounding box center [534, 322] width 284 height 11
click at [587, 320] on span "Enable Shared Signals Framework (SSF) stream creation for Okta" at bounding box center [534, 322] width 284 height 11
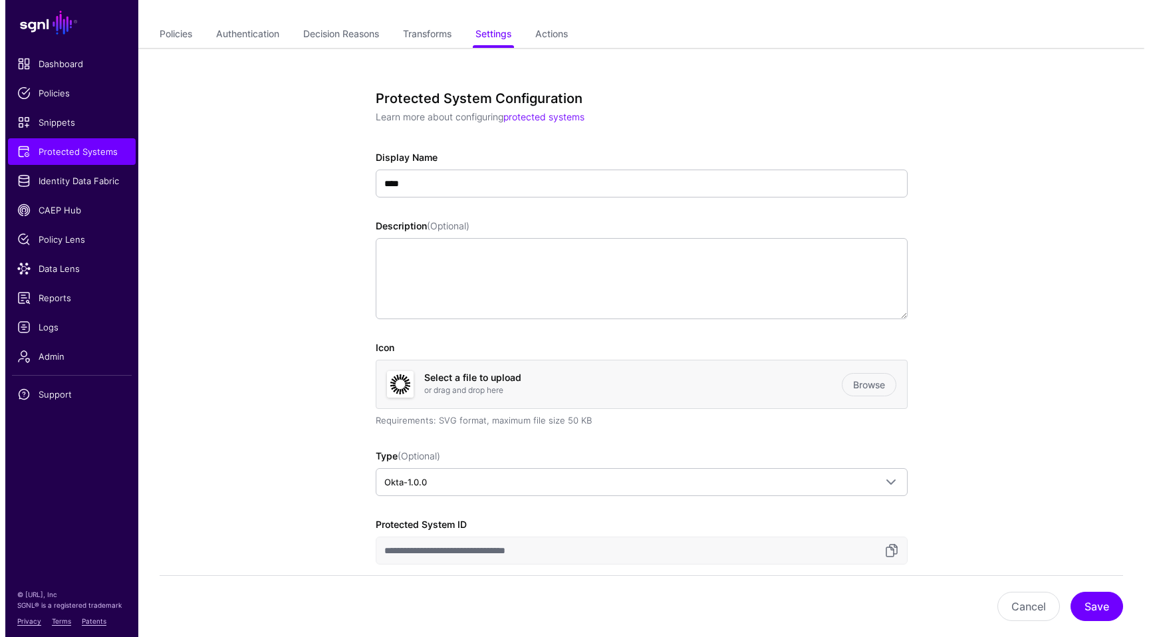
scroll to position [0, 0]
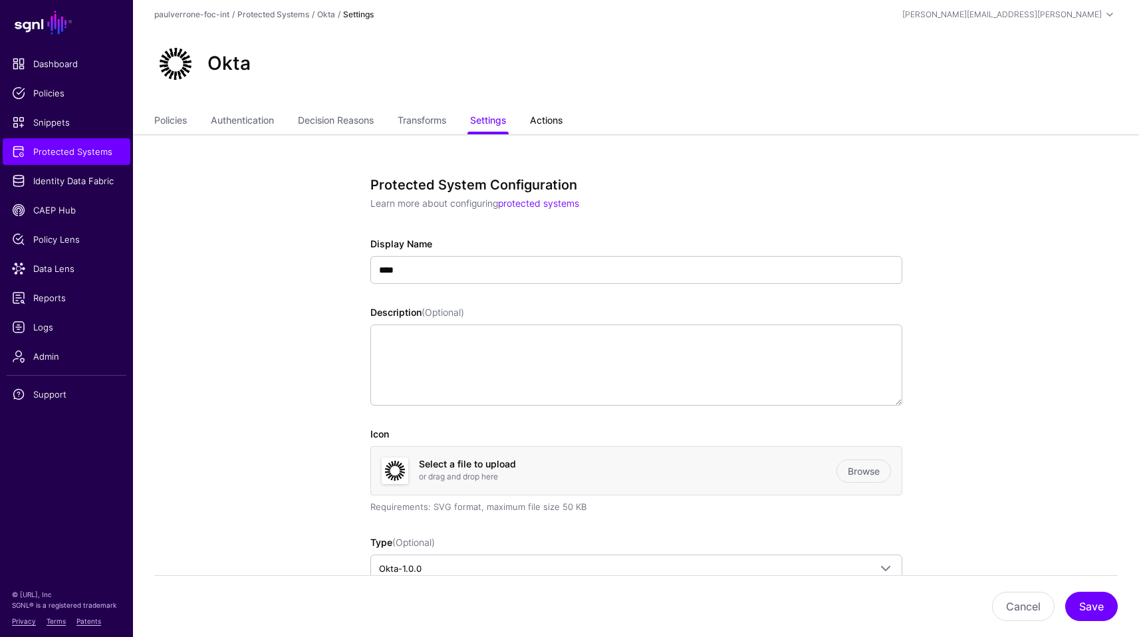
click at [548, 118] on link "Actions" at bounding box center [546, 121] width 33 height 25
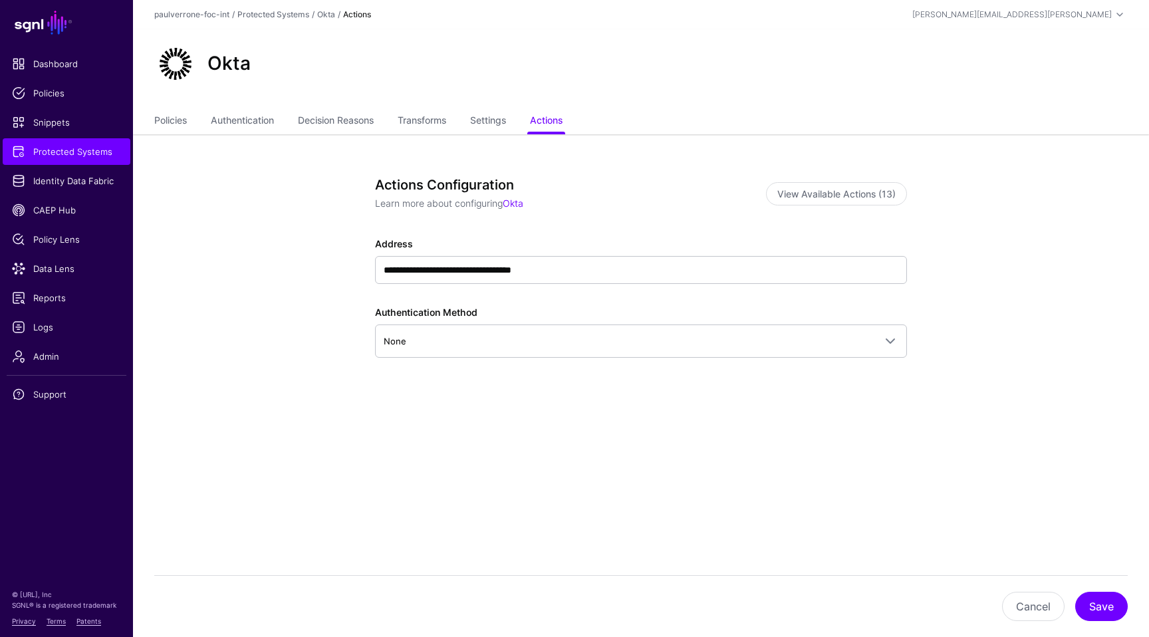
click at [876, 215] on div "Actions Configuration Learn more about configuring Okta View Available Actions …" at bounding box center [641, 199] width 532 height 44
click at [875, 203] on button "View Available Actions (13)" at bounding box center [836, 193] width 141 height 23
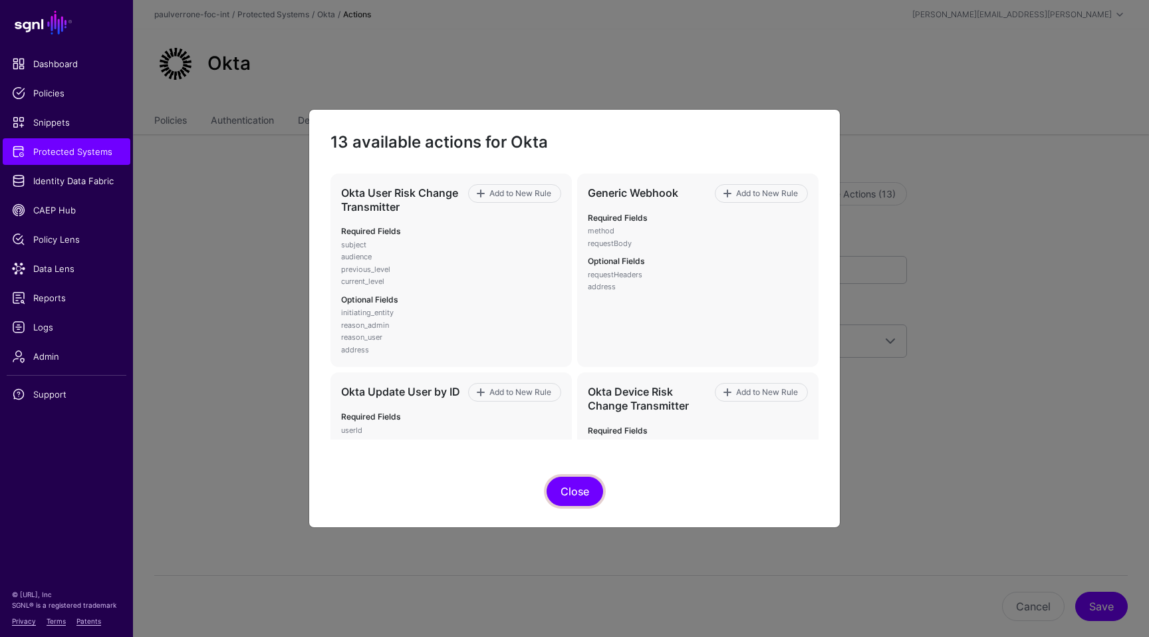
click at [595, 491] on button "Close" at bounding box center [575, 491] width 57 height 29
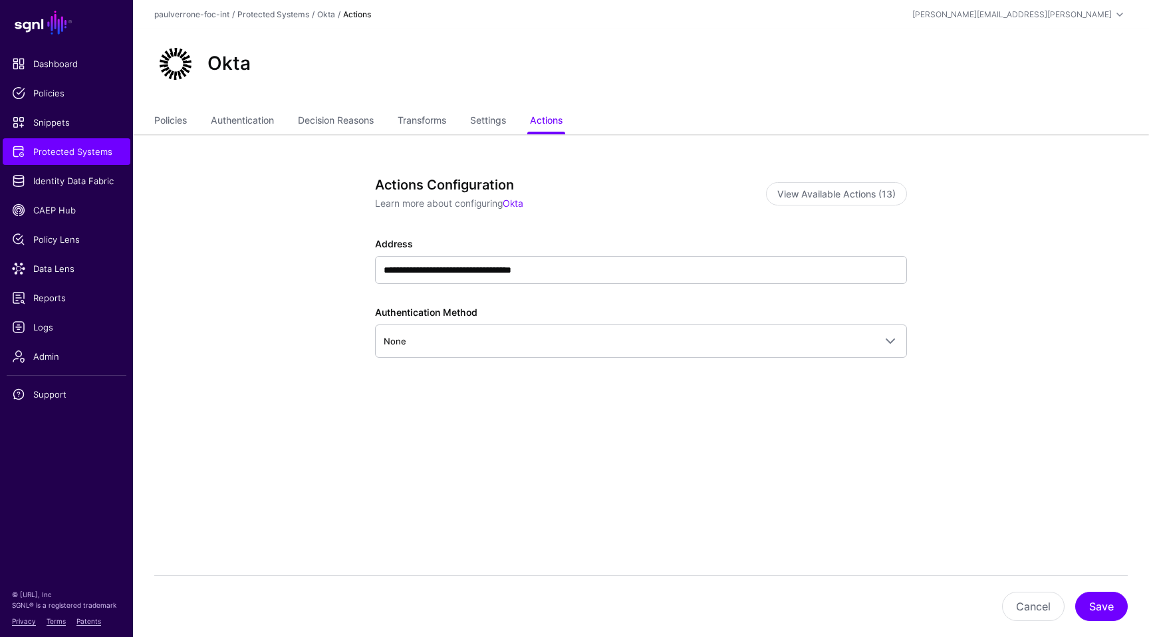
click at [470, 484] on div "**********" at bounding box center [641, 331] width 617 height 394
